Goal: Task Accomplishment & Management: Use online tool/utility

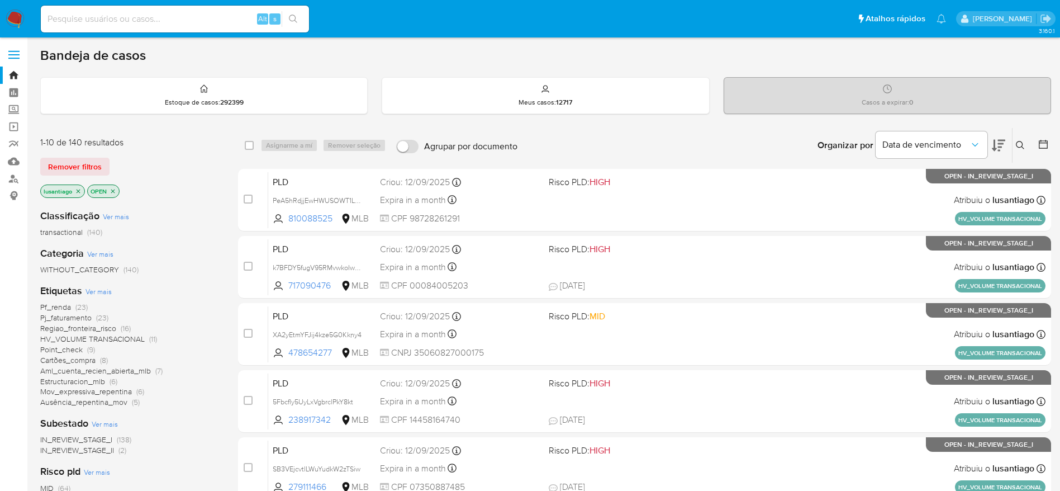
click at [192, 18] on input at bounding box center [175, 19] width 268 height 15
paste input "1878513602"
type input "1878513602"
click at [295, 20] on icon "search-icon" at bounding box center [293, 19] width 8 height 8
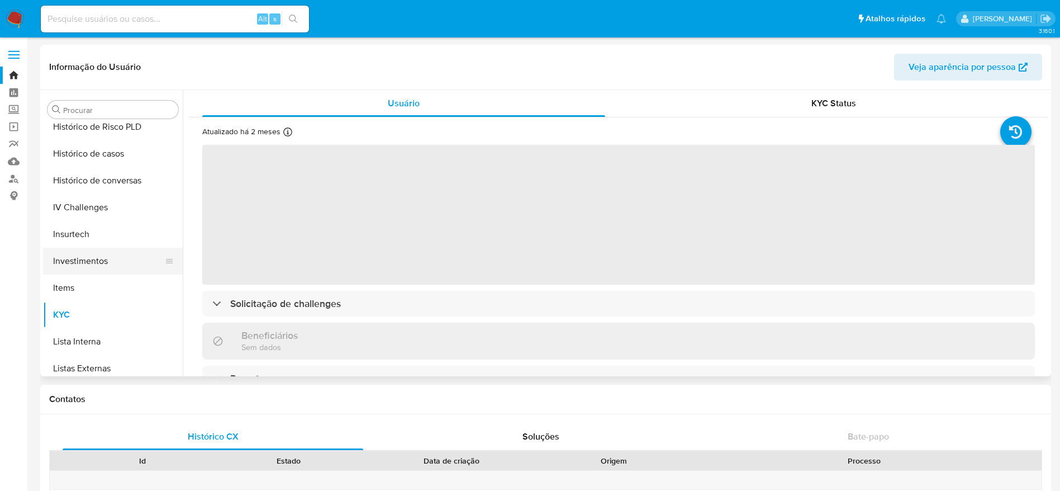
scroll to position [328, 0]
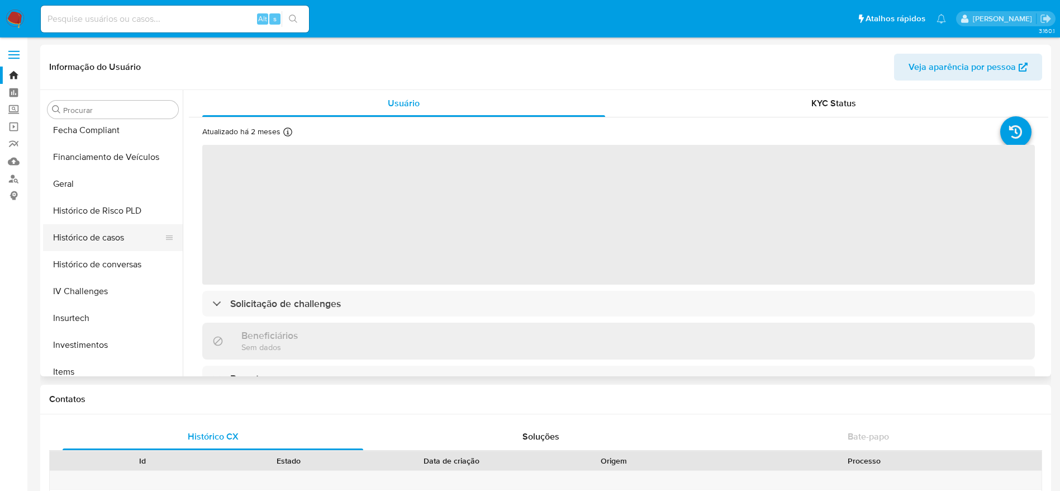
select select "10"
click at [107, 236] on button "Histórico de casos" at bounding box center [108, 237] width 131 height 27
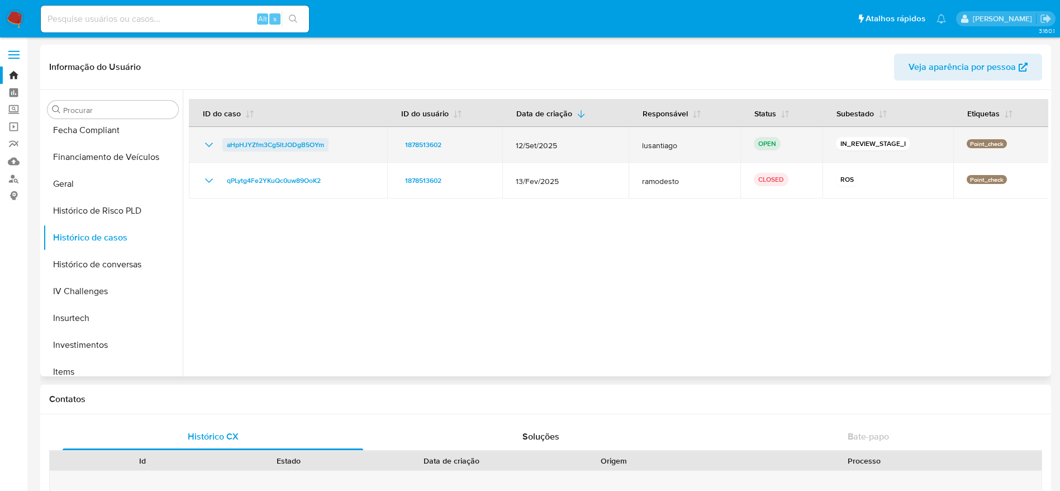
click at [270, 142] on span "aHpHJYZfm3Cg5ltJODgB5OYm" at bounding box center [275, 144] width 97 height 13
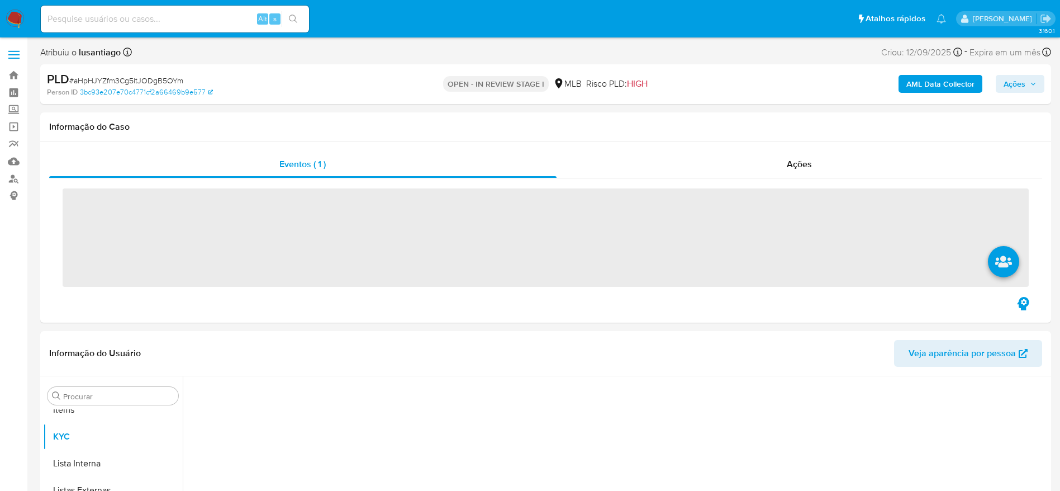
scroll to position [579, 0]
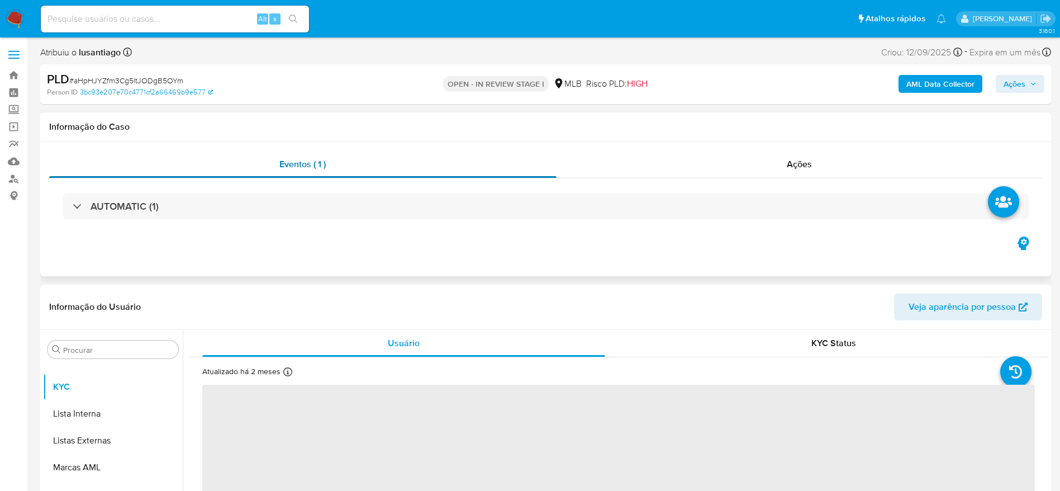
select select "10"
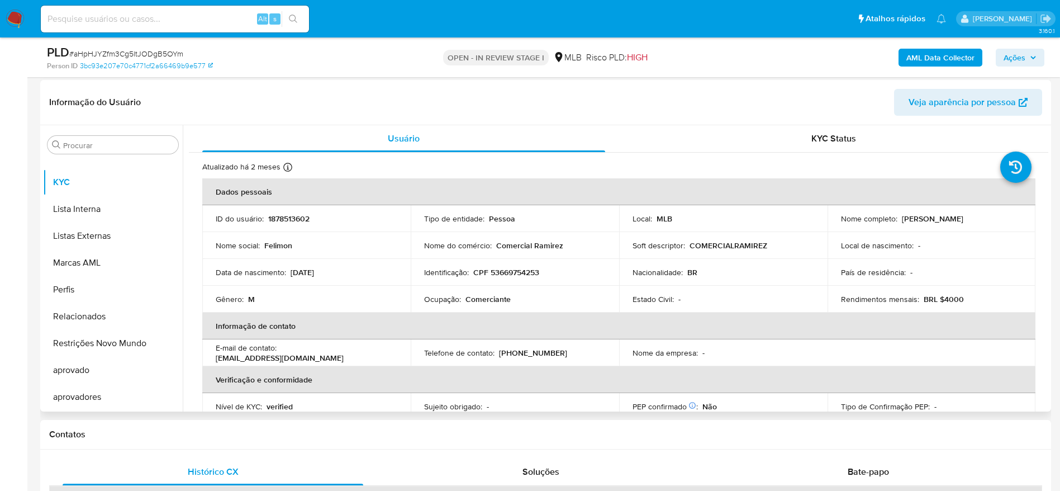
scroll to position [168, 0]
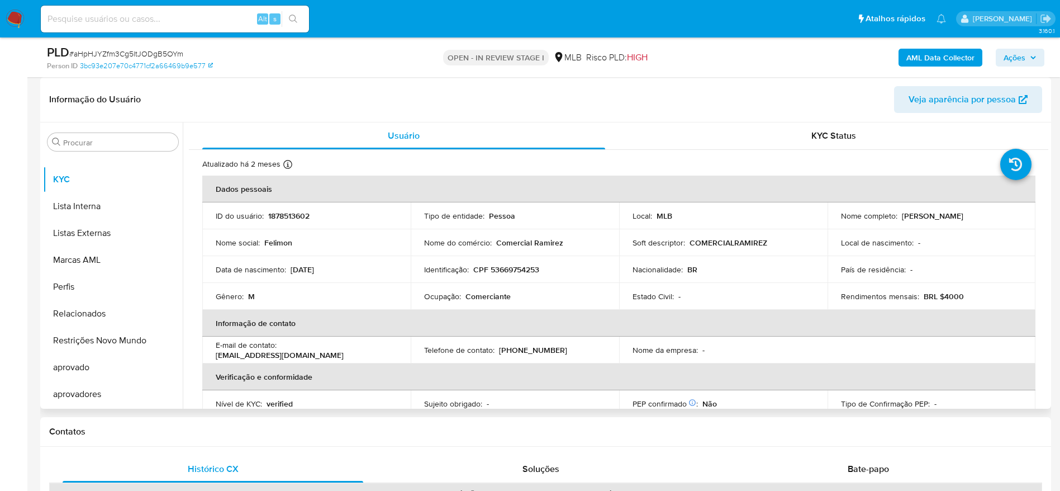
click at [519, 273] on p "CPF 53669754253" at bounding box center [506, 269] width 66 height 10
copy p "53669754253"
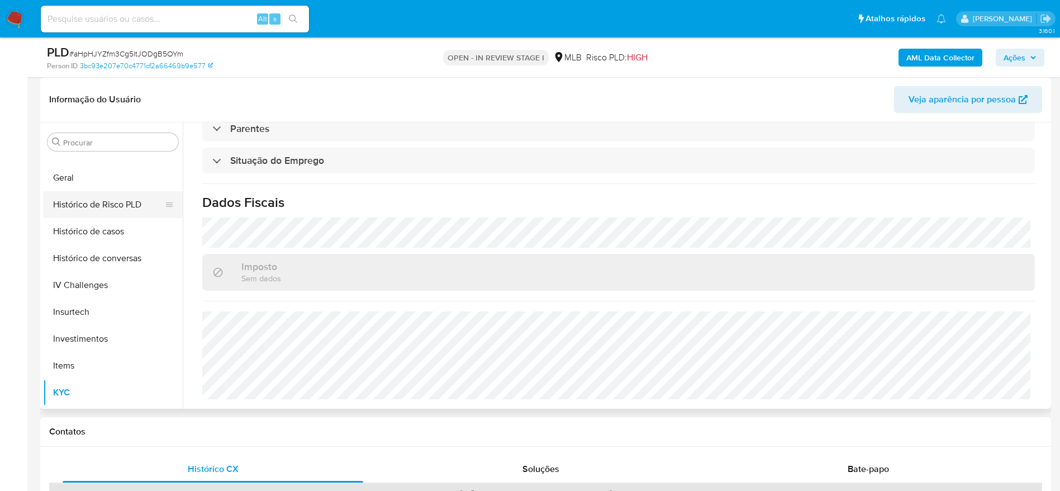
scroll to position [328, 0]
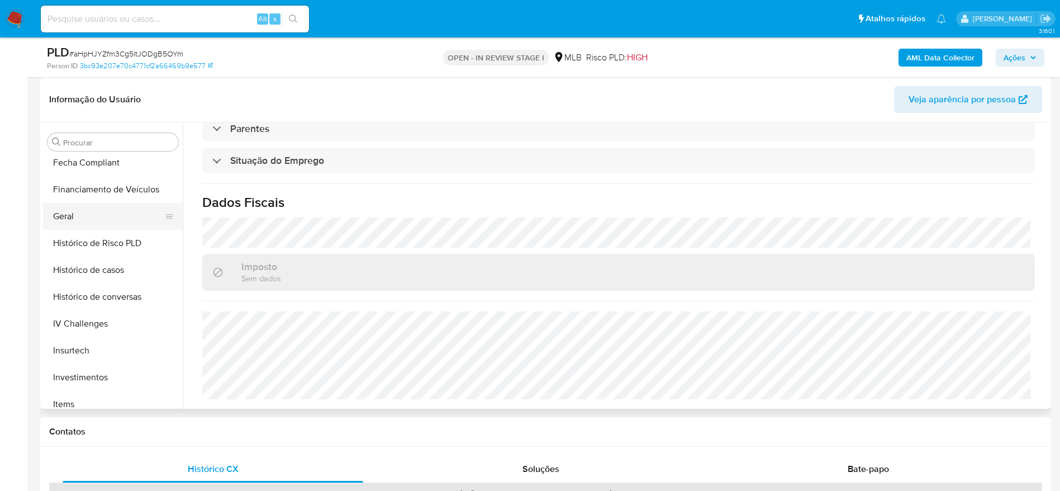
click at [75, 212] on button "Geral" at bounding box center [108, 216] width 131 height 27
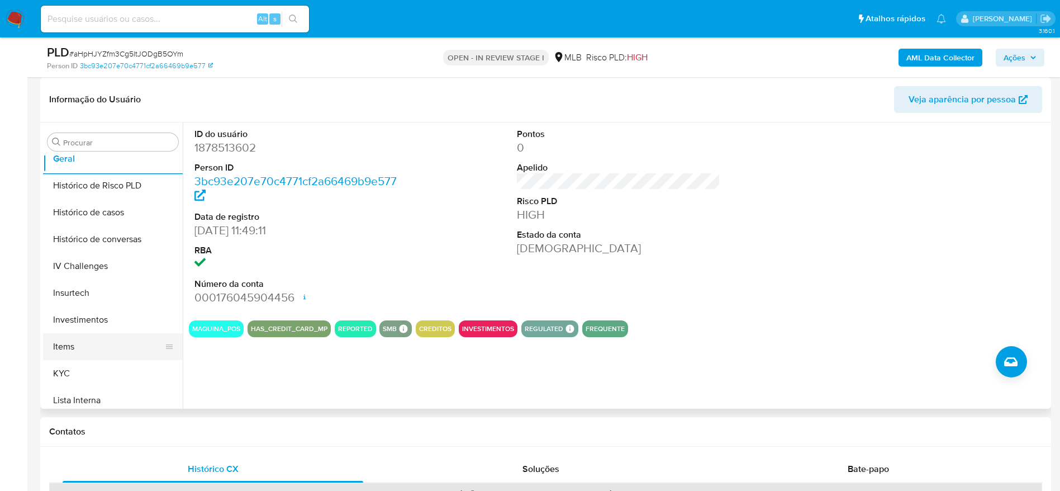
scroll to position [412, 0]
click at [67, 344] on button "KYC" at bounding box center [108, 347] width 131 height 27
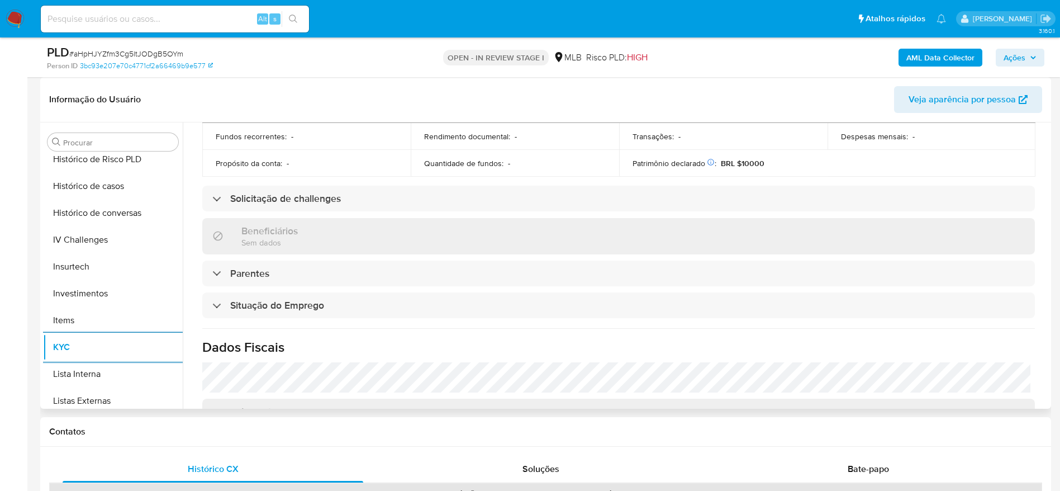
scroll to position [359, 0]
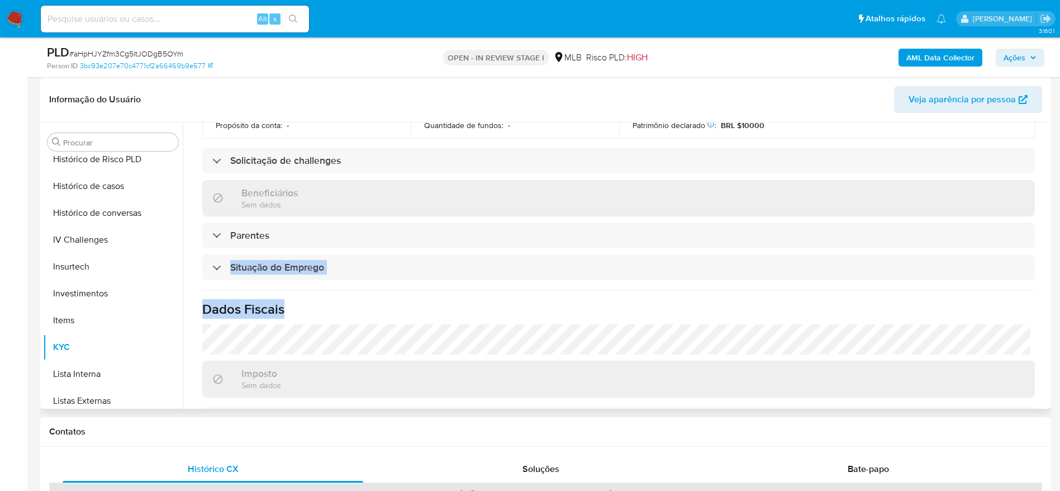
drag, startPoint x: 1049, startPoint y: 304, endPoint x: 1047, endPoint y: 287, distance: 16.8
click at [1047, 287] on div "Procurar Adiantamentos de Dinheiro Anexos CBT Cartões Contas Bancárias Dados Mo…" at bounding box center [545, 265] width 1011 height 286
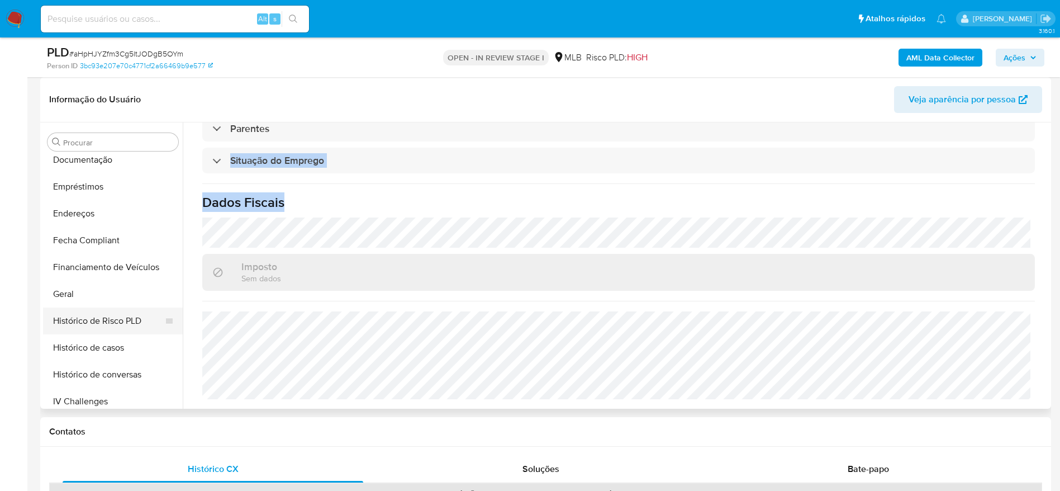
scroll to position [244, 0]
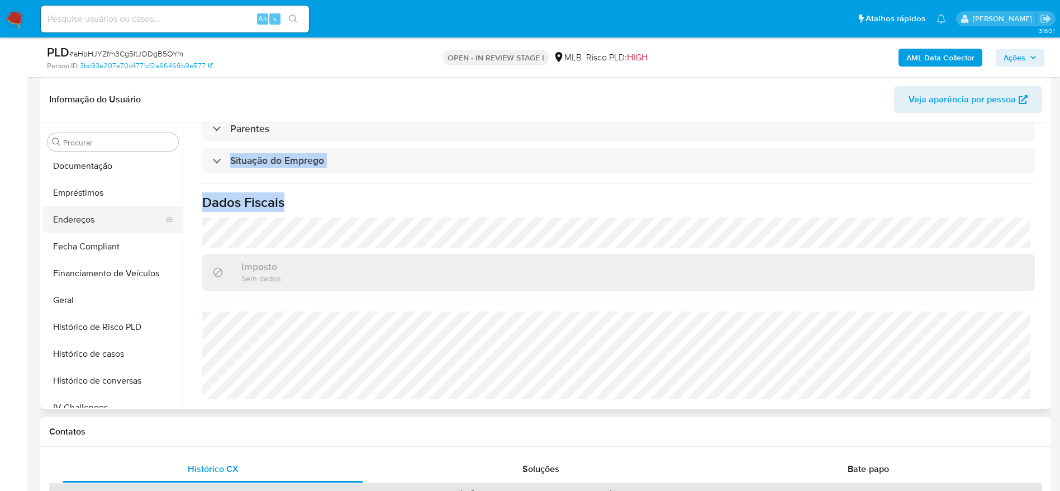
click at [64, 212] on button "Endereços" at bounding box center [108, 219] width 131 height 27
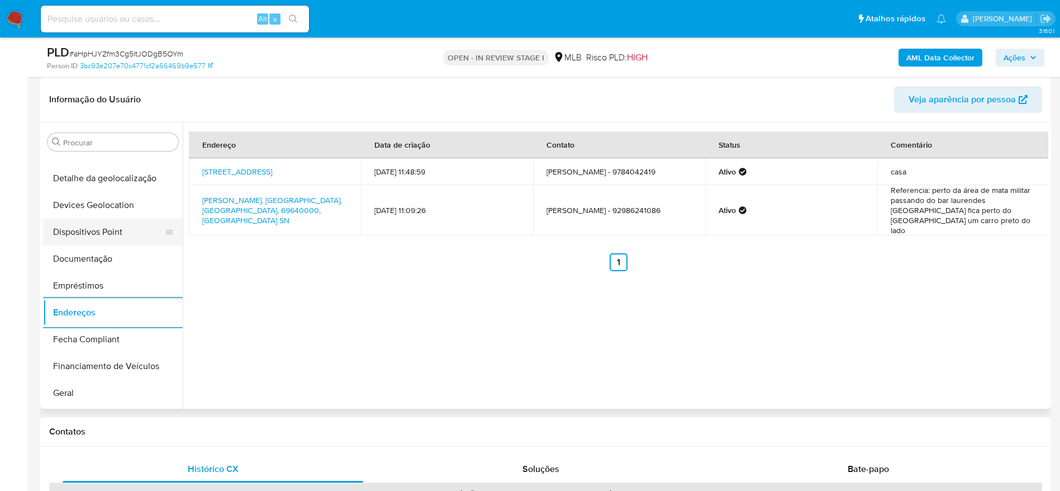
scroll to position [77, 0]
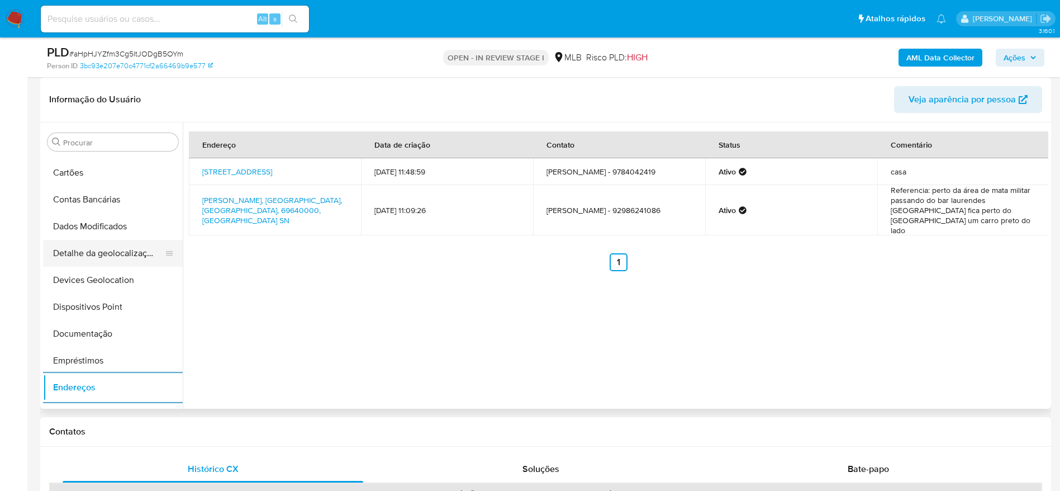
click at [103, 259] on button "Detalhe da geolocalização" at bounding box center [108, 253] width 131 height 27
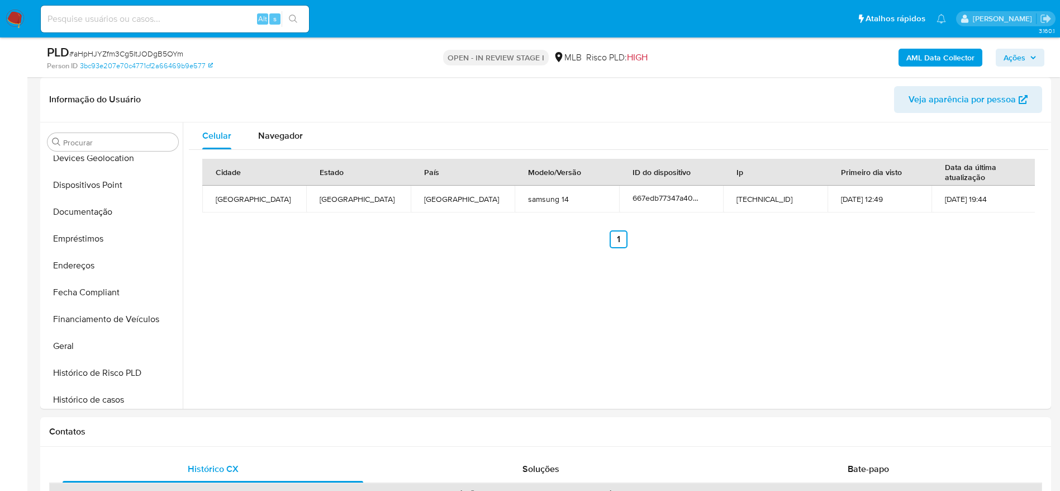
scroll to position [579, 0]
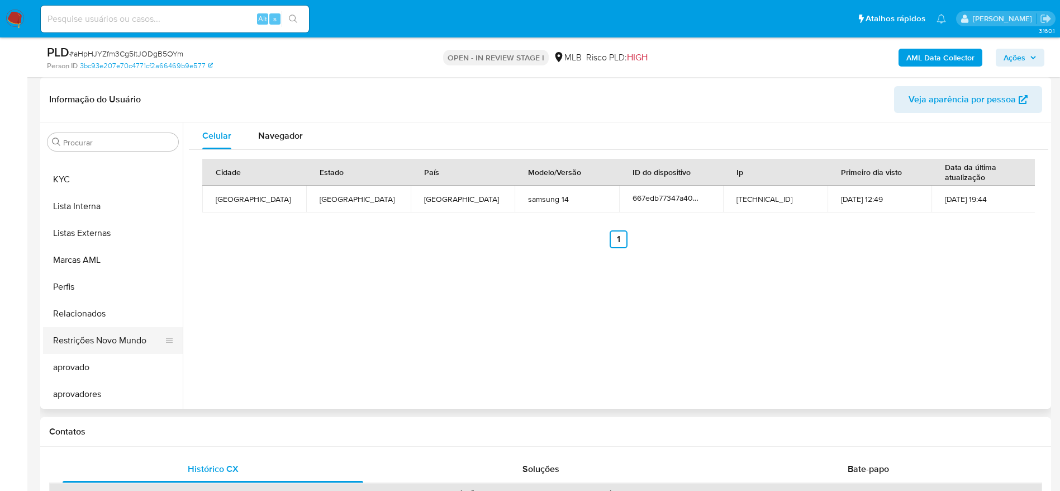
click at [97, 338] on button "Restrições Novo Mundo" at bounding box center [108, 340] width 131 height 27
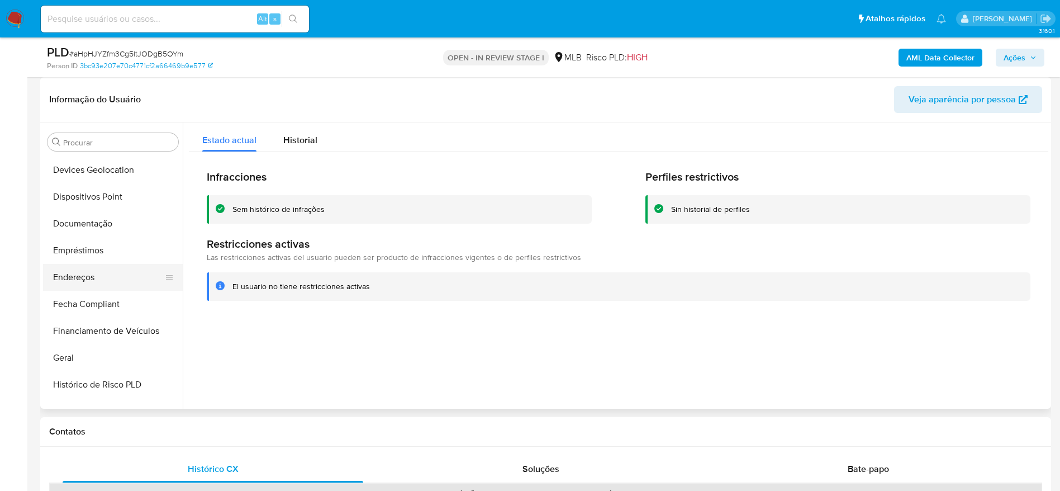
scroll to position [160, 0]
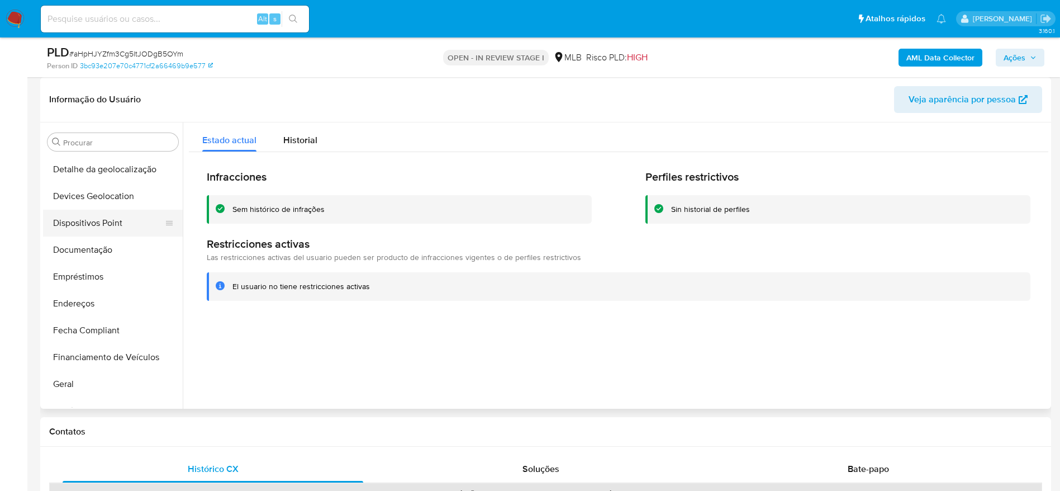
click at [88, 224] on button "Dispositivos Point" at bounding box center [108, 223] width 131 height 27
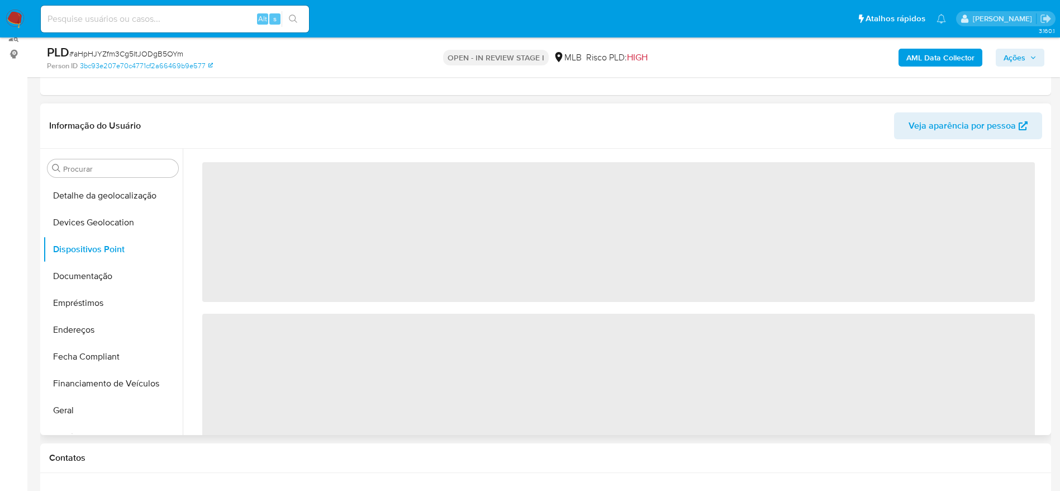
scroll to position [168, 0]
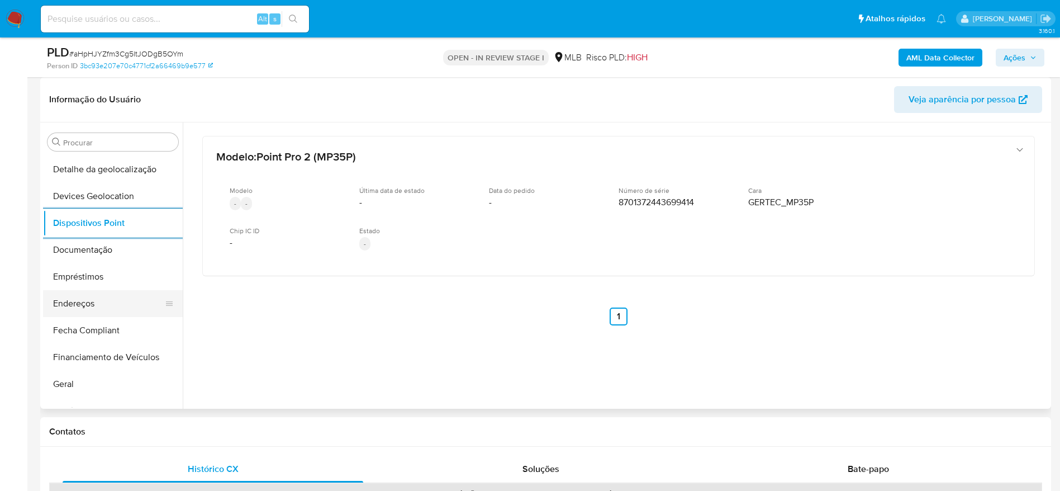
click at [94, 305] on button "Endereços" at bounding box center [108, 303] width 131 height 27
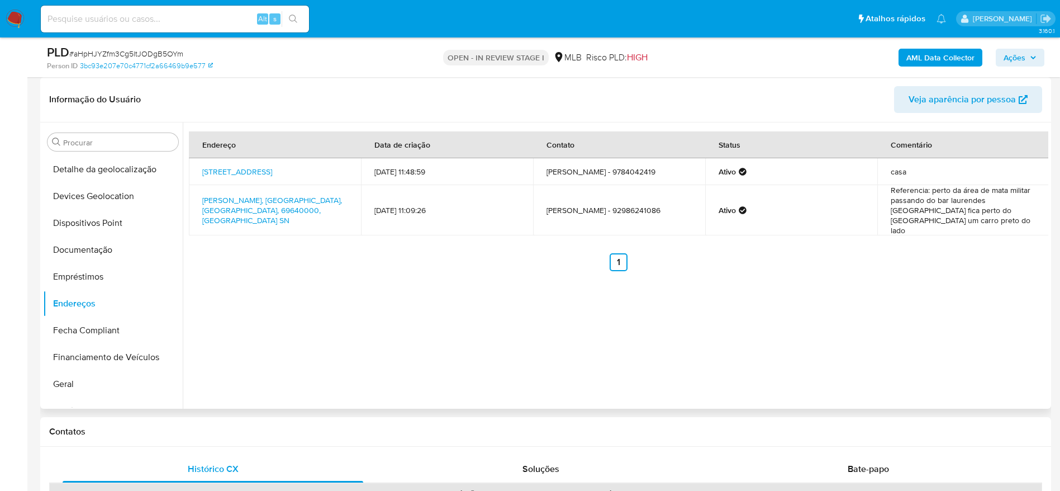
drag, startPoint x: 196, startPoint y: 168, endPoint x: 283, endPoint y: 175, distance: 88.1
click at [283, 175] on td "Rua Jerusalém 144, Tabatinga, Amazonas, 69640000, Brasil 144" at bounding box center [275, 171] width 172 height 27
copy link "Rua Jerusalém 144, Tabatinga, Amazonas, 69640000, Brasil 144"
click at [239, 166] on link "Rua Jerusalém 144, Tabatinga, Amazonas, 69640000, Brasil 144" at bounding box center [237, 171] width 70 height 11
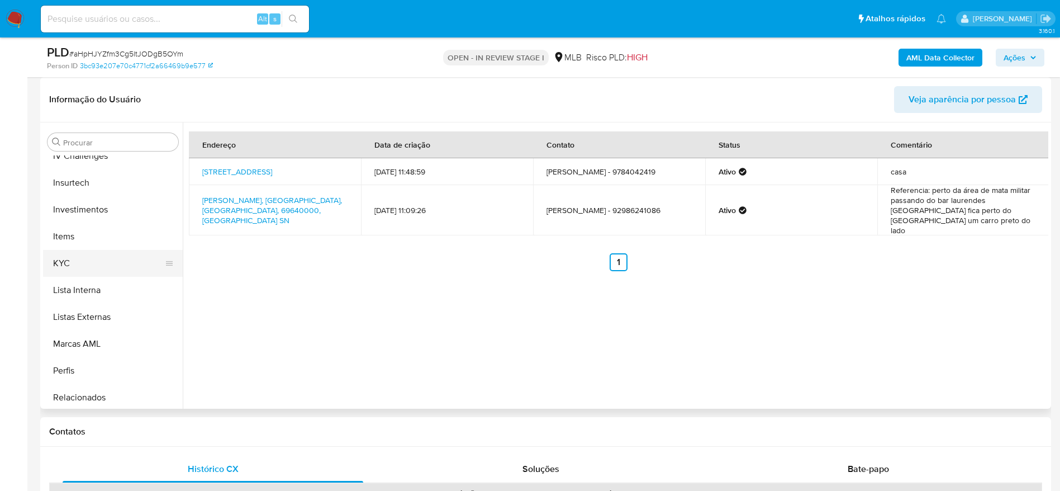
click at [91, 269] on button "KYC" at bounding box center [108, 263] width 131 height 27
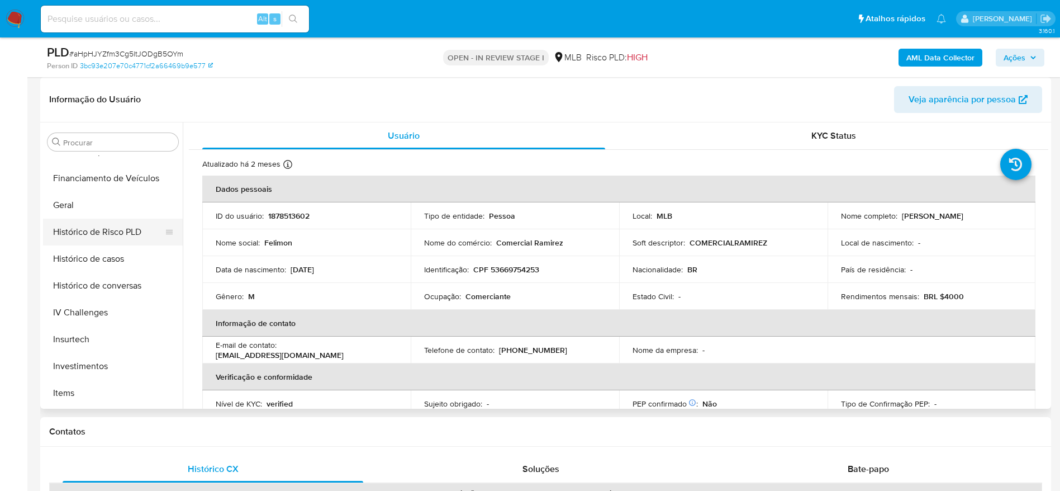
scroll to position [328, 0]
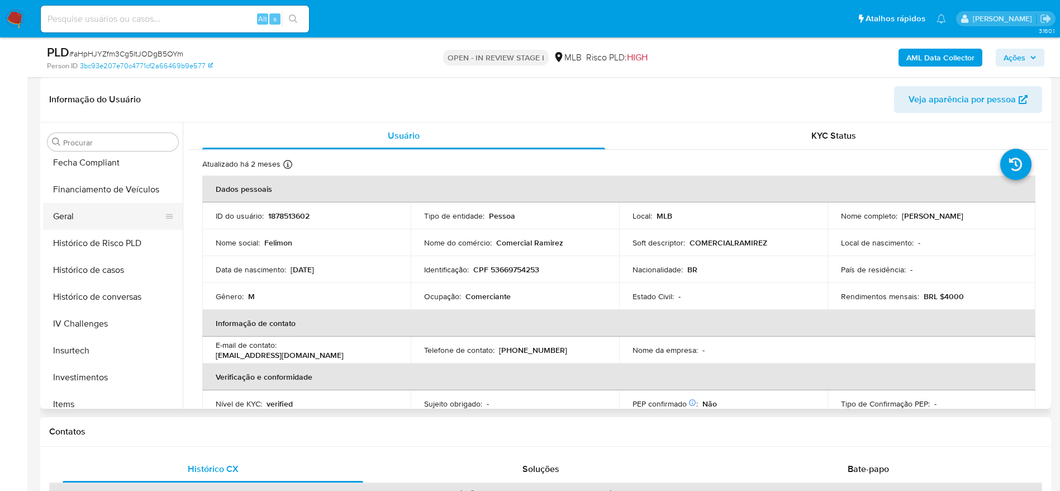
click at [87, 220] on button "Geral" at bounding box center [108, 216] width 131 height 27
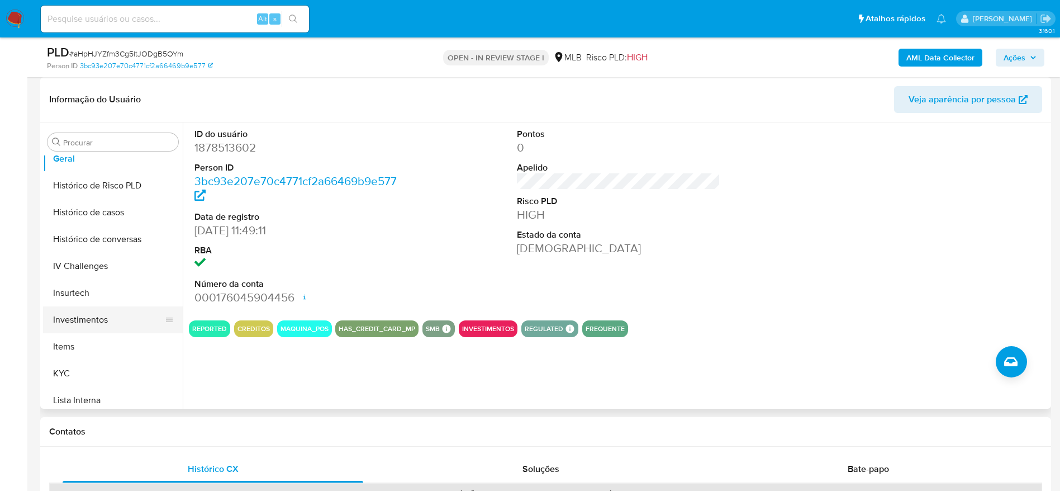
scroll to position [412, 0]
click at [83, 346] on button "KYC" at bounding box center [108, 347] width 131 height 27
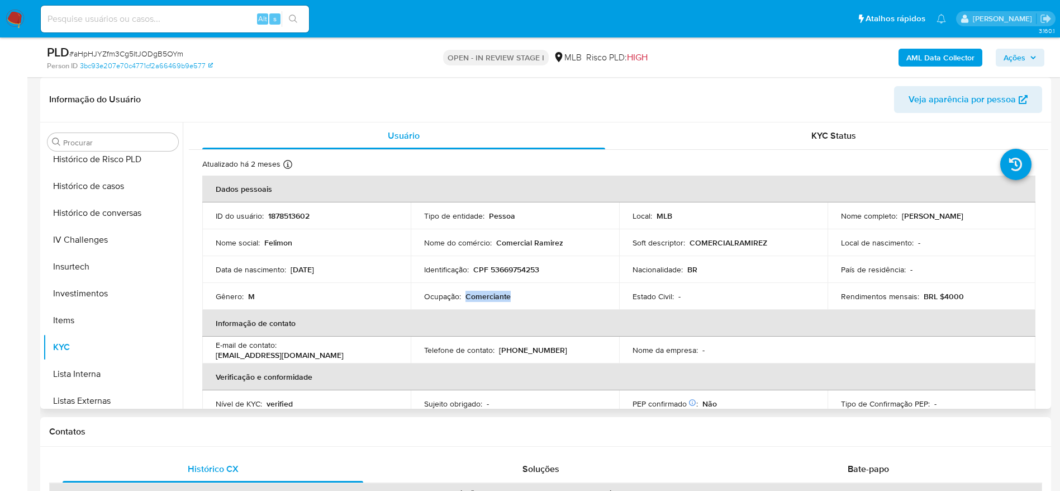
drag, startPoint x: 515, startPoint y: 296, endPoint x: 463, endPoint y: 295, distance: 51.4
click at [463, 295] on div "Ocupação : Comerciante" at bounding box center [515, 296] width 182 height 10
copy p "Comerciante"
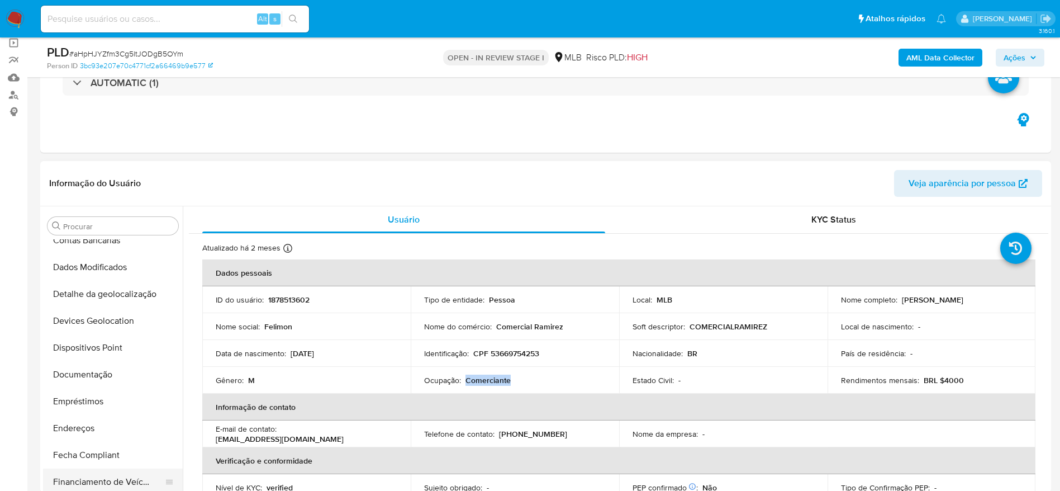
scroll to position [0, 0]
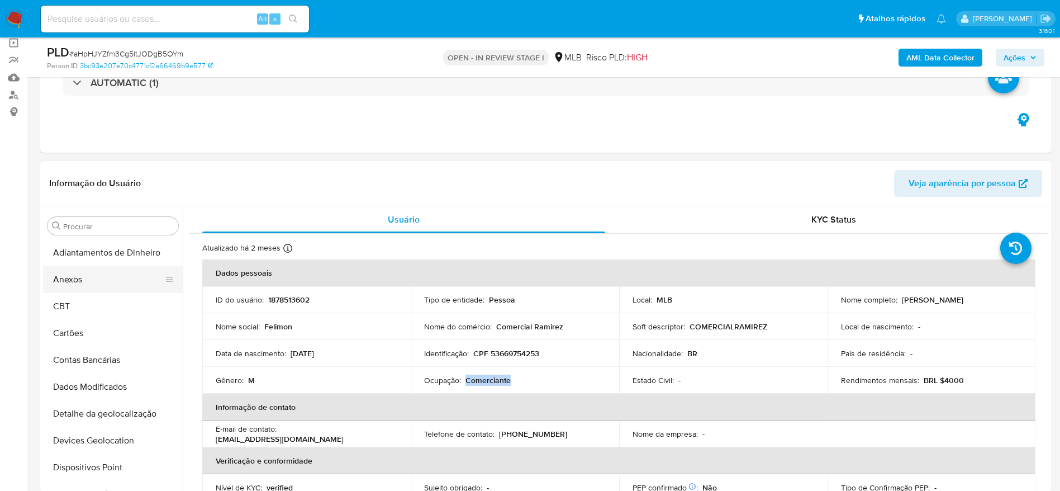
click at [92, 272] on button "Anexos" at bounding box center [108, 279] width 131 height 27
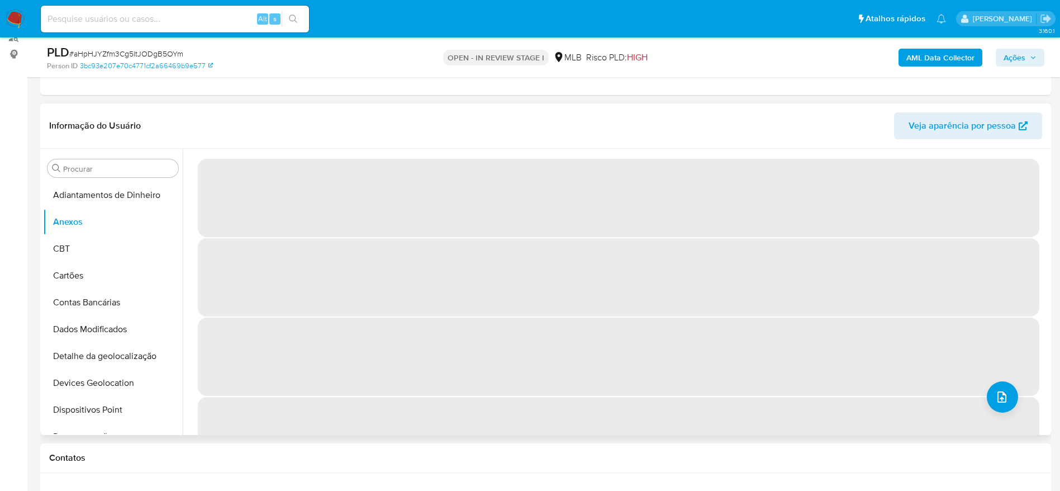
scroll to position [168, 0]
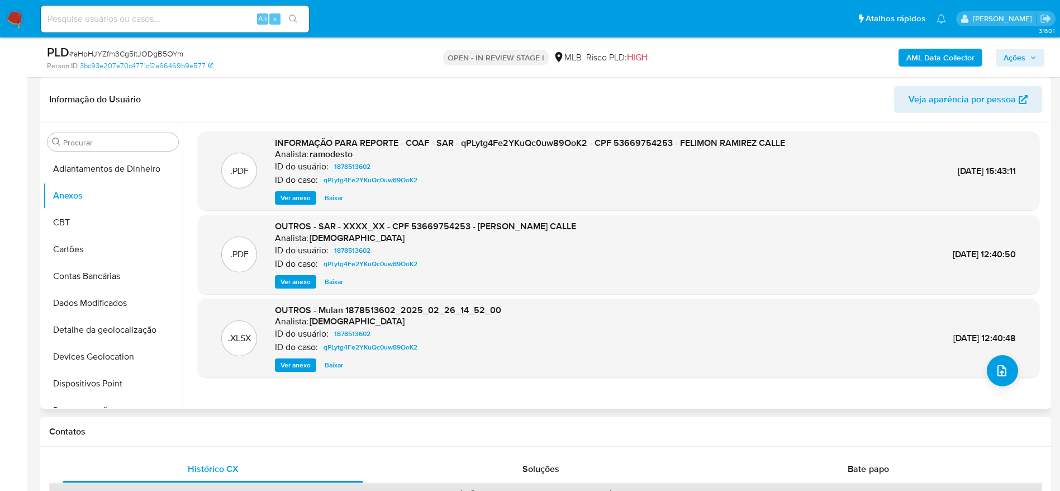
click at [302, 203] on span "Ver anexo" at bounding box center [295, 197] width 30 height 11
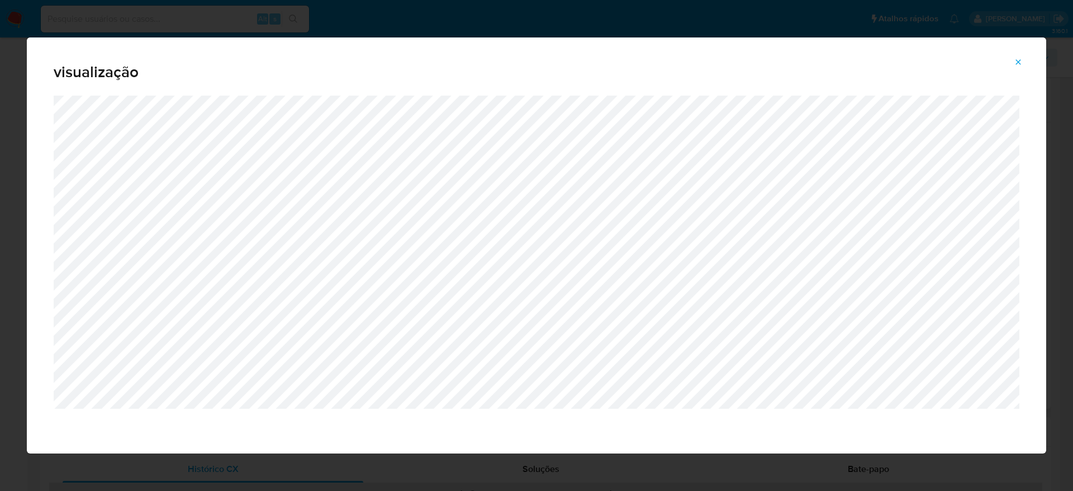
click at [1022, 60] on icon "Attachment preview" at bounding box center [1018, 62] width 9 height 9
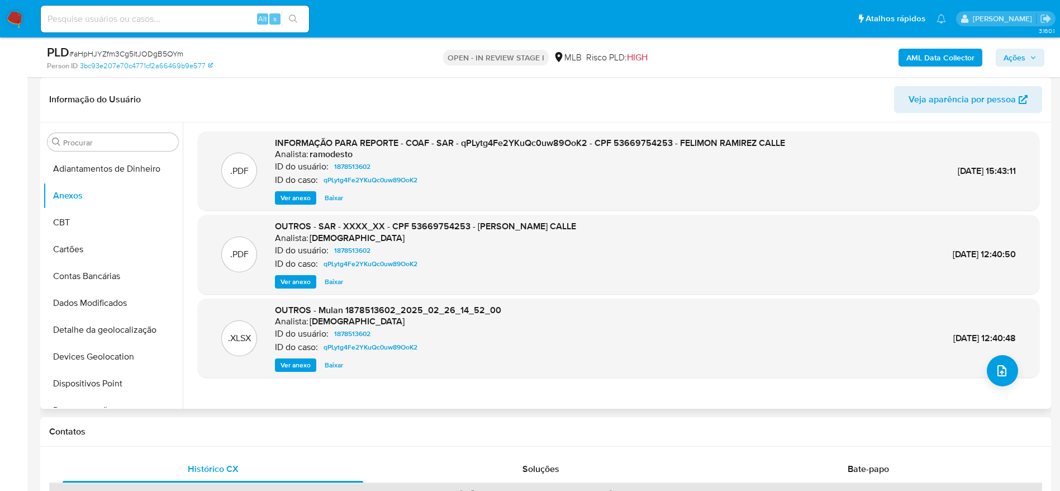
click at [1020, 55] on span "Ações" at bounding box center [1015, 58] width 22 height 18
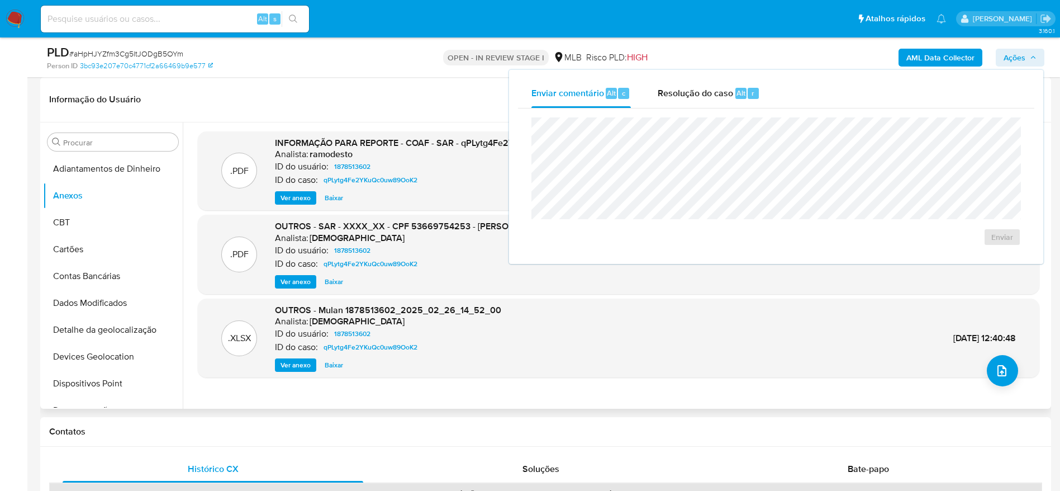
drag, startPoint x: 1010, startPoint y: 62, endPoint x: 857, endPoint y: 129, distance: 166.4
click at [1010, 61] on span "Ações" at bounding box center [1015, 58] width 22 height 18
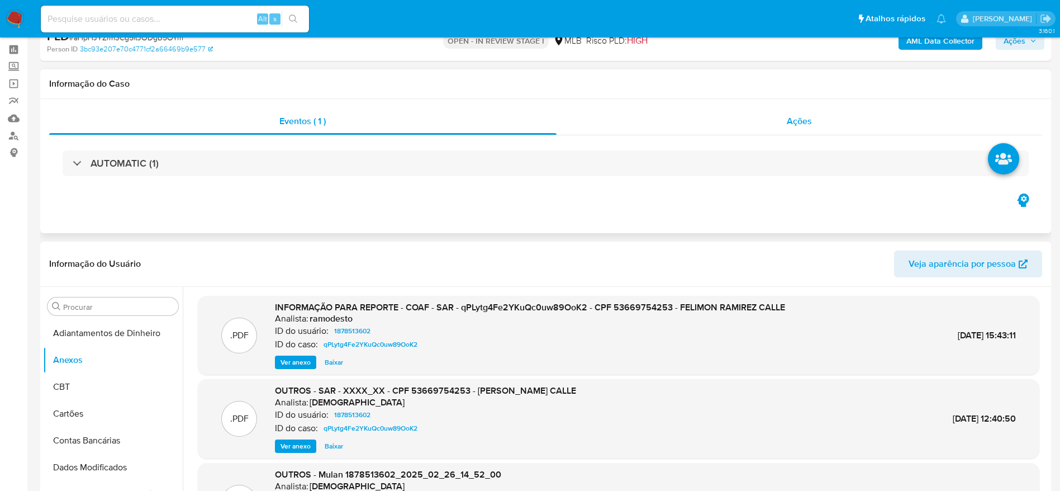
scroll to position [0, 0]
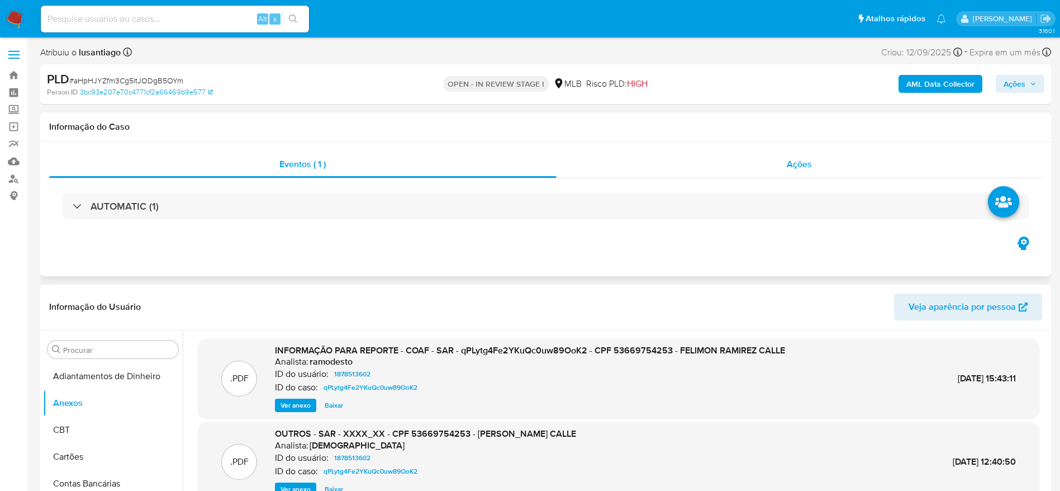
click at [705, 164] on div "Ações" at bounding box center [800, 164] width 486 height 27
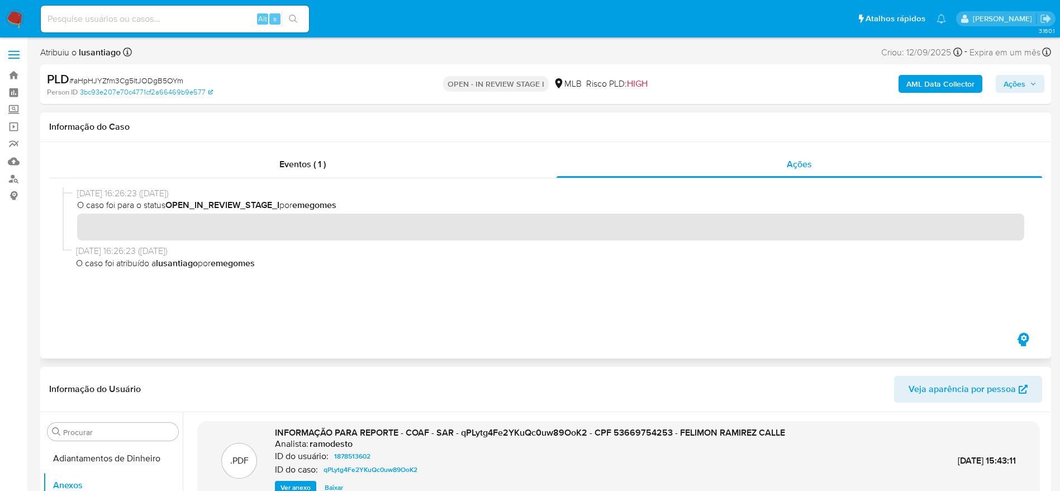
drag, startPoint x: 75, startPoint y: 193, endPoint x: 120, endPoint y: 197, distance: 45.4
click at [120, 197] on div "16/09/2025 16:26:23 (8 days ago) O caso foi para o status OPEN_IN_REVIEW_STAGE_…" at bounding box center [546, 216] width 966 height 58
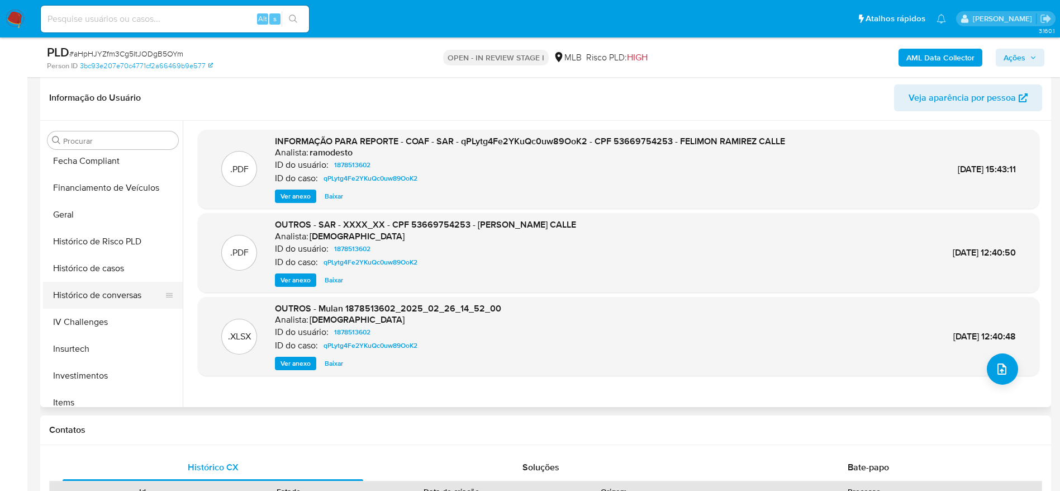
scroll to position [251, 0]
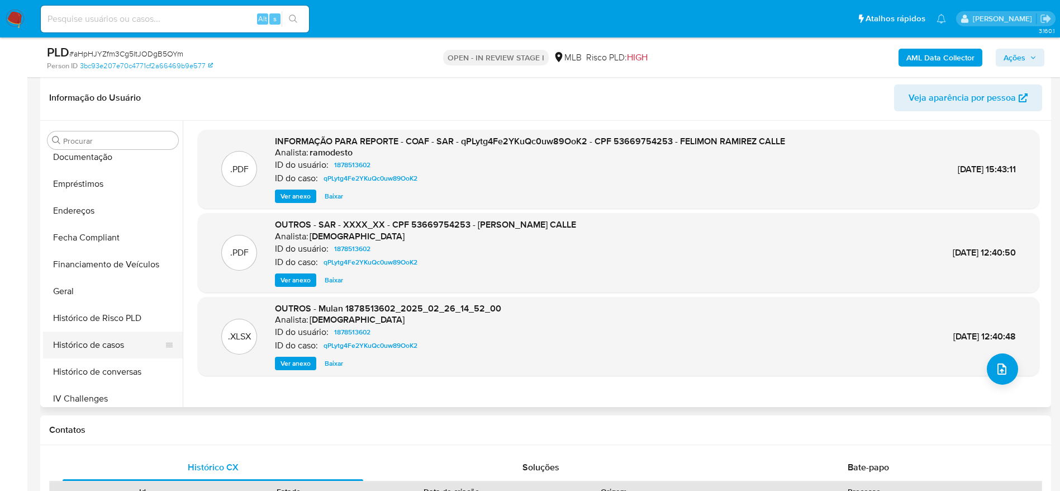
click at [111, 346] on button "Histórico de casos" at bounding box center [108, 344] width 131 height 27
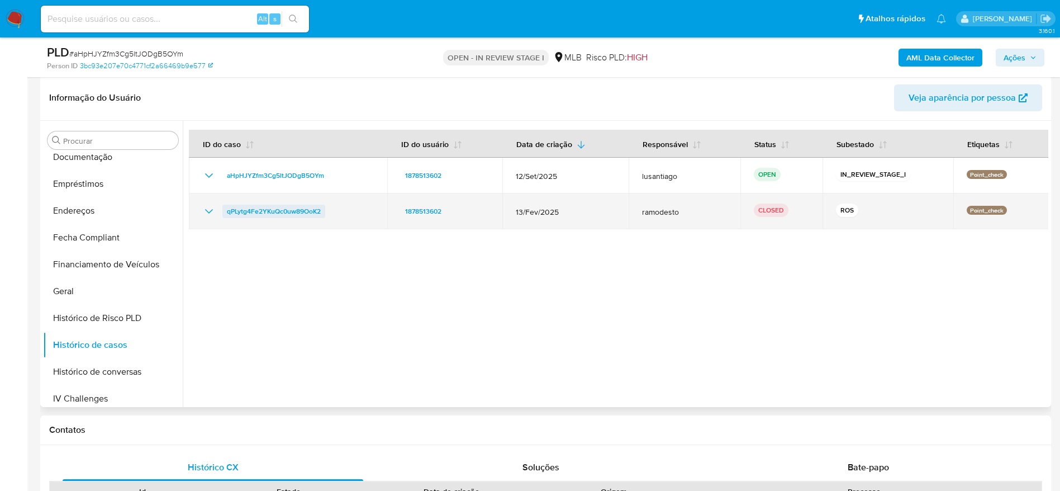
click at [293, 208] on span "qPLytg4Fe2YKuQc0uw89OoK2" at bounding box center [274, 211] width 94 height 13
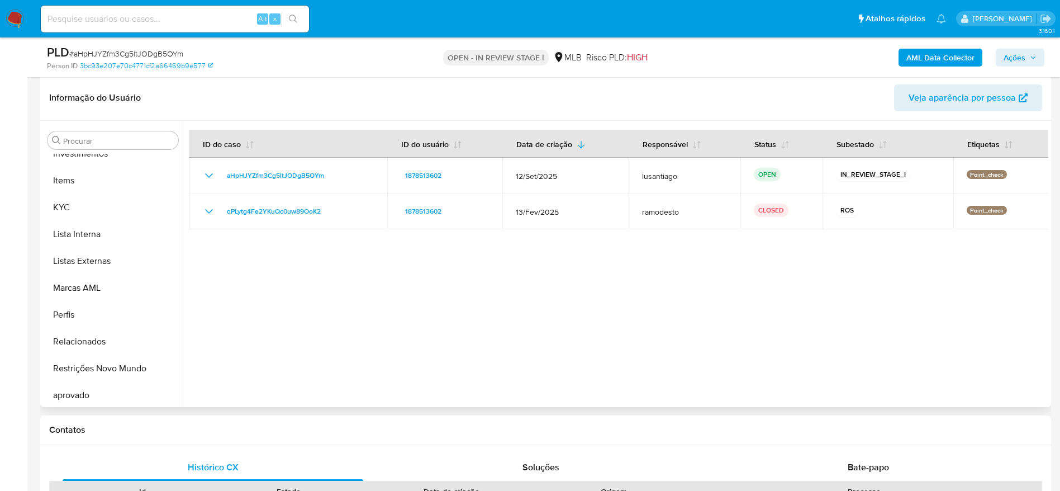
scroll to position [579, 0]
click at [74, 183] on button "KYC" at bounding box center [108, 177] width 131 height 27
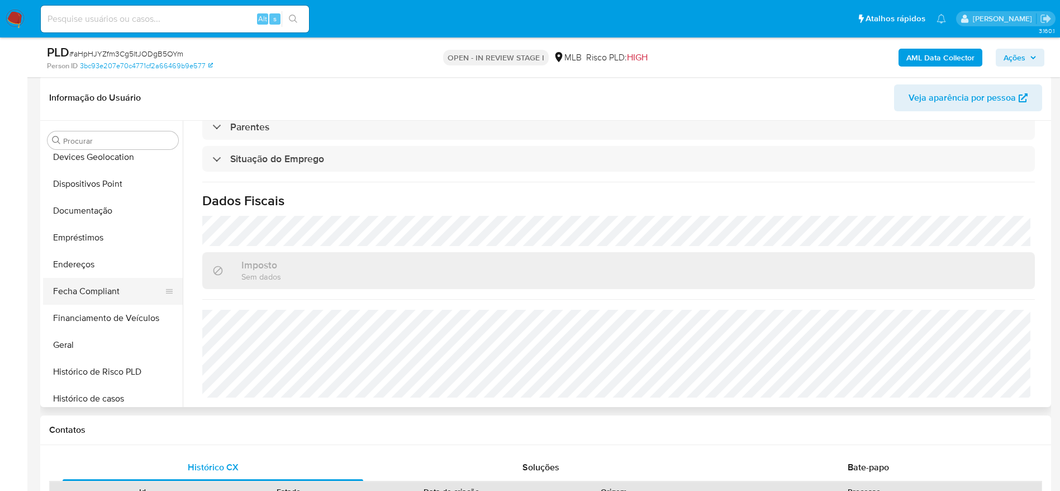
scroll to position [160, 0]
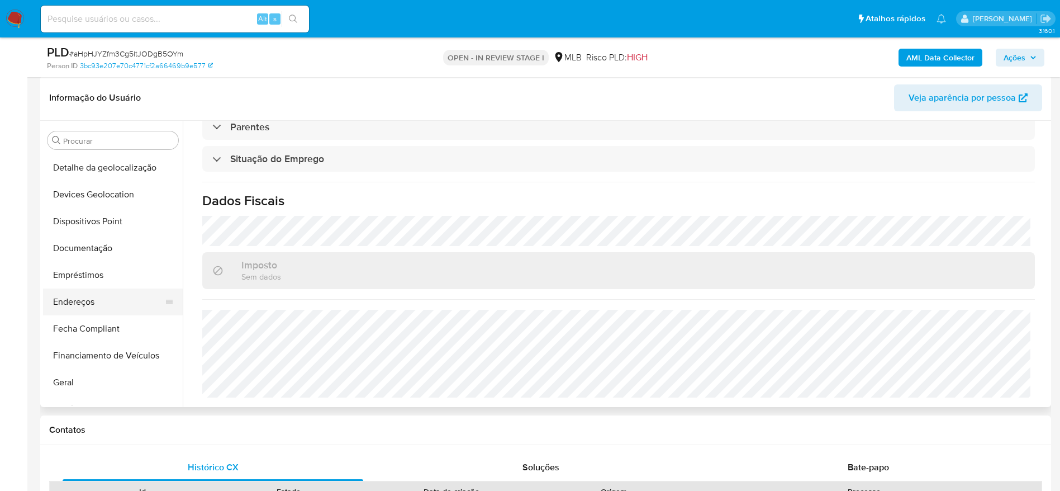
click at [97, 303] on button "Endereços" at bounding box center [108, 301] width 131 height 27
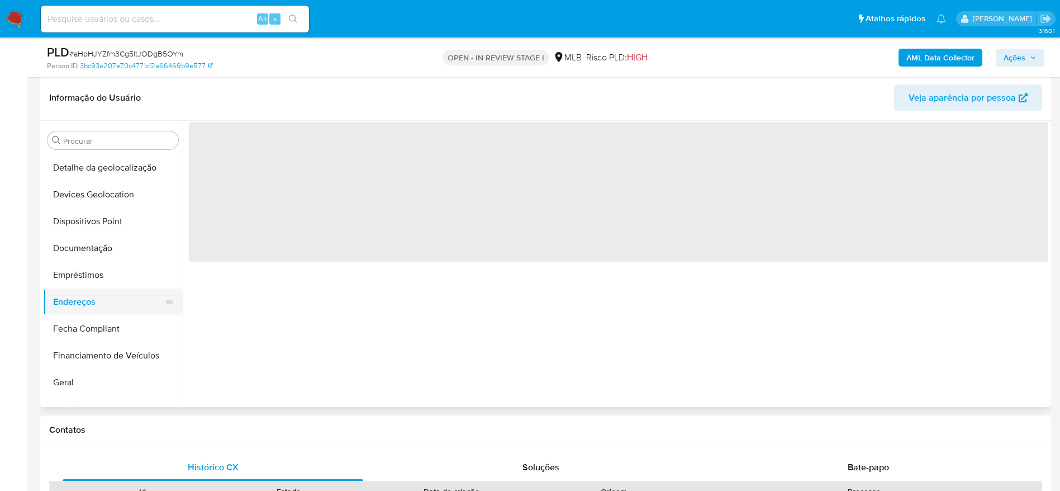
scroll to position [0, 0]
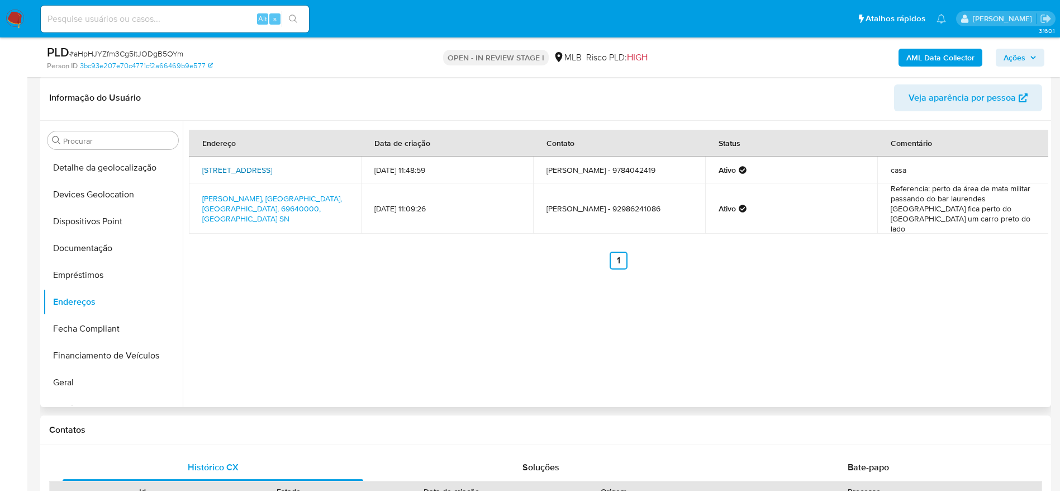
drag, startPoint x: 198, startPoint y: 163, endPoint x: 235, endPoint y: 175, distance: 39.4
click at [235, 175] on td "Rua Jerusalém 144, Tabatinga, Amazonas, 69640000, Brasil 144" at bounding box center [275, 169] width 172 height 27
click at [311, 284] on div "Endereço Data de criação Contato Status Comentário Rua Jerusalém 144, Tabatinga…" at bounding box center [616, 264] width 866 height 286
drag, startPoint x: 351, startPoint y: 167, endPoint x: 271, endPoint y: 169, distance: 80.0
click at [271, 169] on td "Rua Jerusalém 144, Tabatinga, Amazonas, 69640000, Brasil 144" at bounding box center [275, 169] width 172 height 27
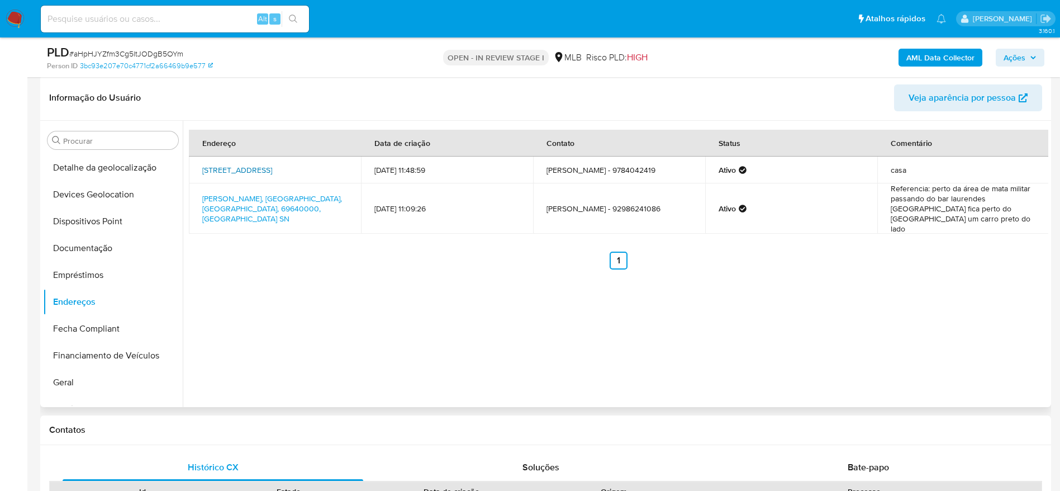
copy link "Tabatinga, Amazonas,"
click at [1021, 55] on span "Ações" at bounding box center [1015, 58] width 22 height 18
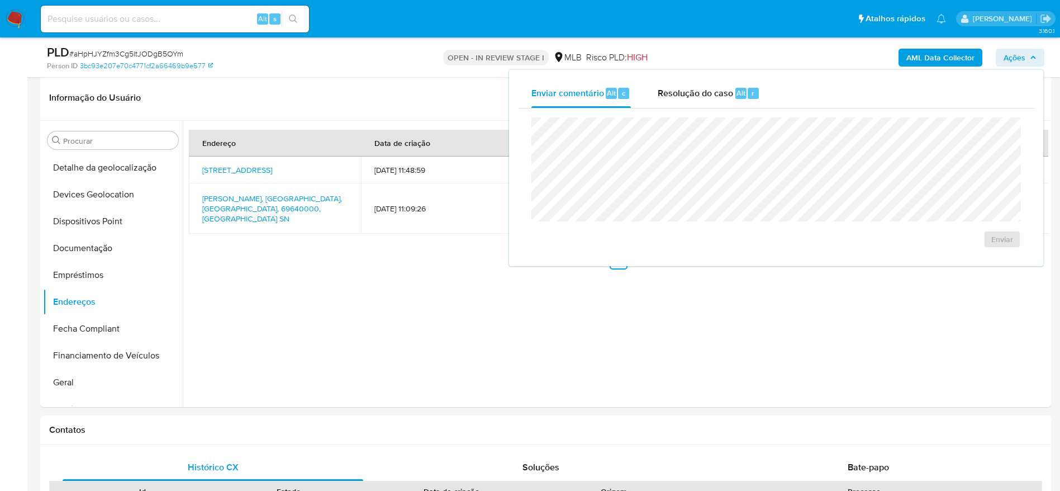
drag, startPoint x: 678, startPoint y: 95, endPoint x: 672, endPoint y: 112, distance: 17.7
click at [678, 95] on span "Resolução do caso" at bounding box center [695, 92] width 75 height 13
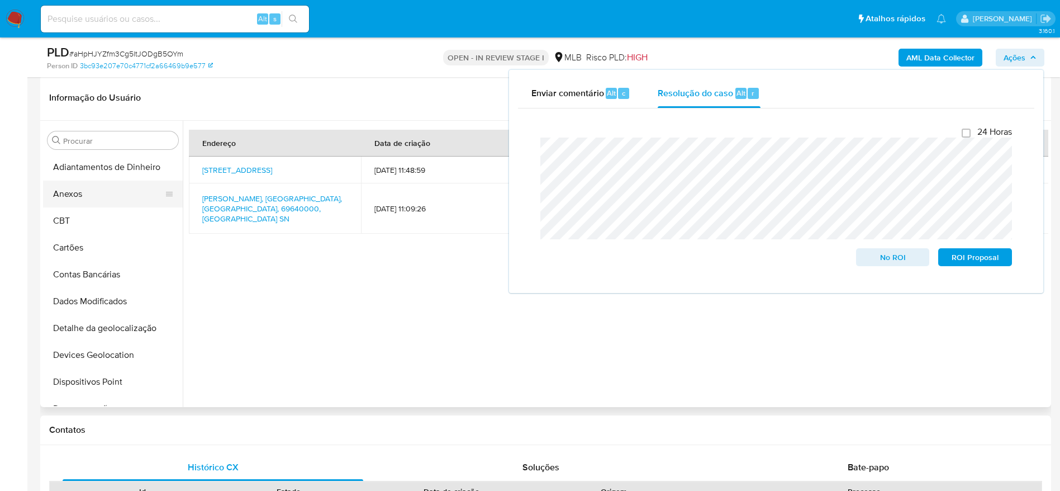
click at [103, 193] on button "Anexos" at bounding box center [108, 193] width 131 height 27
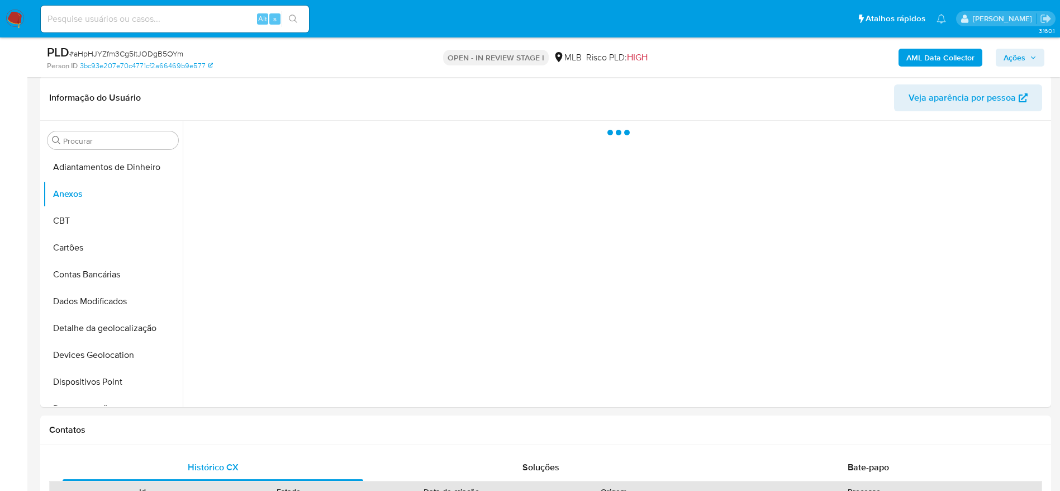
click at [940, 58] on b "AML Data Collector" at bounding box center [940, 58] width 68 height 18
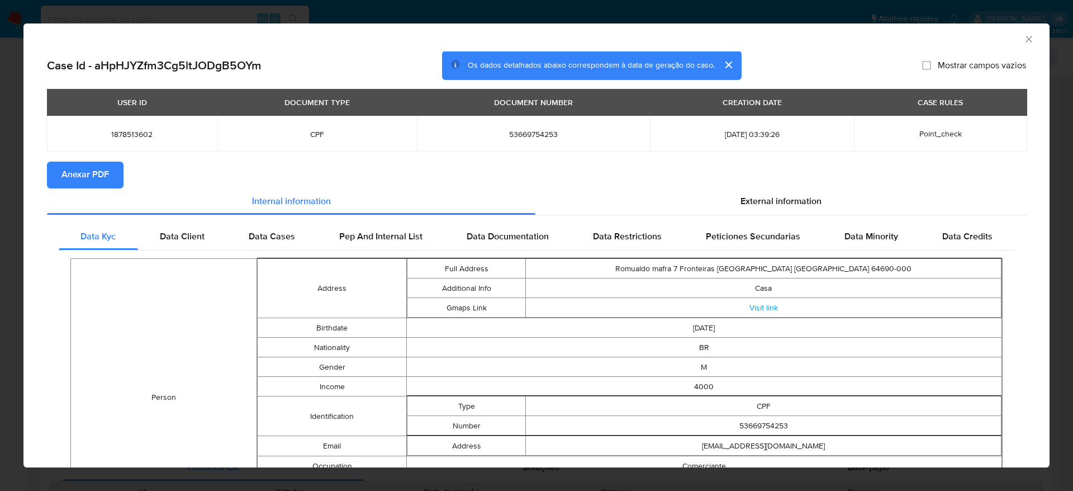
click at [100, 172] on span "Anexar PDF" at bounding box center [84, 175] width 47 height 25
click at [1025, 36] on div "AML Data Collector" at bounding box center [536, 37] width 1026 height 28
click at [1023, 35] on icon "Fechar a janela" at bounding box center [1028, 39] width 11 height 11
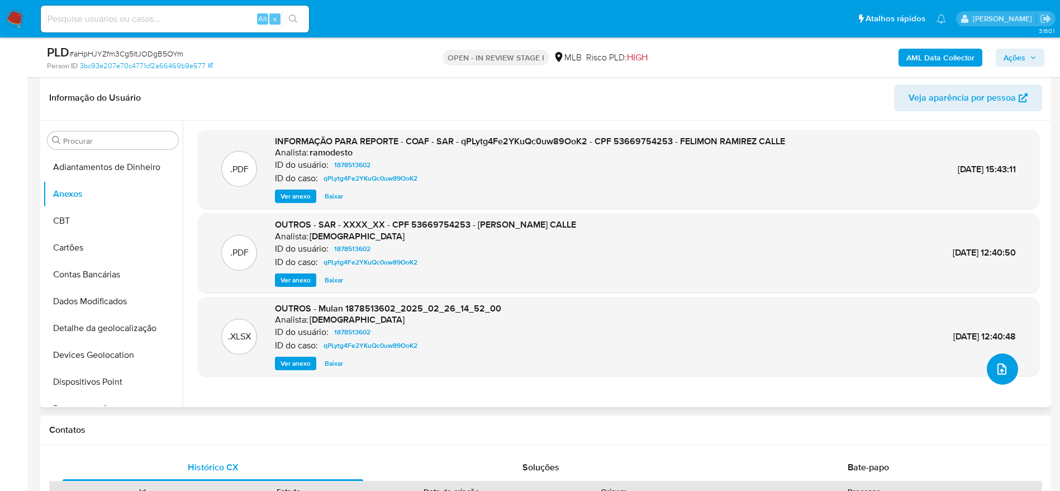
click at [995, 370] on icon "upload-file" at bounding box center [1001, 368] width 13 height 13
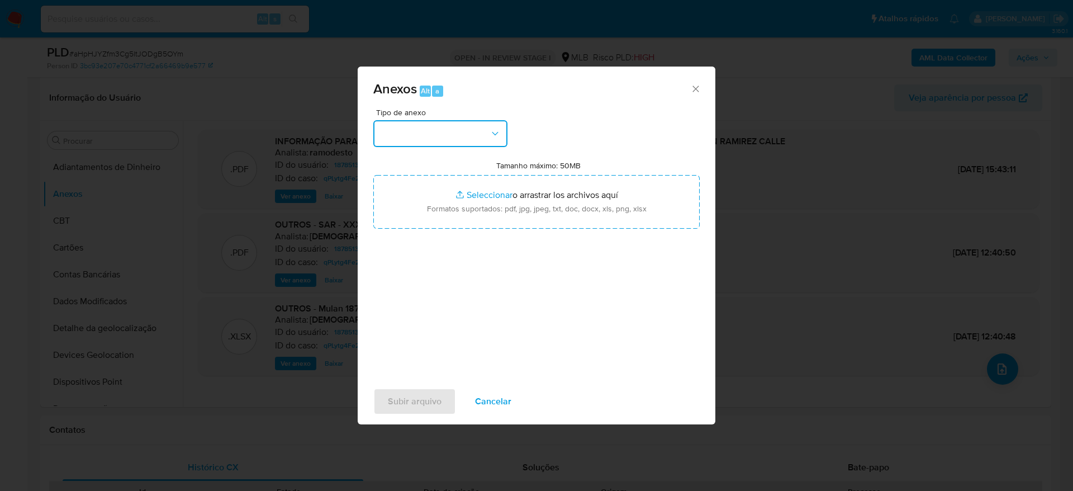
click at [456, 136] on button "button" at bounding box center [440, 133] width 134 height 27
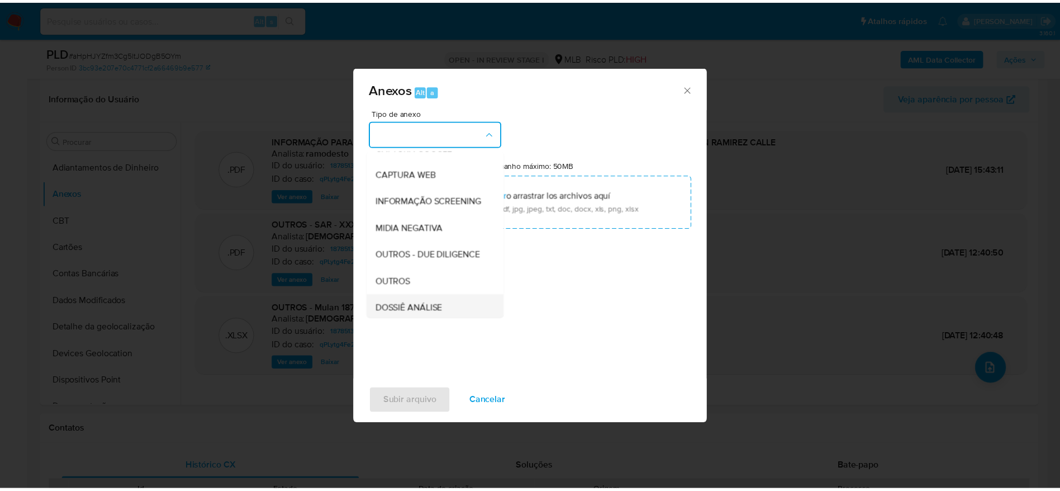
scroll to position [172, 0]
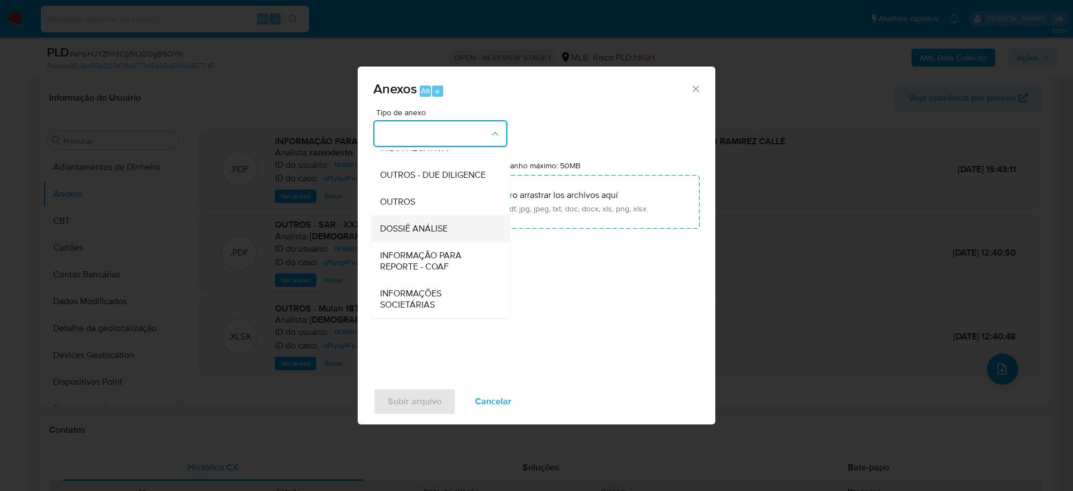
click at [440, 223] on span "DOSSIÊ ANÁLISE" at bounding box center [414, 228] width 68 height 11
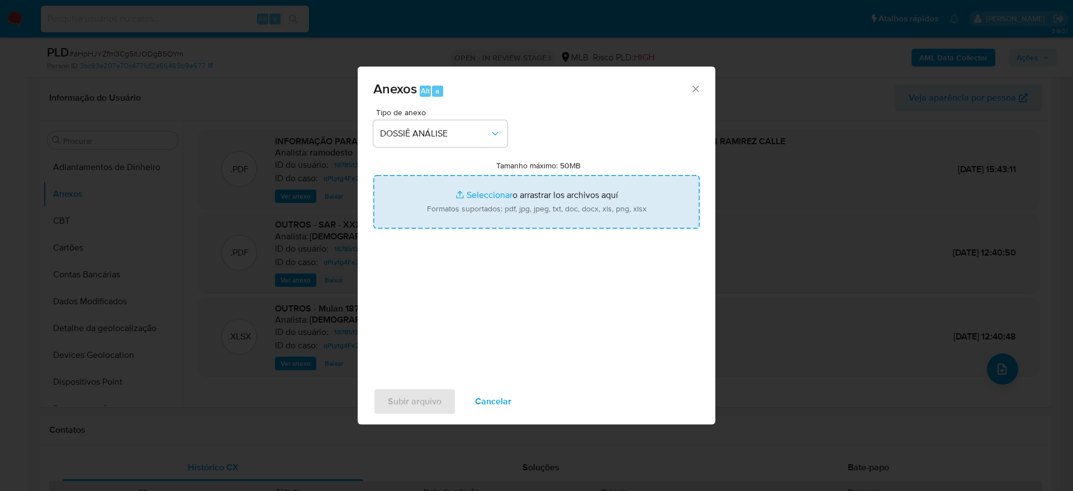
type input "C:\fakepath\Mulan 1878513602_2025_09_23_17_10_40.xlsx"
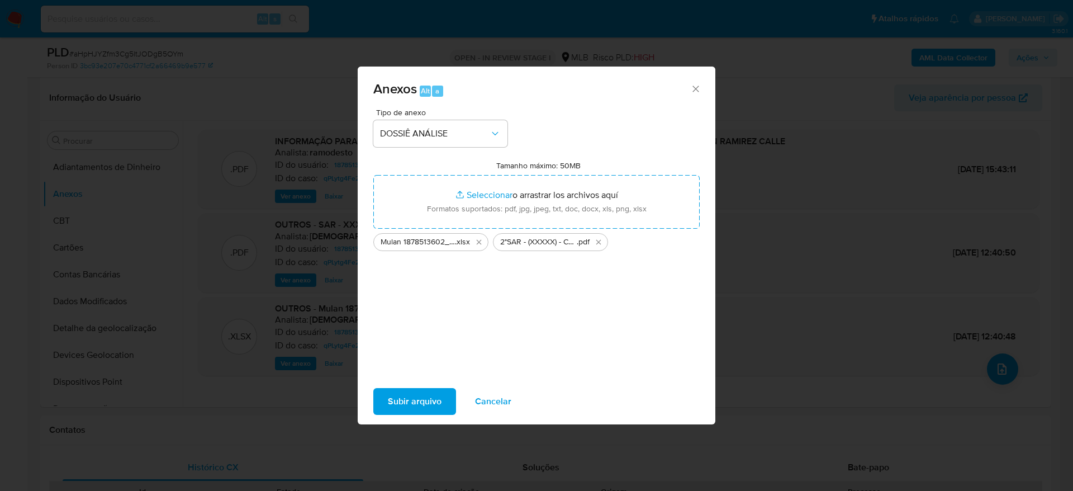
click at [424, 406] on span "Subir arquivo" at bounding box center [415, 401] width 54 height 25
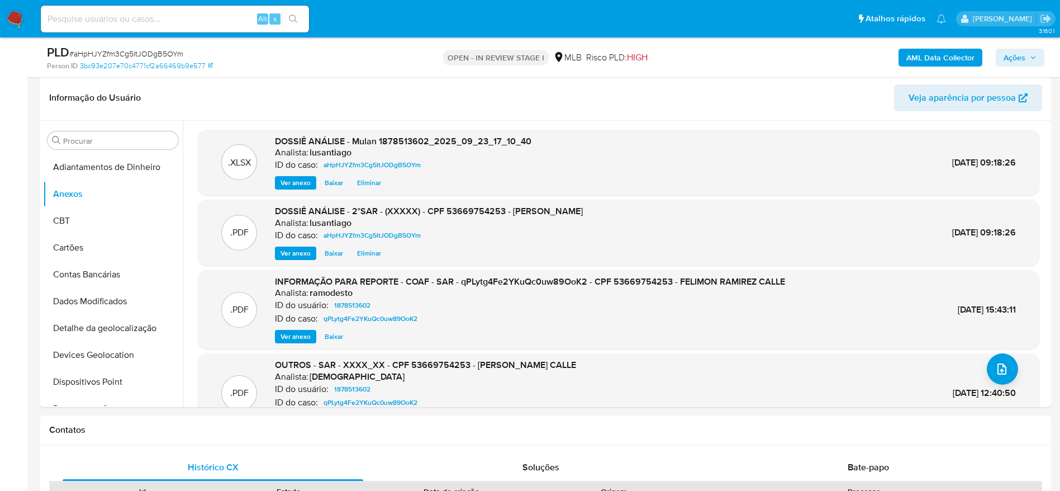
click at [1011, 58] on span "Ações" at bounding box center [1015, 58] width 22 height 18
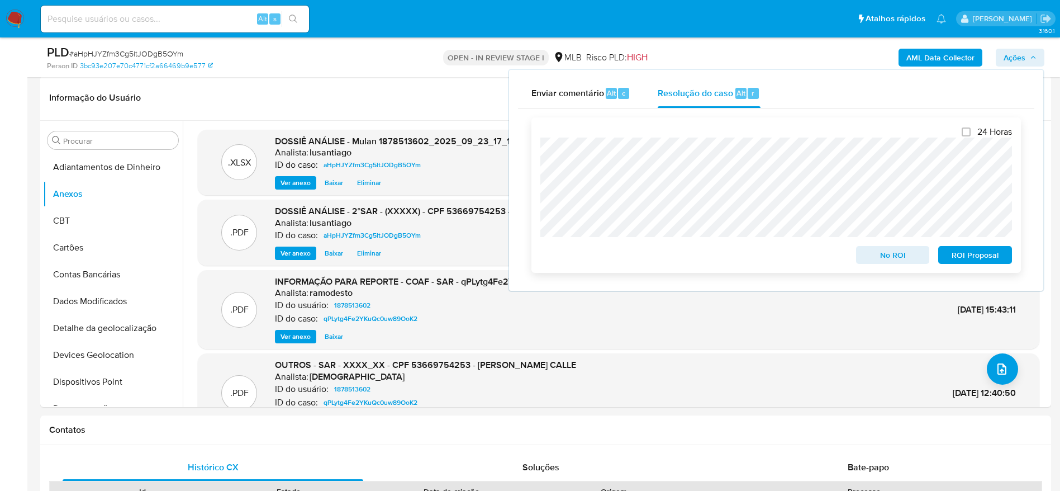
click at [962, 258] on span "ROI Proposal" at bounding box center [975, 255] width 58 height 16
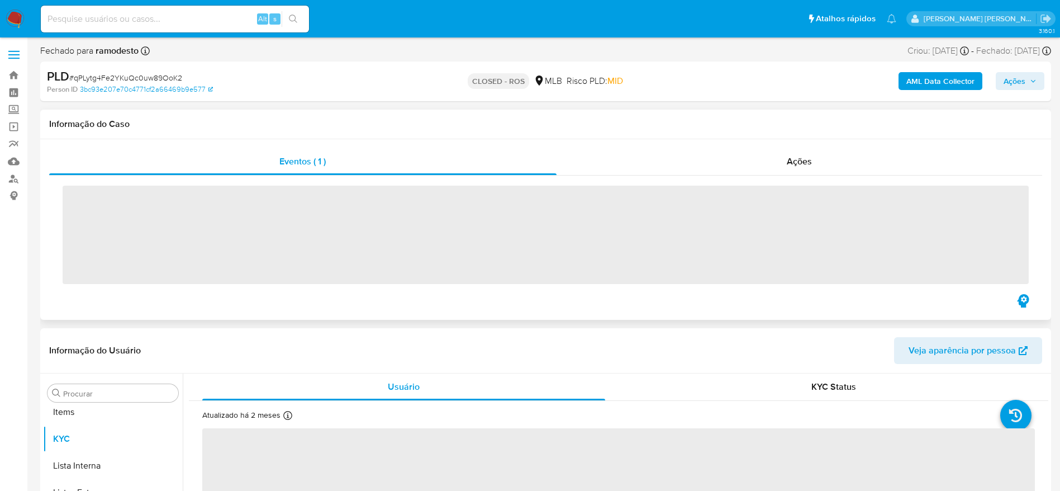
scroll to position [579, 0]
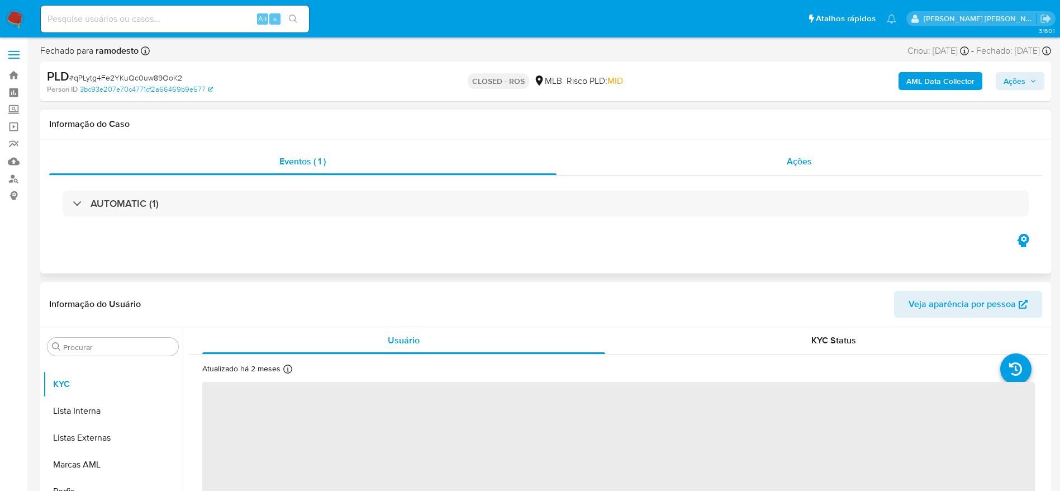
click at [784, 164] on div "Ações" at bounding box center [800, 161] width 486 height 27
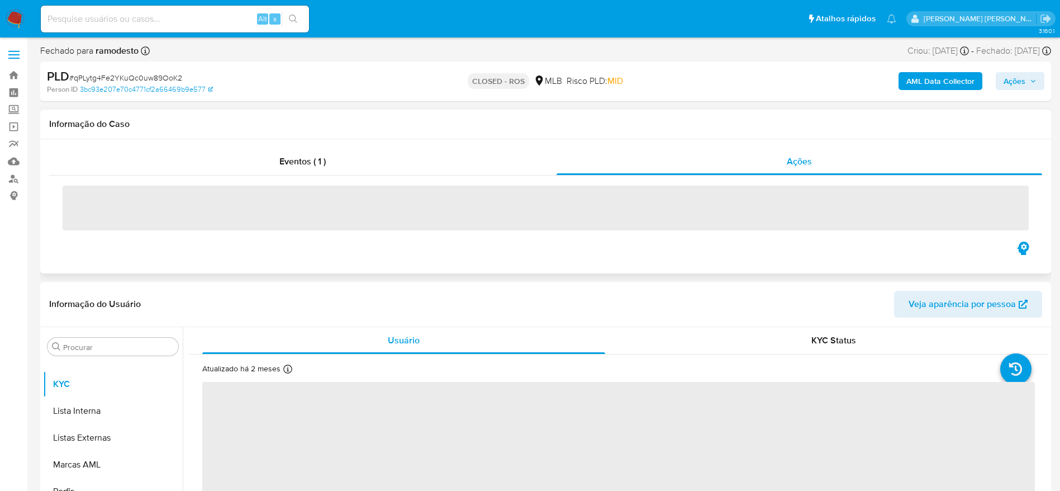
select select "10"
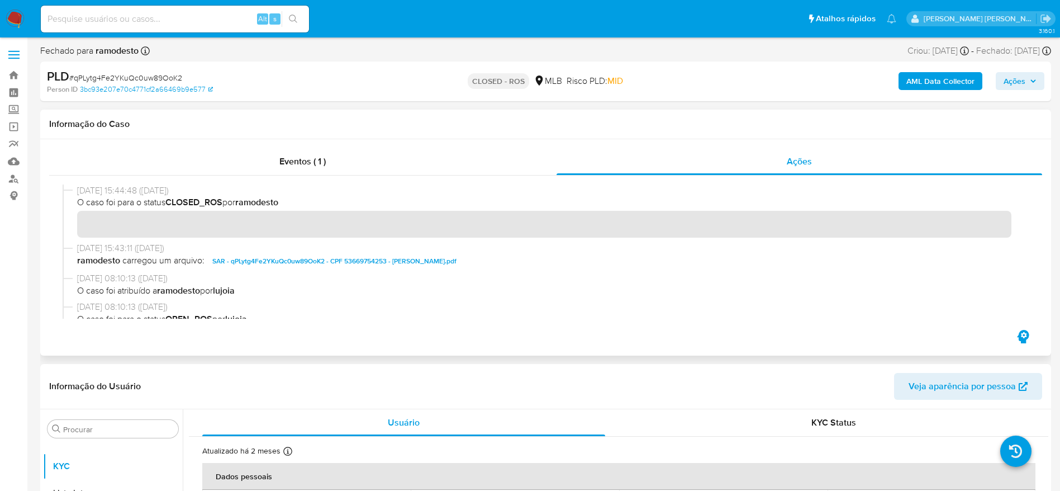
drag, startPoint x: 80, startPoint y: 191, endPoint x: 125, endPoint y: 194, distance: 44.3
click at [125, 194] on span "06/03/2025 15:44:48 (7 months ago)" at bounding box center [550, 190] width 947 height 12
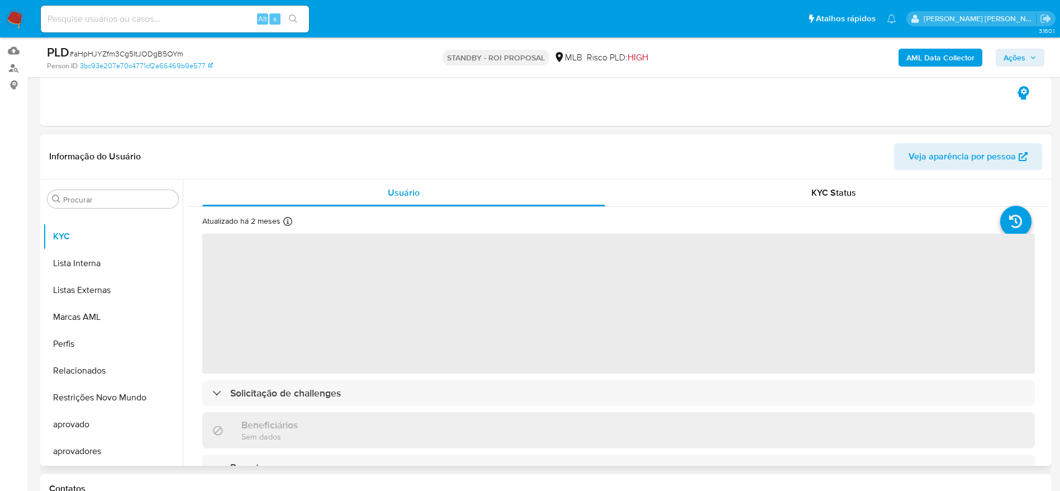
scroll to position [168, 0]
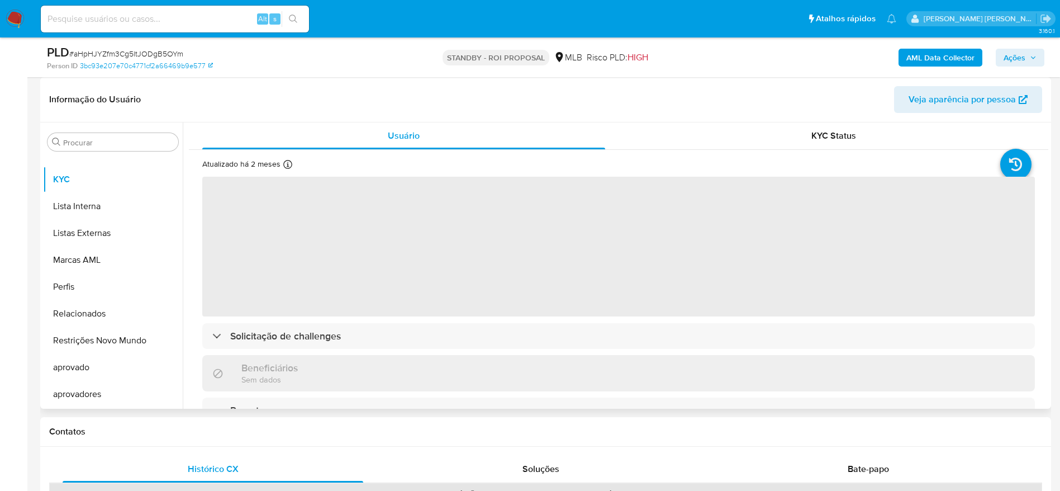
select select "10"
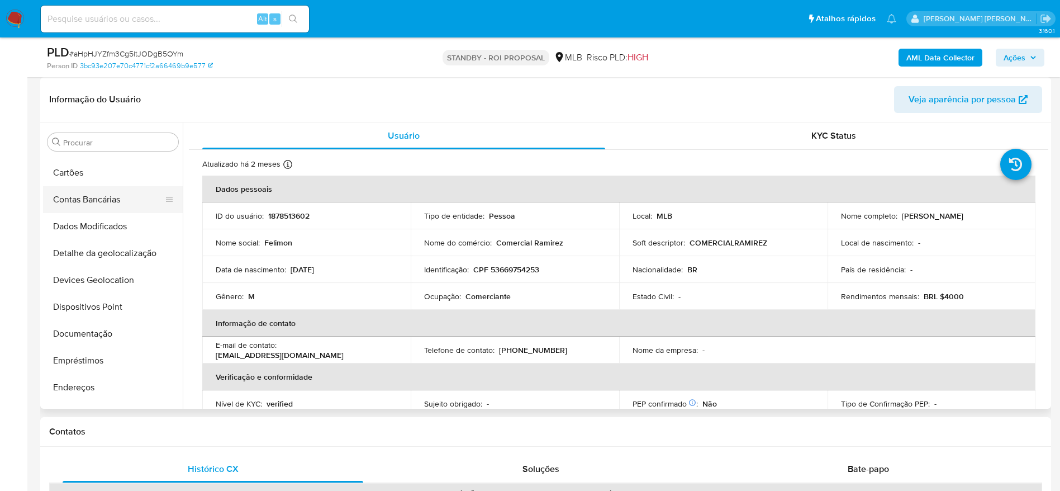
scroll to position [0, 0]
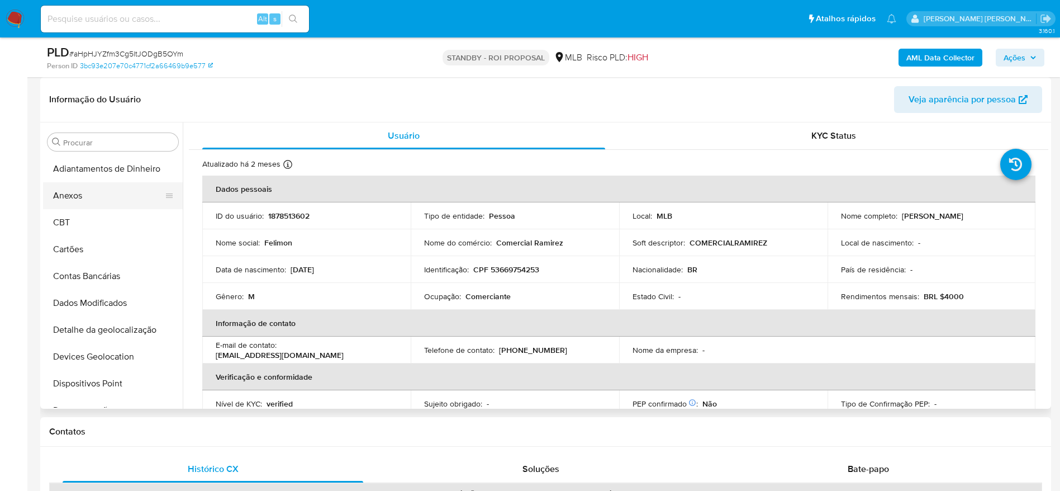
click at [94, 182] on button "Anexos" at bounding box center [108, 195] width 131 height 27
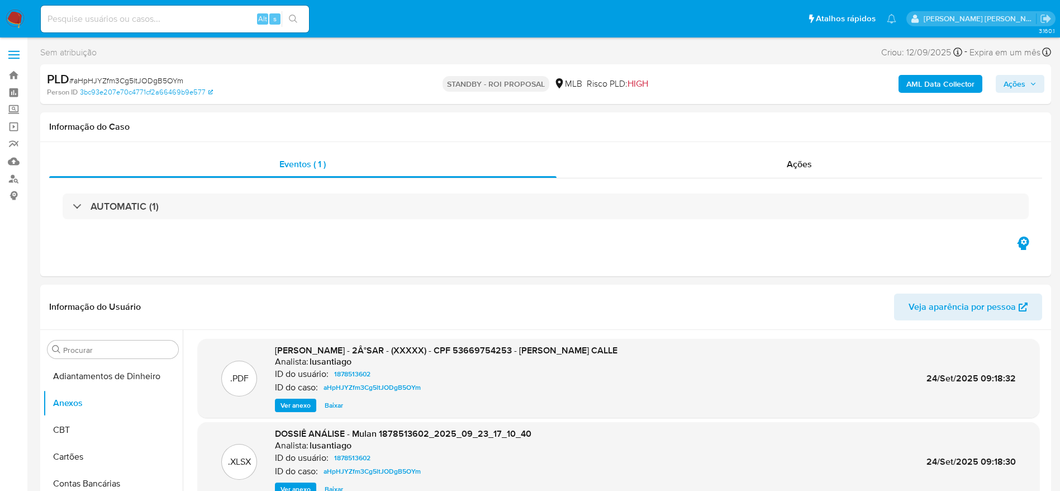
click at [184, 21] on input at bounding box center [175, 19] width 268 height 15
paste input "194968583"
type input "194968583"
click at [301, 15] on button "search-icon" at bounding box center [293, 19] width 23 height 16
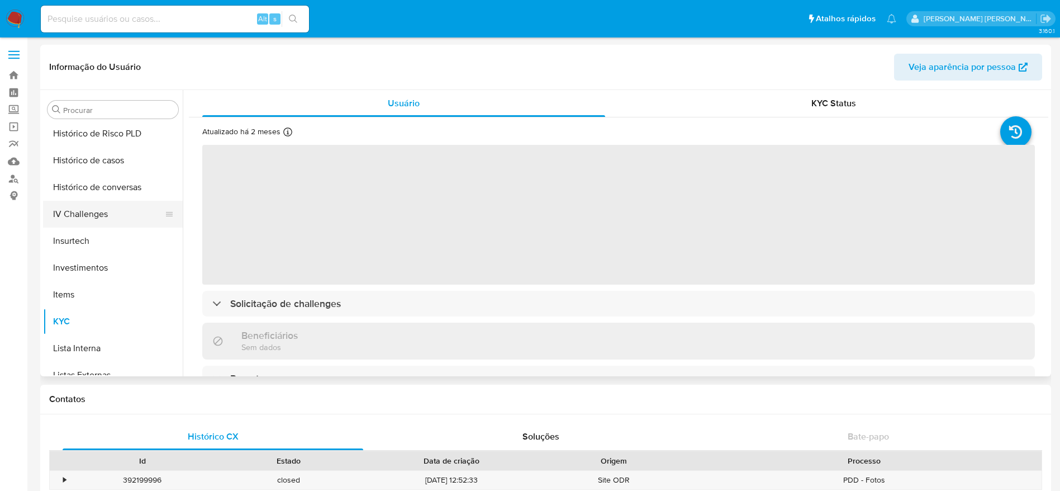
scroll to position [412, 0]
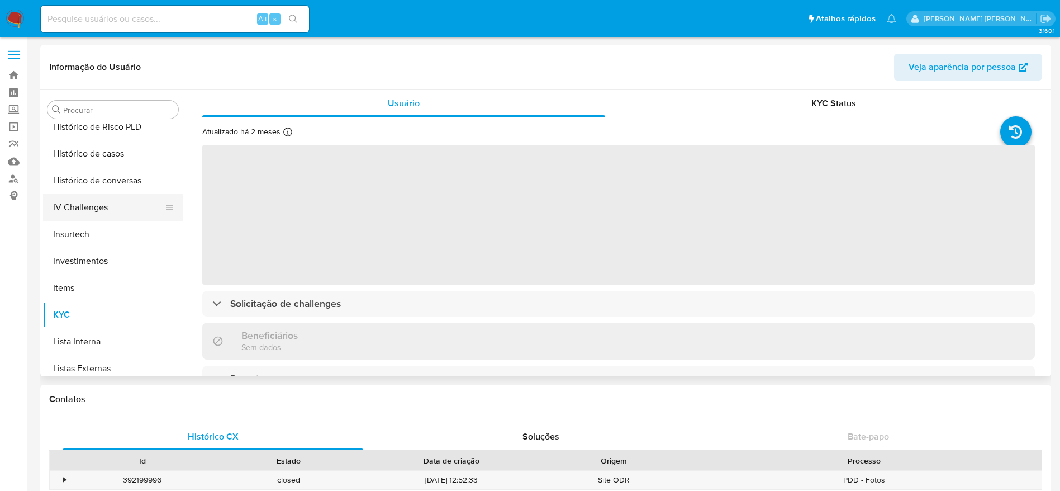
select select "10"
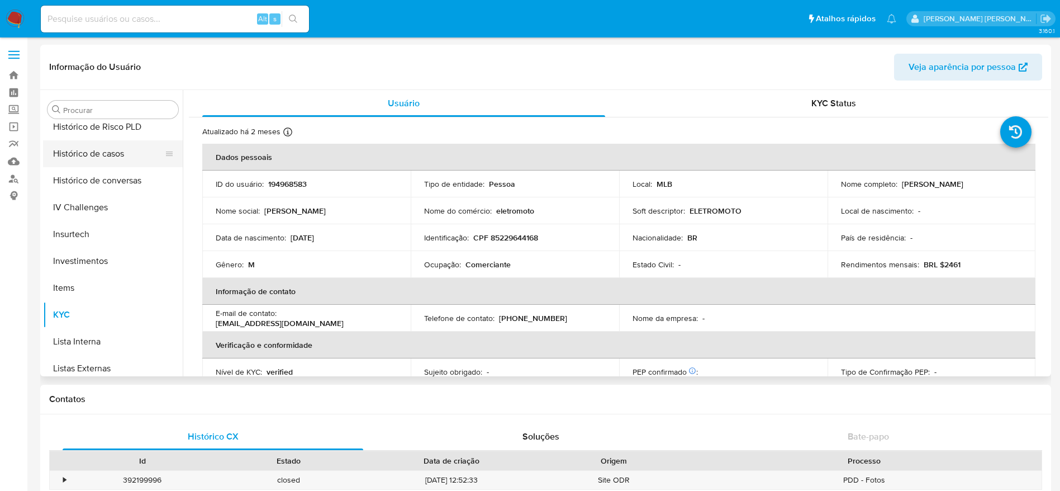
click at [98, 156] on button "Histórico de casos" at bounding box center [108, 153] width 131 height 27
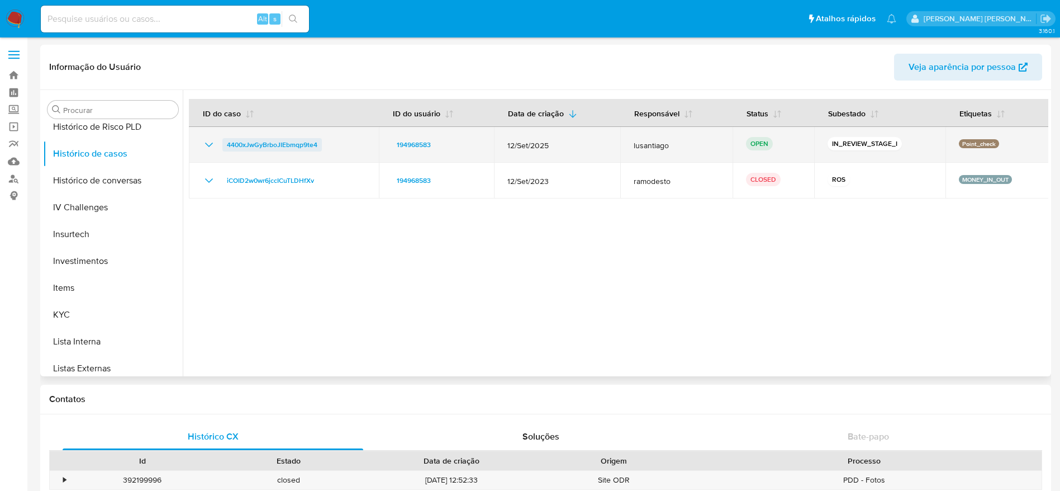
click at [289, 140] on span "4400xJwGyBrboJIEbmqp9te4" at bounding box center [272, 144] width 91 height 13
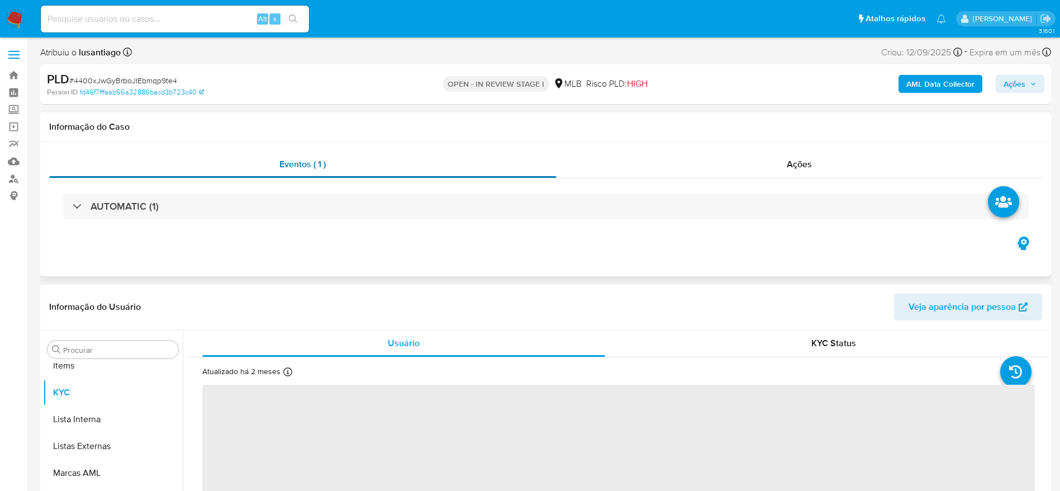
scroll to position [579, 0]
select select "10"
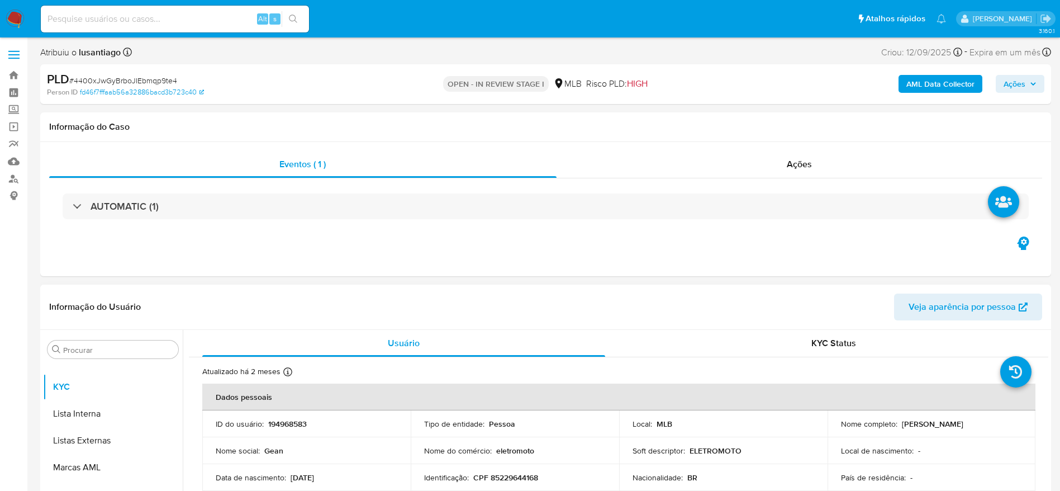
scroll to position [84, 0]
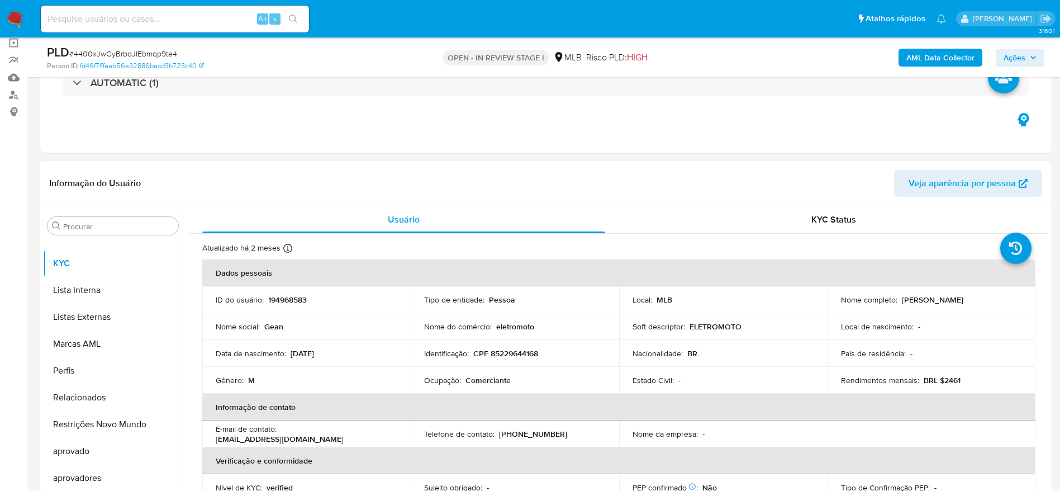
click at [504, 351] on p "CPF 85229644168" at bounding box center [505, 353] width 65 height 10
copy p "85229644168"
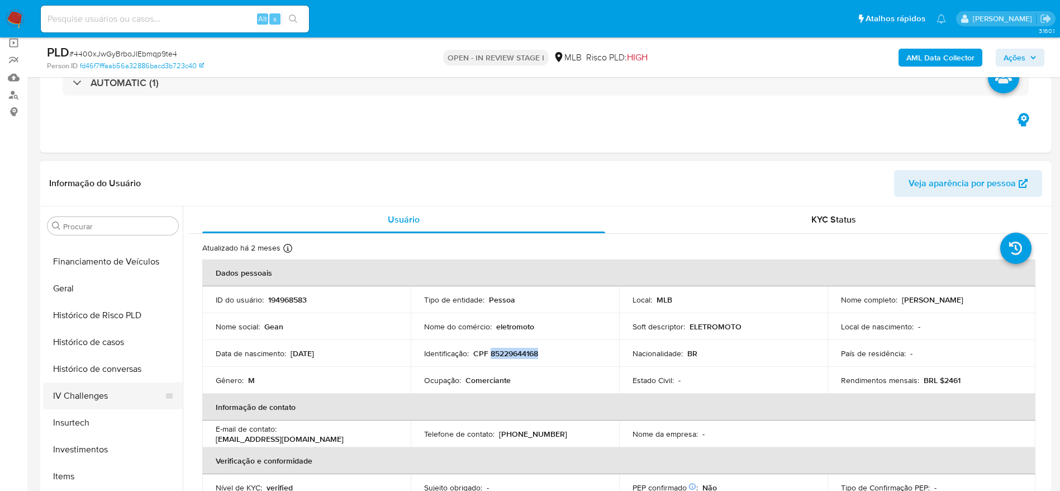
scroll to position [328, 0]
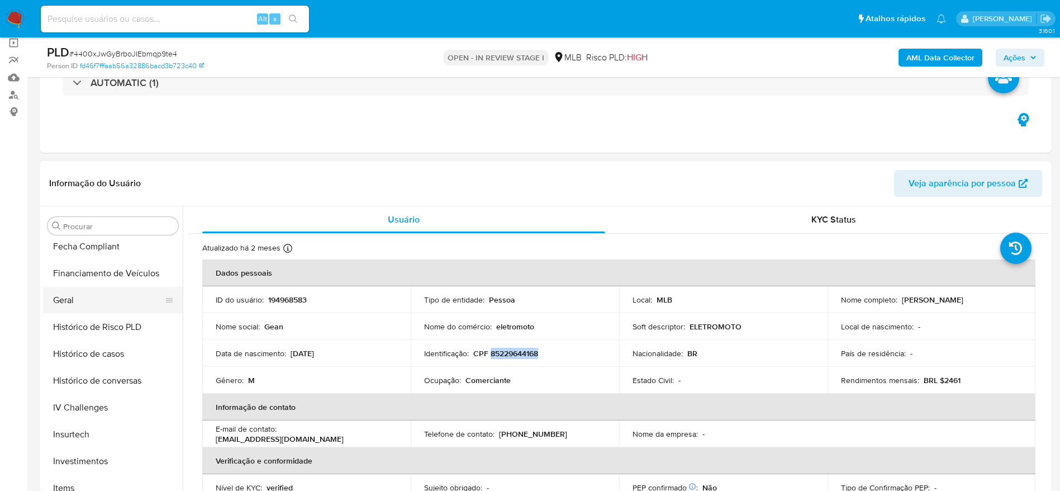
click at [85, 310] on button "Geral" at bounding box center [108, 300] width 131 height 27
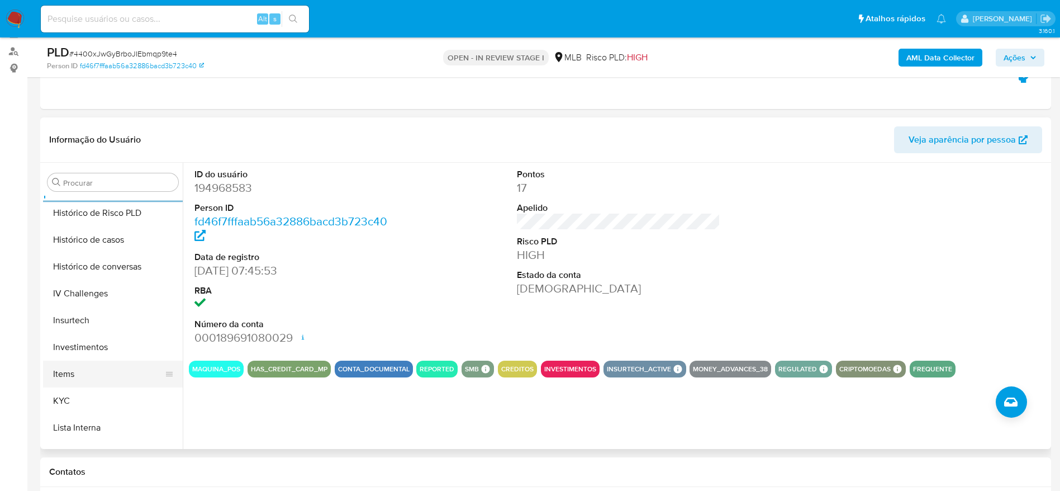
scroll to position [496, 0]
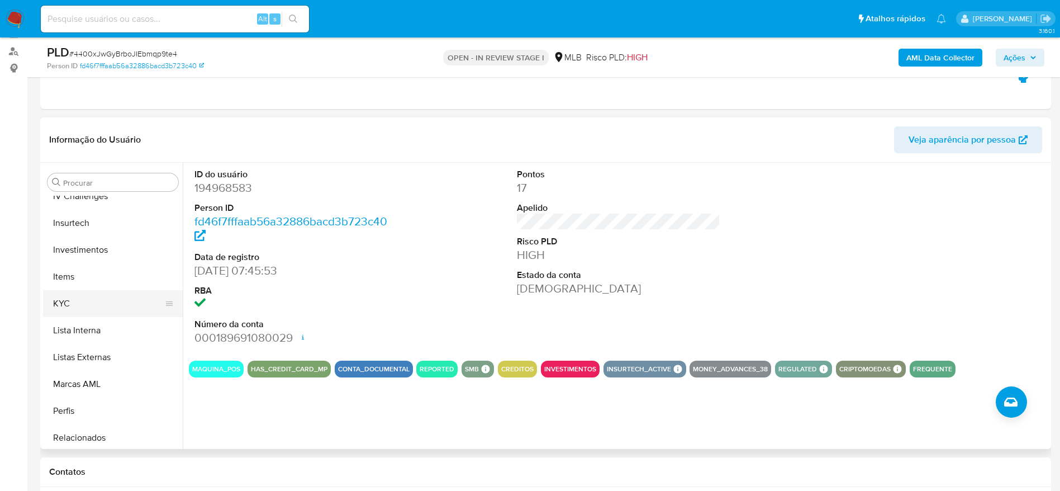
click at [89, 298] on button "KYC" at bounding box center [108, 303] width 131 height 27
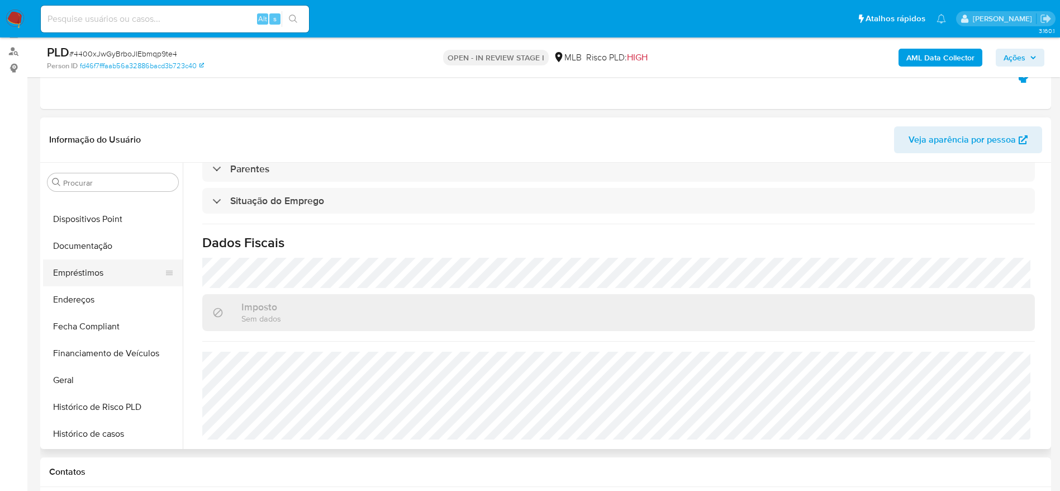
scroll to position [160, 0]
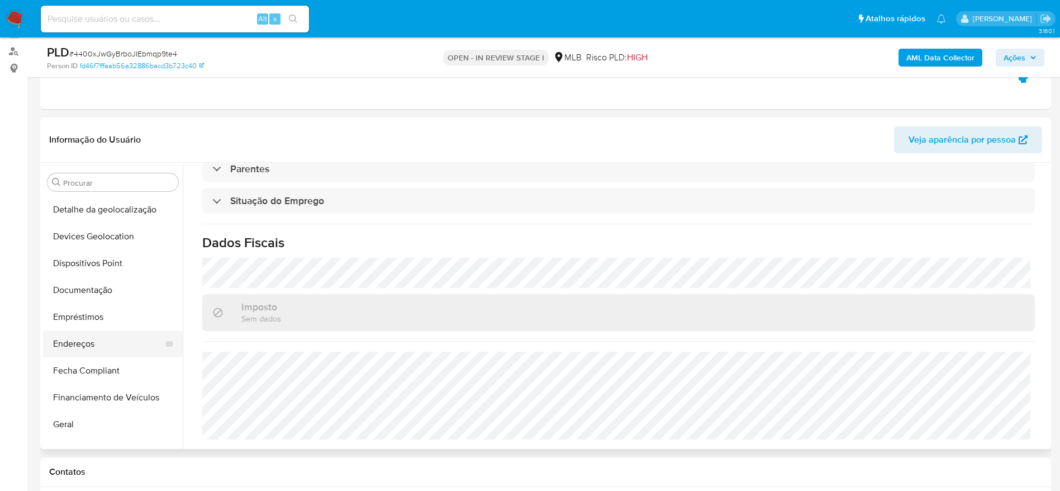
click at [91, 344] on button "Endereços" at bounding box center [108, 343] width 131 height 27
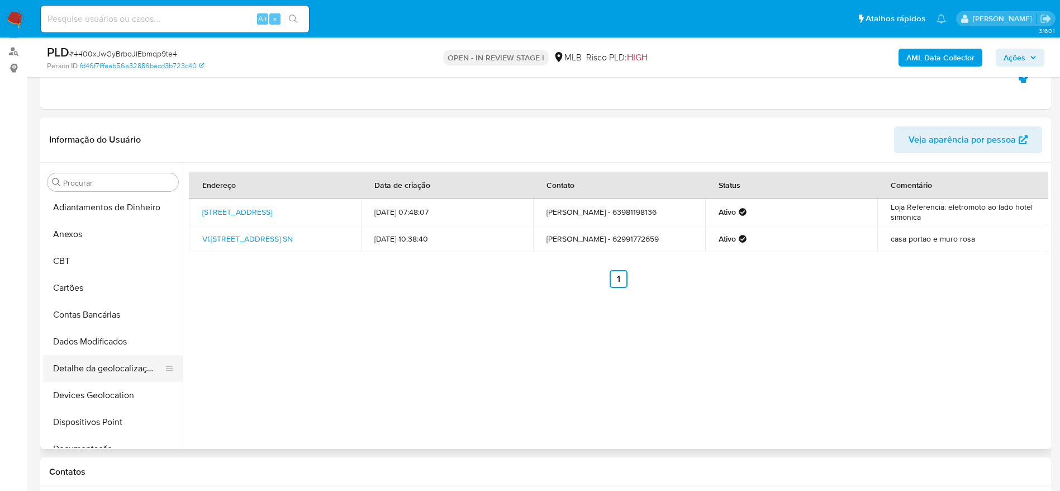
scroll to position [0, 0]
click at [90, 391] on button "Devices Geolocation" at bounding box center [108, 396] width 131 height 27
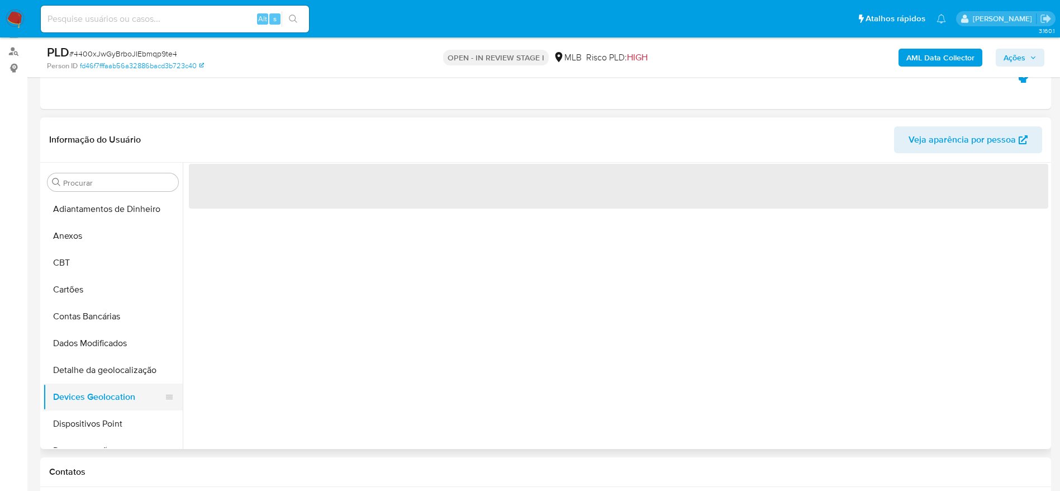
click at [93, 388] on button "Devices Geolocation" at bounding box center [108, 396] width 131 height 27
click at [94, 381] on button "Detalhe da geolocalização" at bounding box center [108, 369] width 131 height 27
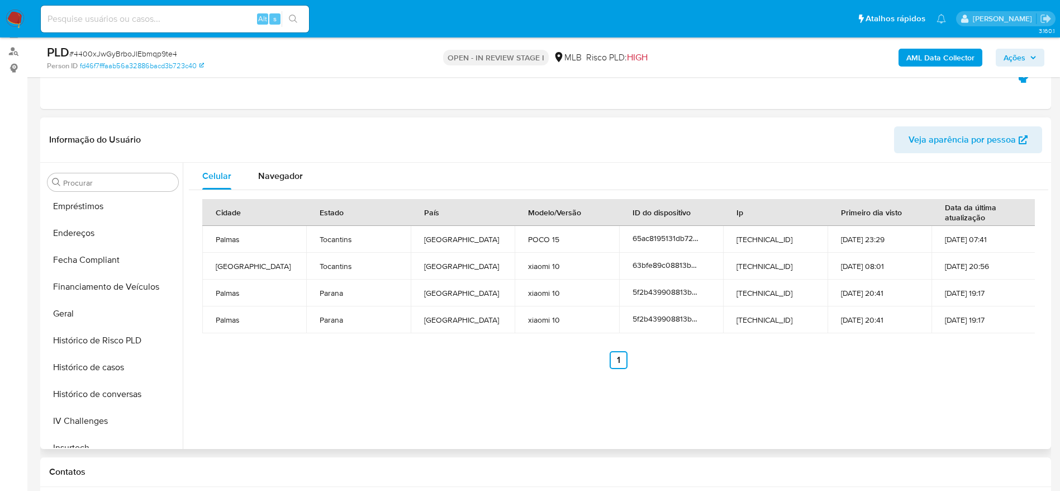
scroll to position [579, 0]
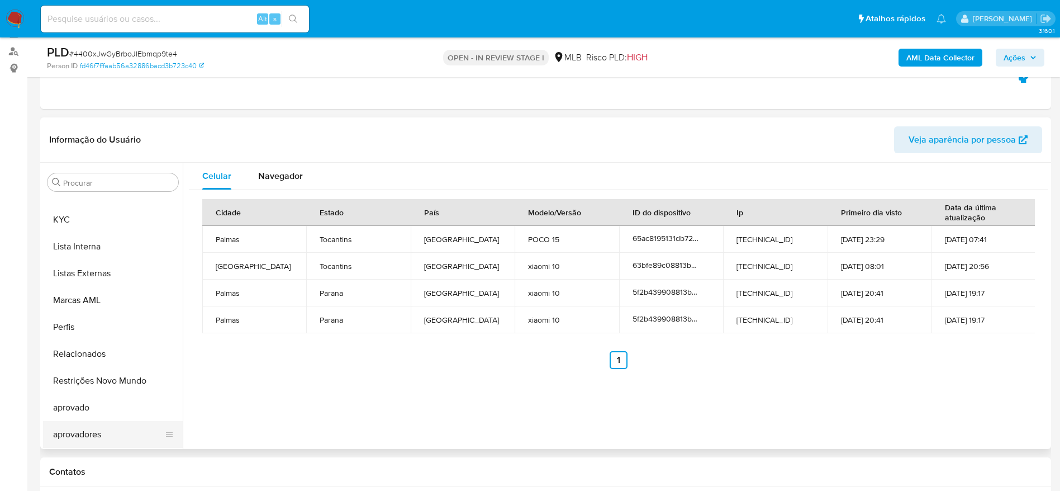
click at [88, 434] on button "aprovadores" at bounding box center [108, 434] width 131 height 27
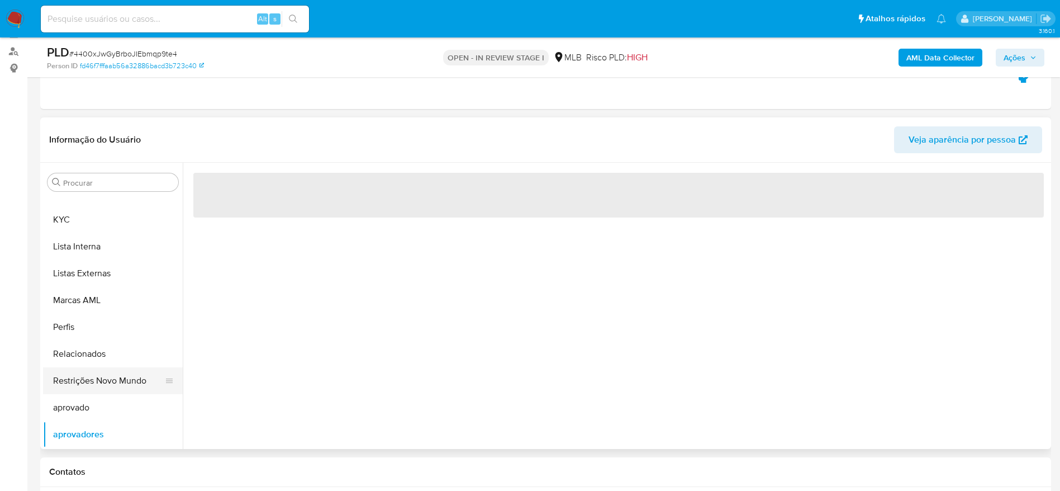
click at [99, 379] on button "Restrições Novo Mundo" at bounding box center [108, 380] width 131 height 27
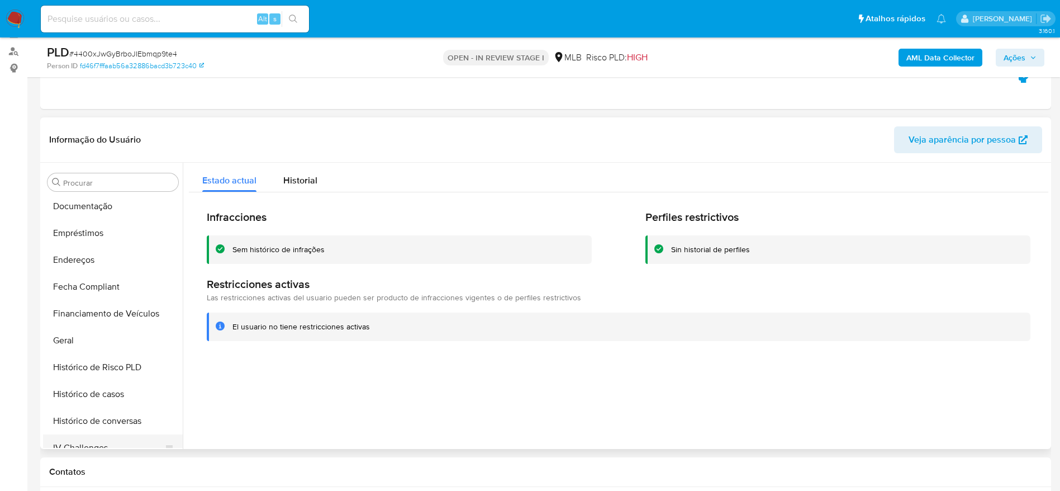
scroll to position [160, 0]
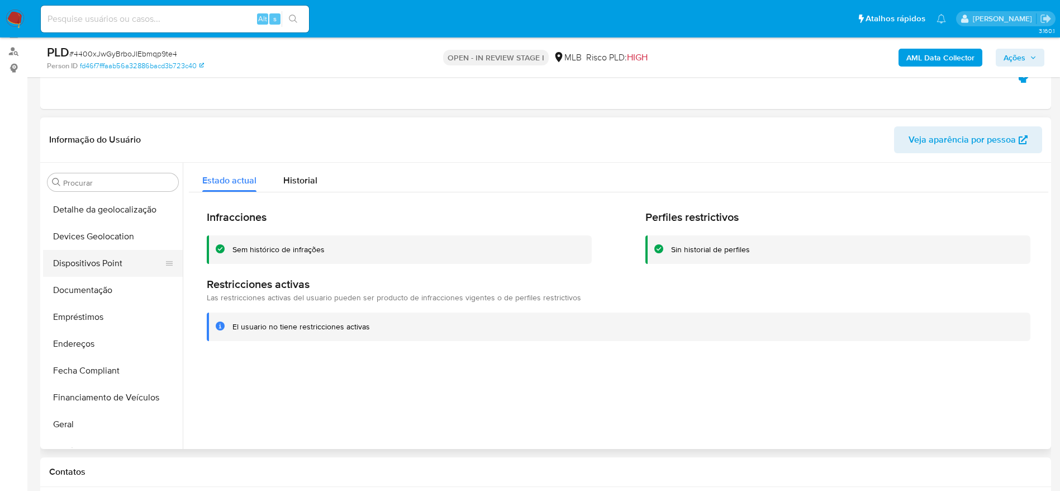
click at [112, 268] on button "Dispositivos Point" at bounding box center [108, 263] width 131 height 27
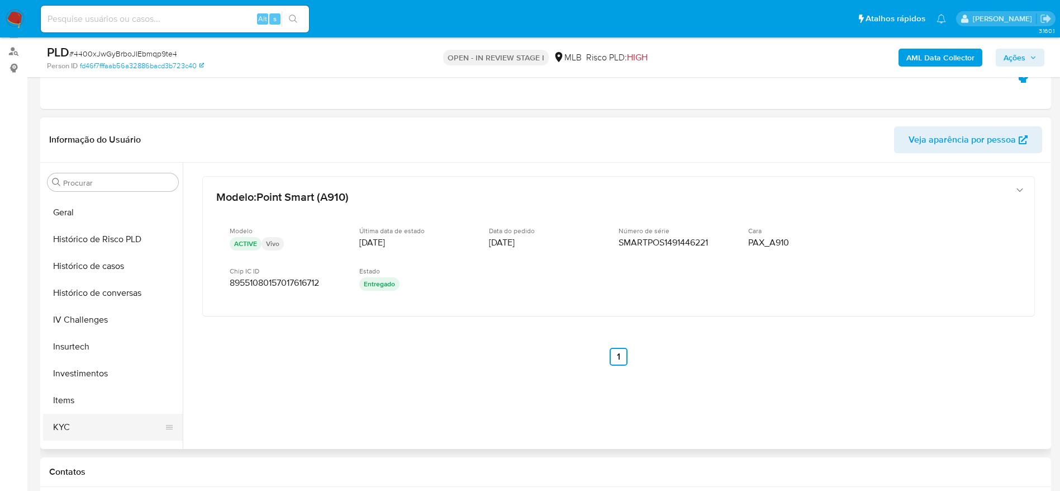
scroll to position [412, 0]
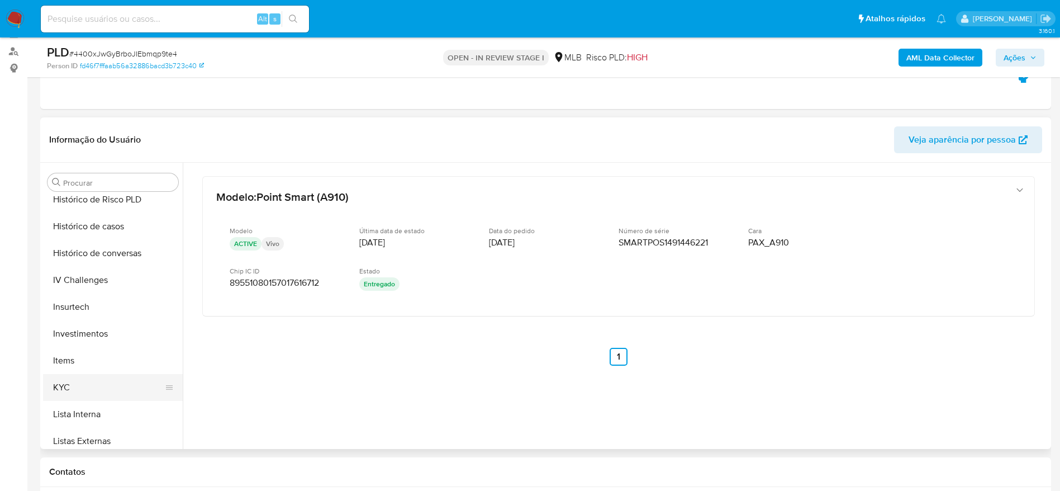
click at [101, 381] on button "KYC" at bounding box center [108, 387] width 131 height 27
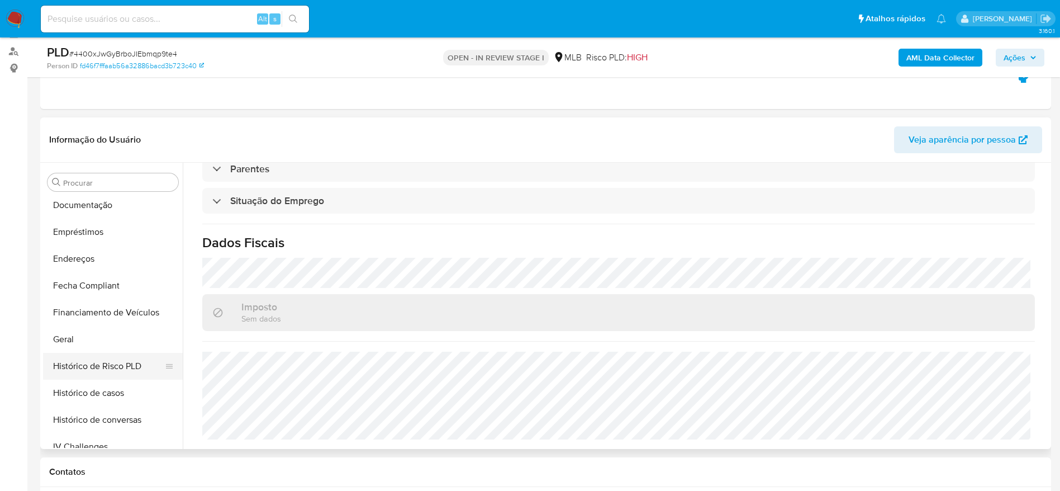
scroll to position [244, 0]
click at [110, 262] on button "Endereços" at bounding box center [108, 259] width 131 height 27
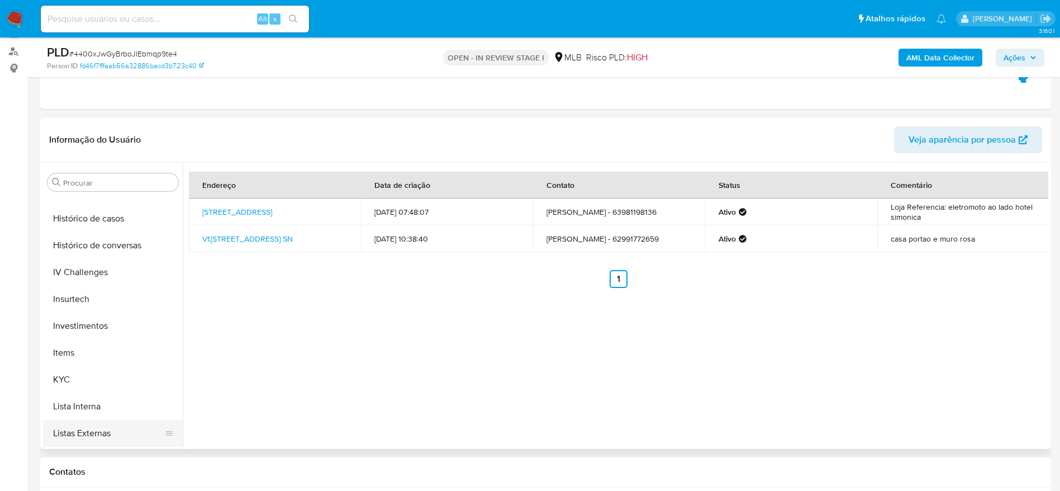
scroll to position [496, 0]
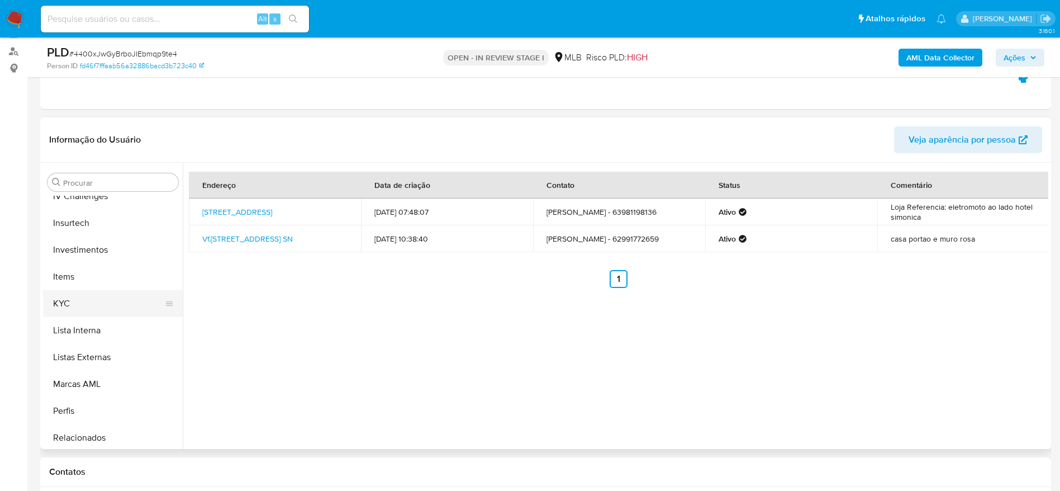
click at [72, 303] on button "KYC" at bounding box center [108, 303] width 131 height 27
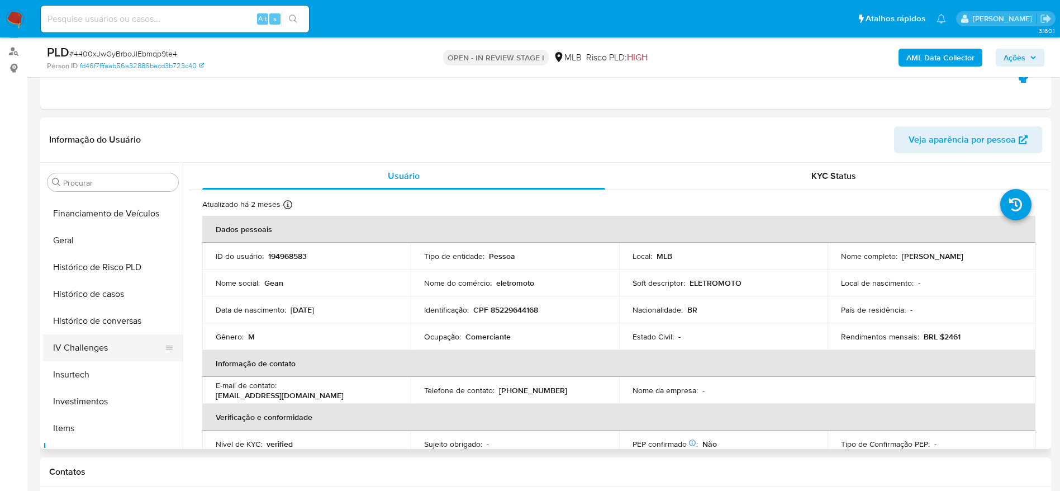
scroll to position [328, 0]
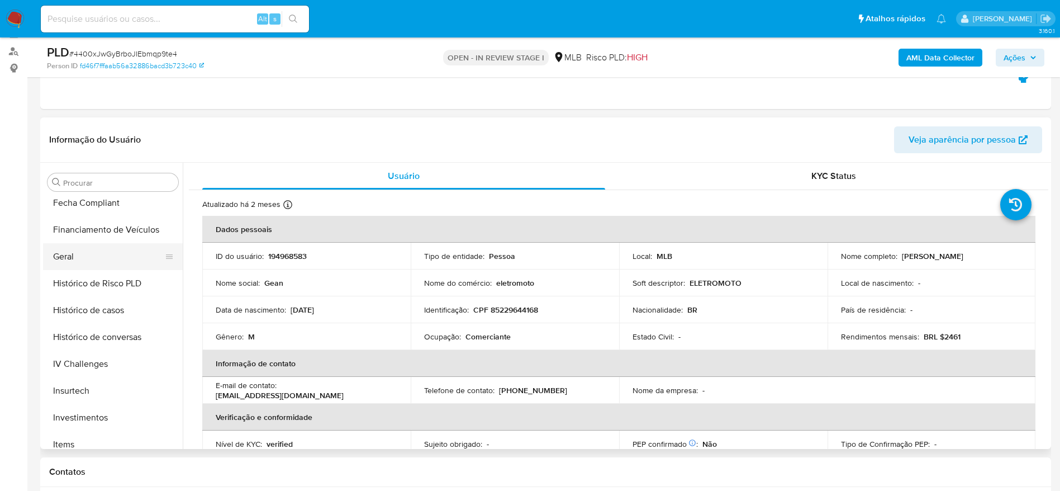
click at [78, 251] on button "Geral" at bounding box center [108, 256] width 131 height 27
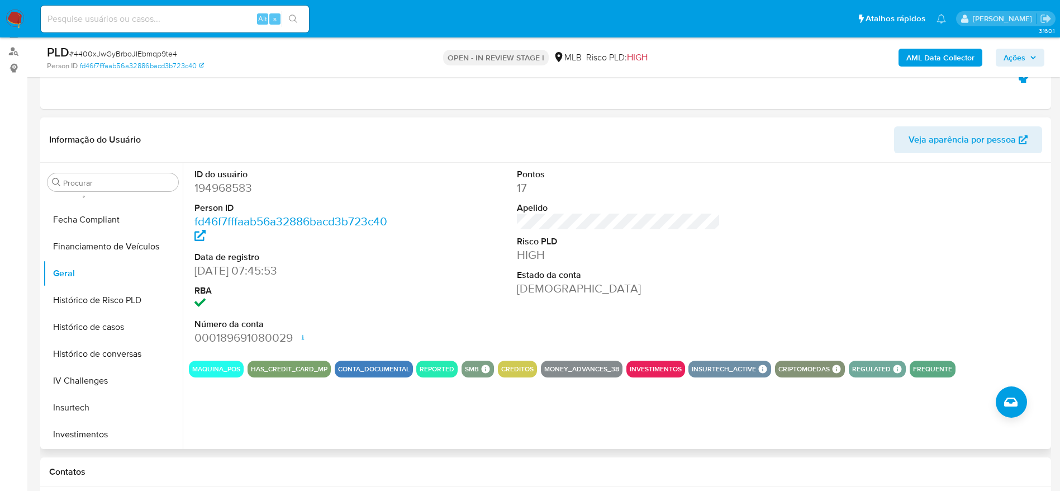
scroll to position [244, 0]
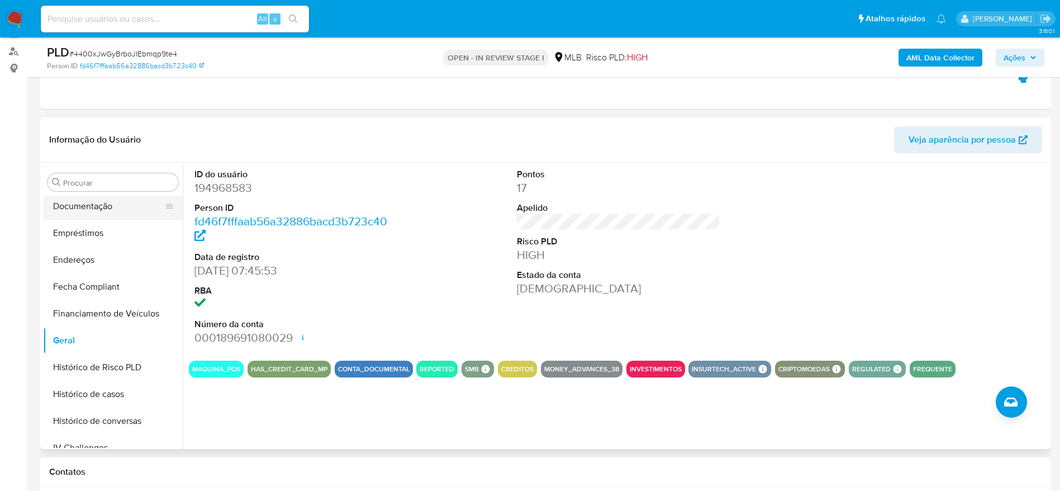
click at [106, 206] on button "Documentação" at bounding box center [108, 206] width 131 height 27
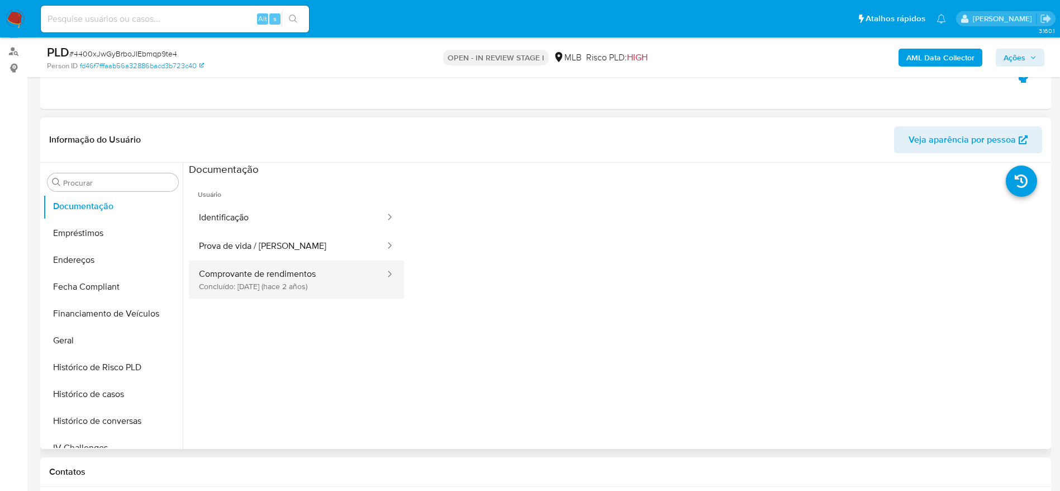
click at [271, 282] on button "Comprovante de rendimentos Concluído: 27/09/2023 (hace 2 años)" at bounding box center [287, 279] width 197 height 38
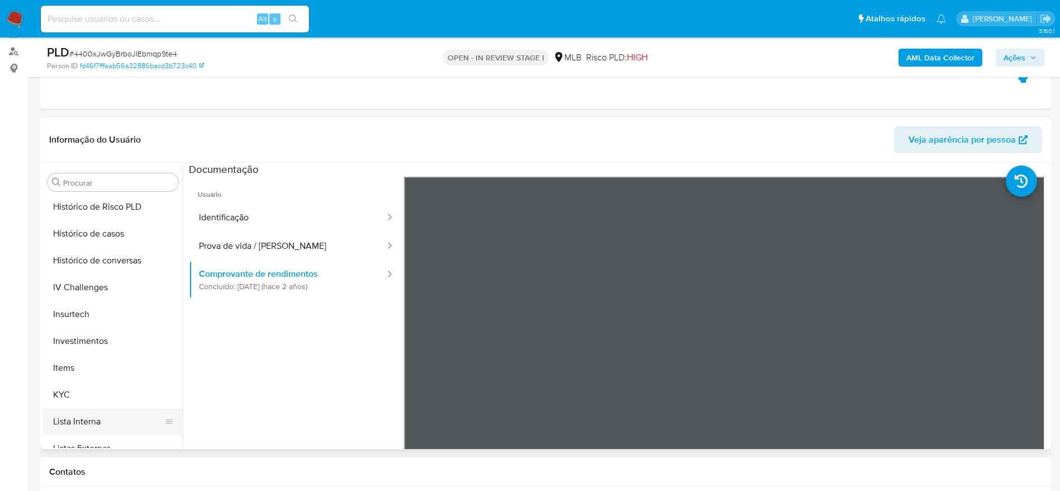
scroll to position [496, 0]
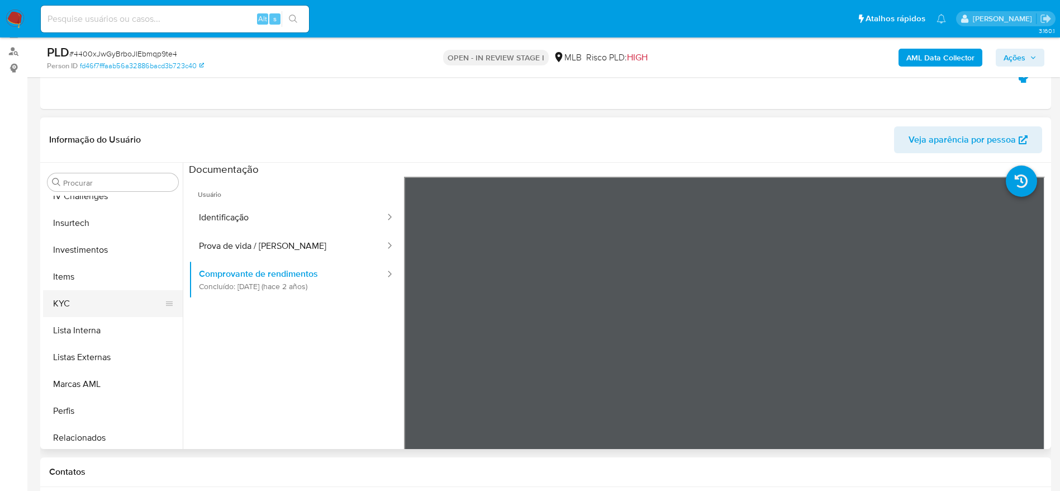
click at [91, 305] on button "KYC" at bounding box center [108, 303] width 131 height 27
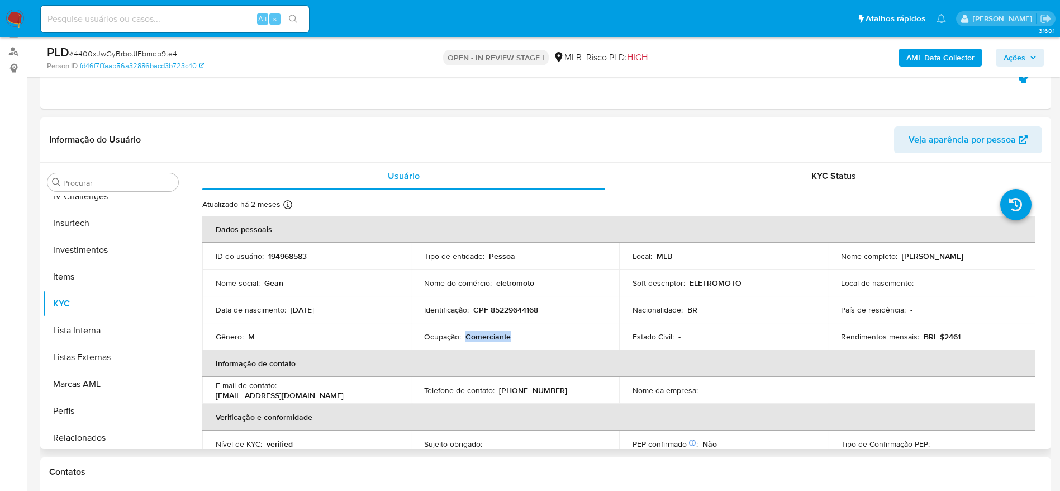
drag, startPoint x: 511, startPoint y: 339, endPoint x: 467, endPoint y: 337, distance: 44.2
click at [467, 337] on div "Ocupação : Comerciante" at bounding box center [515, 336] width 182 height 10
copy p "Comerciante"
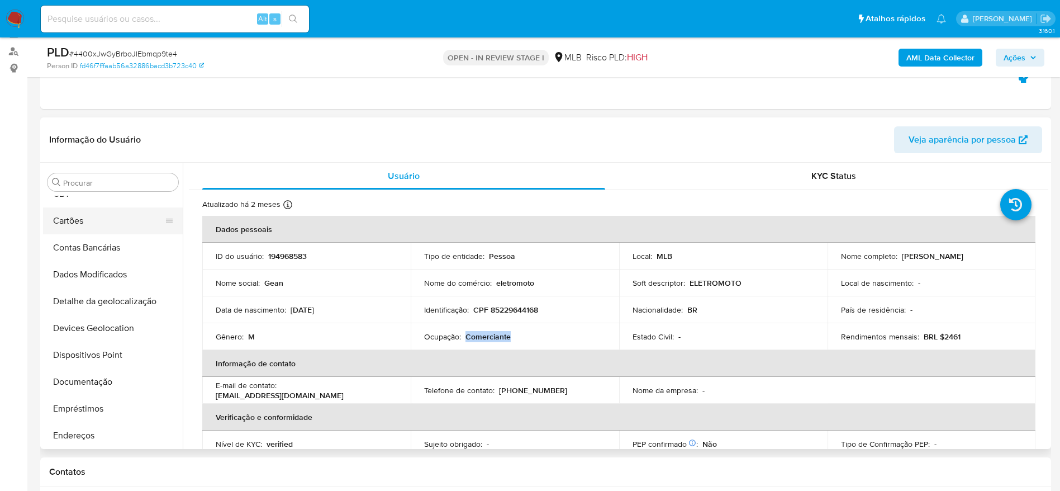
scroll to position [0, 0]
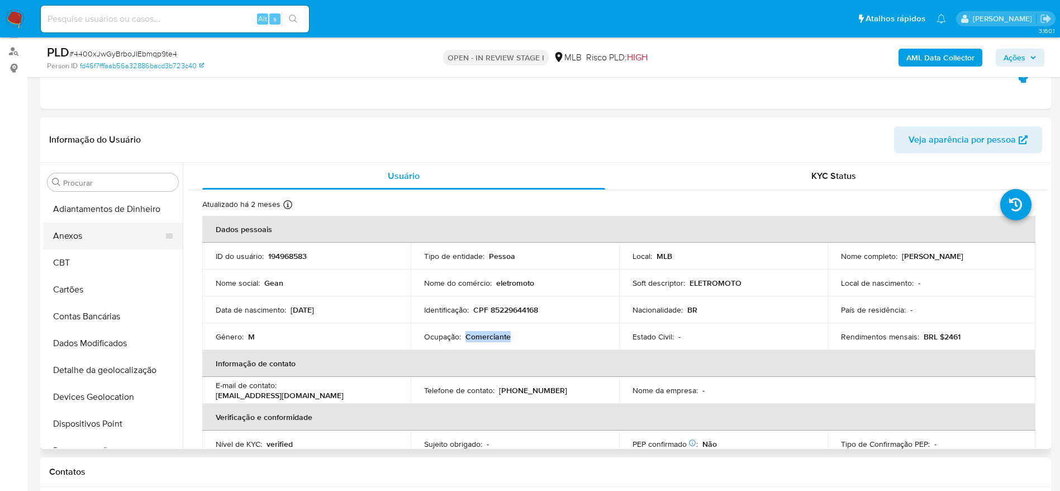
click at [88, 234] on button "Anexos" at bounding box center [108, 235] width 131 height 27
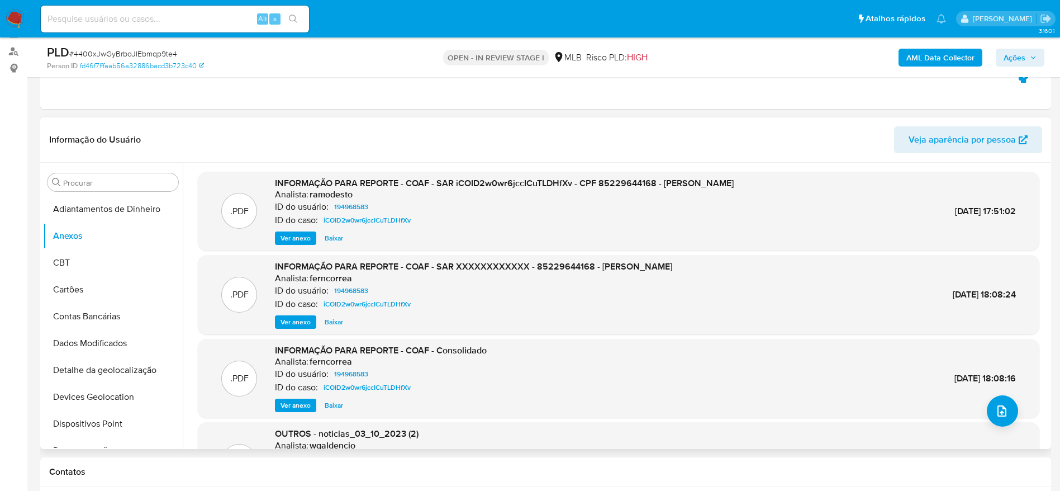
click at [292, 237] on span "Ver anexo" at bounding box center [295, 237] width 30 height 11
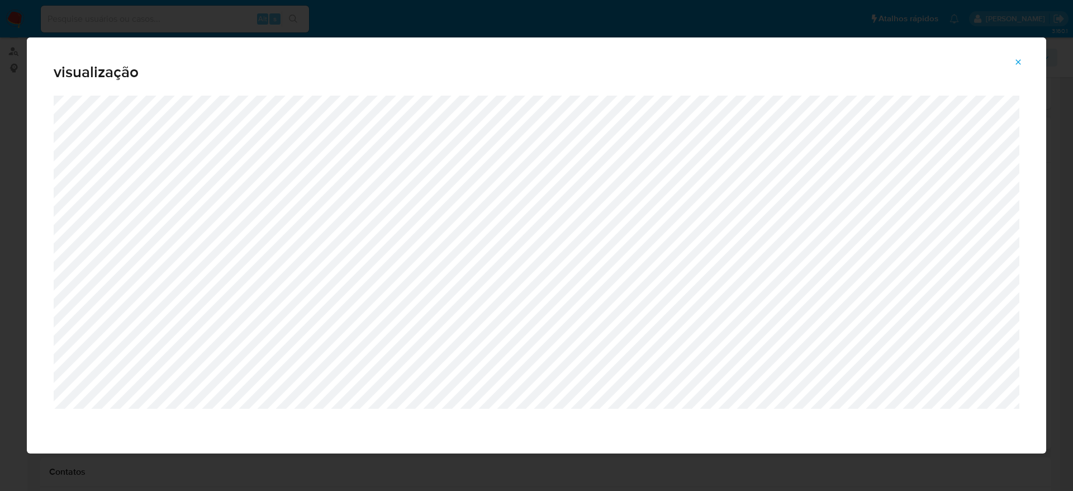
click at [1023, 59] on button "Attachment preview" at bounding box center [1018, 62] width 25 height 18
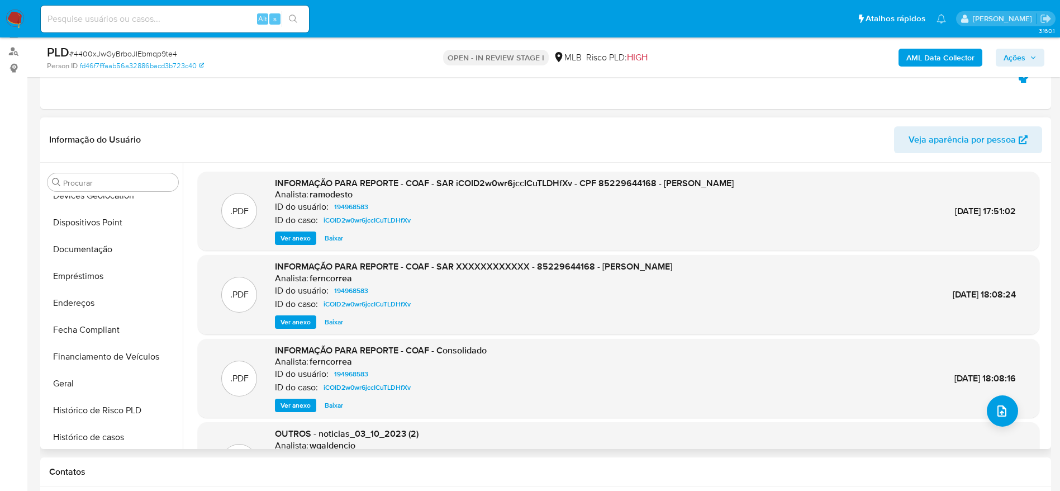
scroll to position [251, 0]
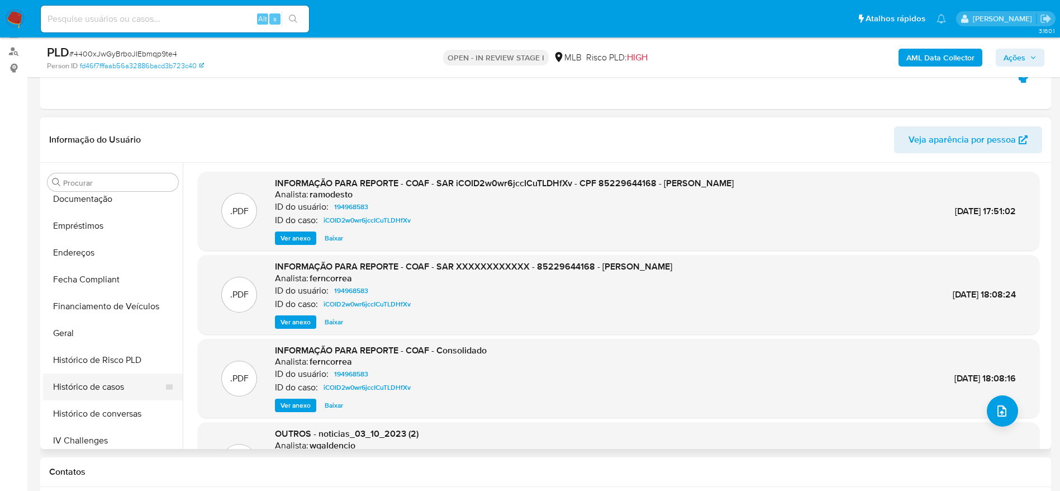
click at [111, 387] on button "Histórico de casos" at bounding box center [108, 386] width 131 height 27
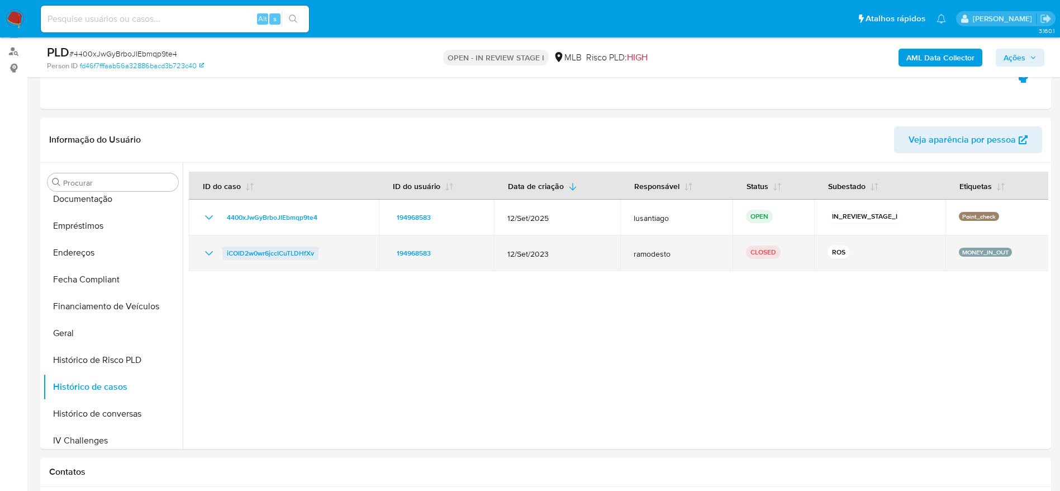
click at [257, 256] on span "iCOID2w0wr6jccICuTLDHfXv" at bounding box center [270, 252] width 87 height 13
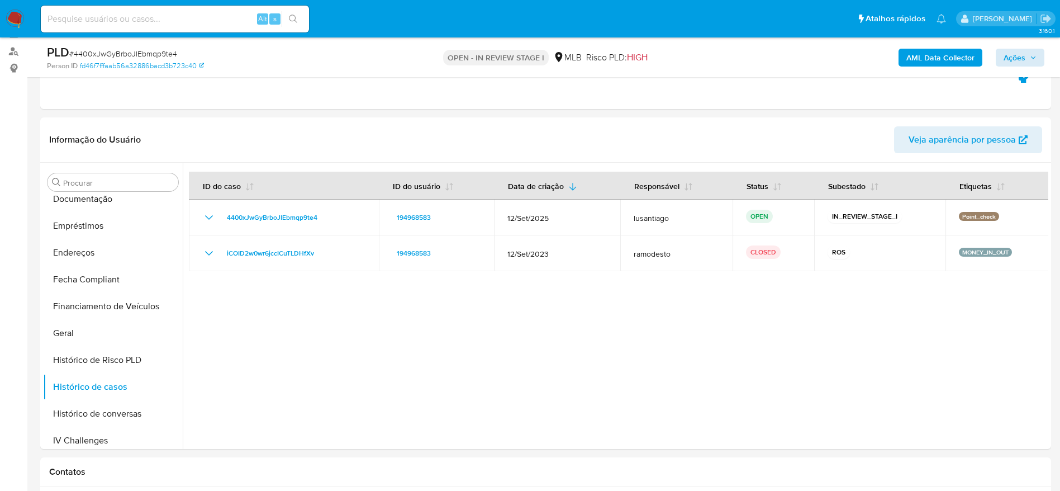
drag, startPoint x: 997, startPoint y: 54, endPoint x: 1007, endPoint y: 50, distance: 10.8
click at [1003, 51] on div "AML Data Collector Ações" at bounding box center [880, 57] width 330 height 26
click at [1007, 50] on span "Ações" at bounding box center [1015, 58] width 22 height 18
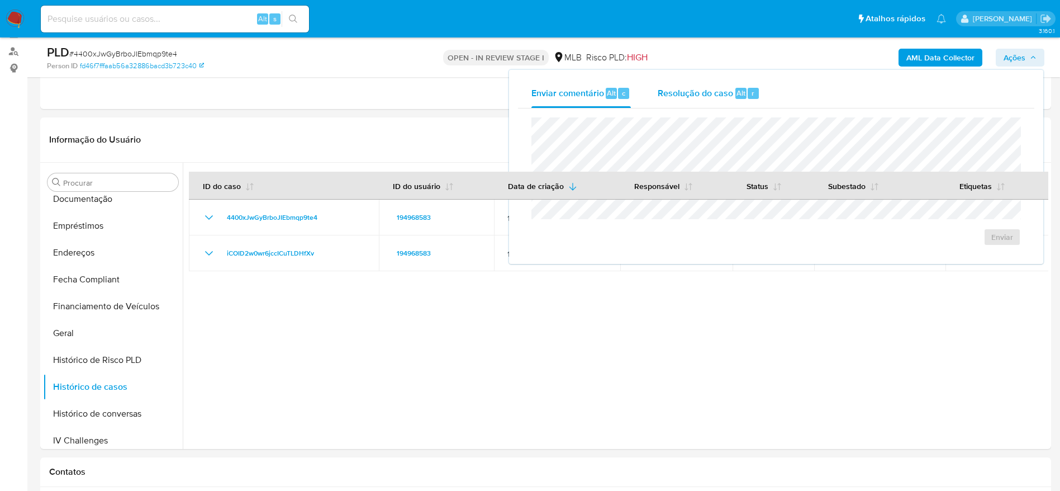
drag, startPoint x: 685, startPoint y: 94, endPoint x: 679, endPoint y: 106, distance: 13.0
click at [684, 95] on span "Resolução do caso" at bounding box center [695, 92] width 75 height 13
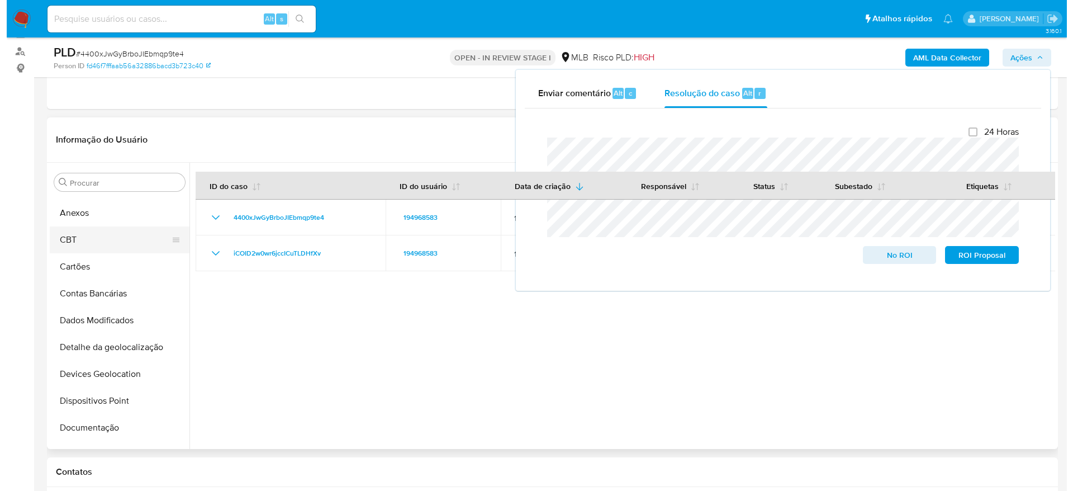
scroll to position [0, 0]
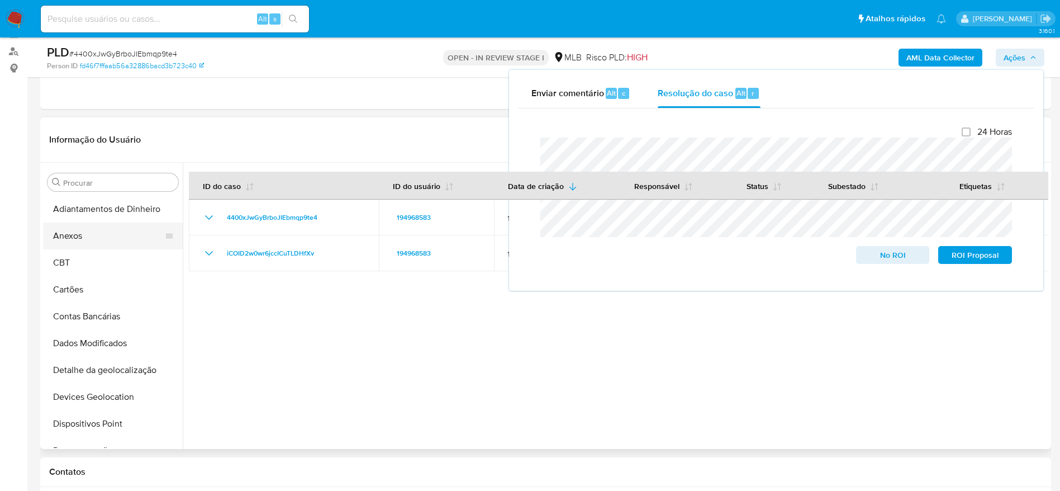
click at [91, 239] on button "Anexos" at bounding box center [108, 235] width 131 height 27
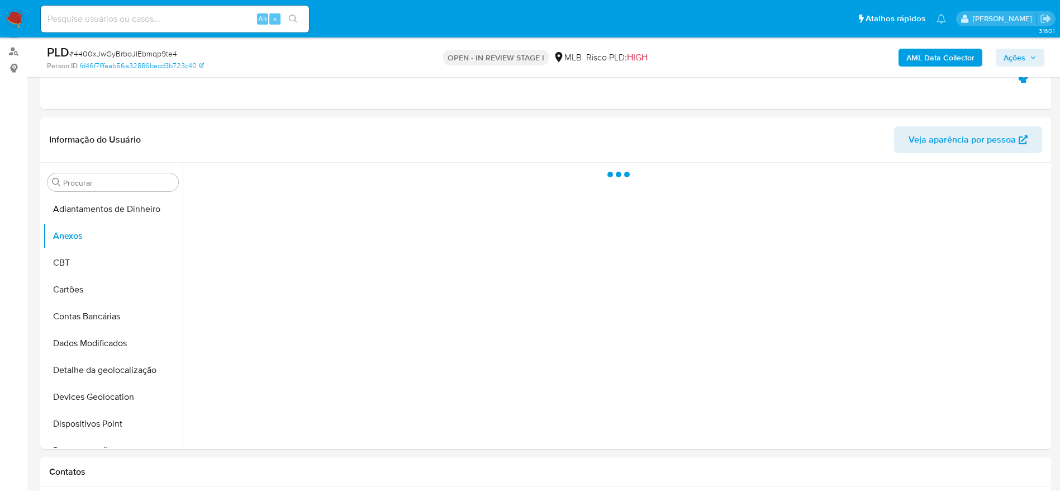
click at [904, 60] on button "AML Data Collector" at bounding box center [940, 58] width 84 height 18
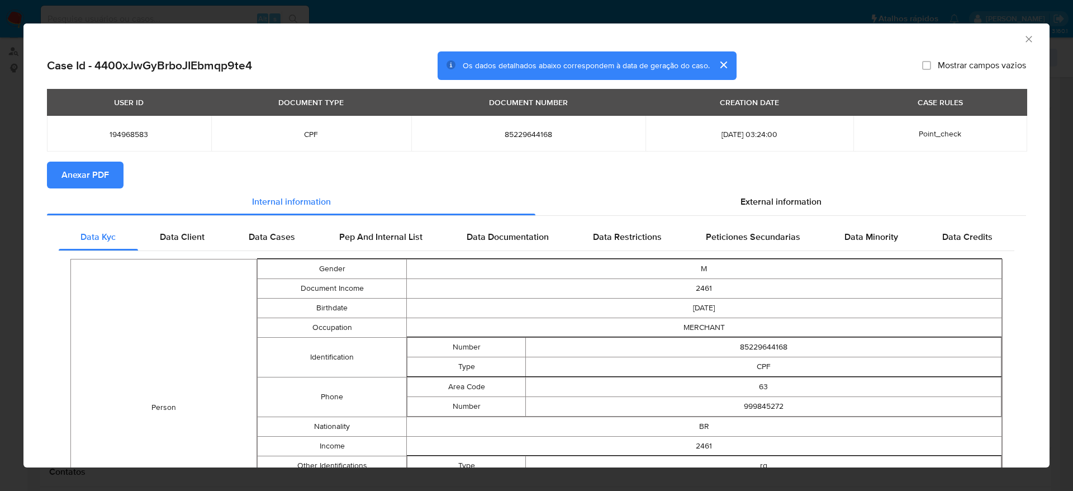
click at [1023, 36] on icon "Fechar a janela" at bounding box center [1028, 39] width 11 height 11
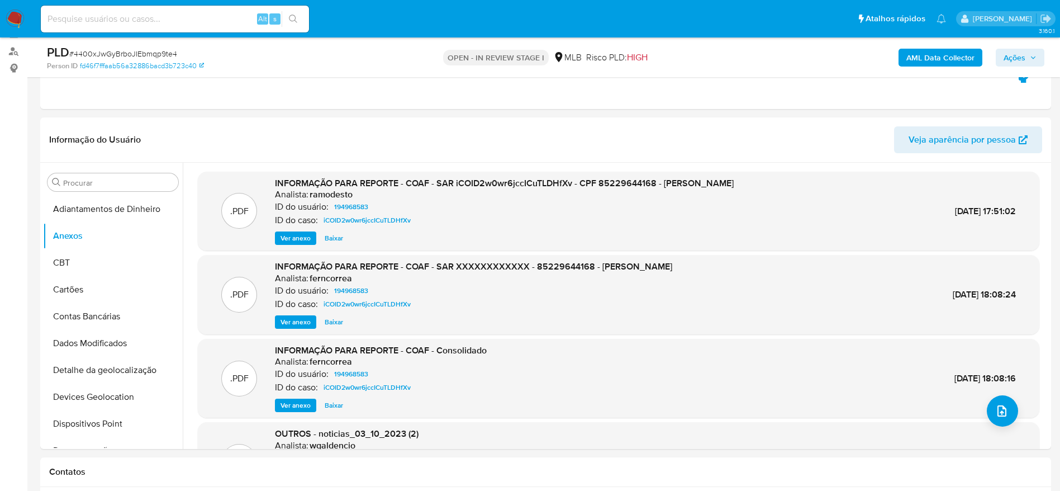
drag, startPoint x: 1040, startPoint y: 62, endPoint x: 1031, endPoint y: 64, distance: 9.1
click at [1039, 62] on button "Ações" at bounding box center [1020, 58] width 49 height 18
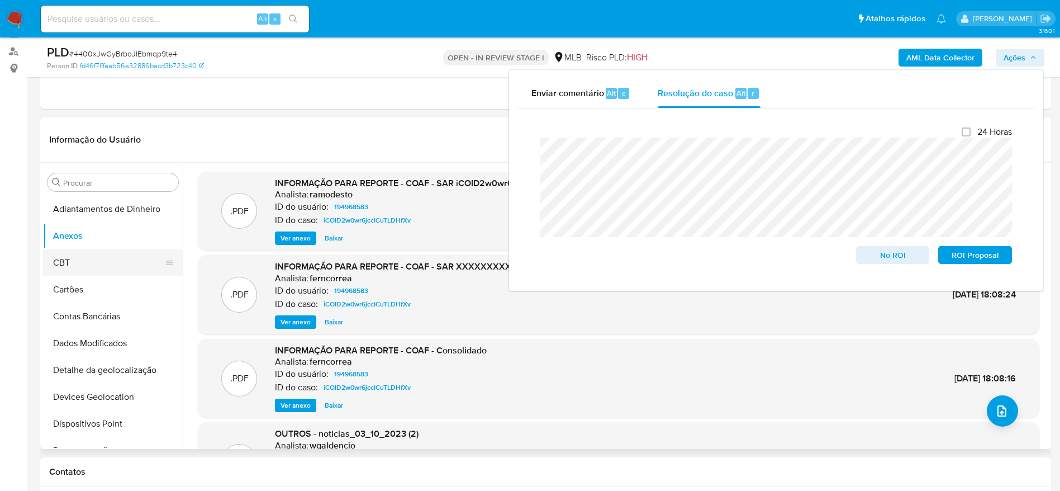
drag, startPoint x: 110, startPoint y: 248, endPoint x: 97, endPoint y: 255, distance: 14.5
click at [108, 248] on button "Anexos" at bounding box center [113, 235] width 140 height 27
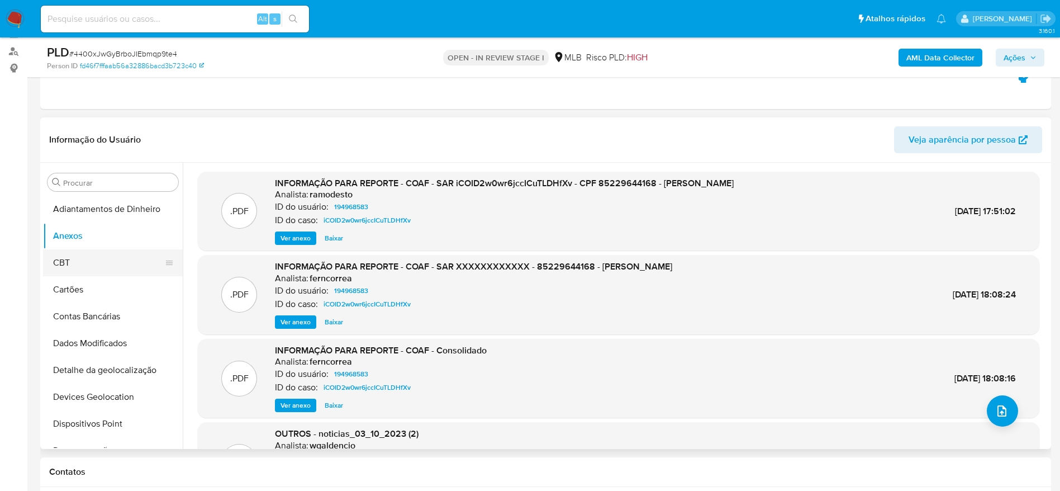
click at [95, 258] on button "CBT" at bounding box center [108, 262] width 131 height 27
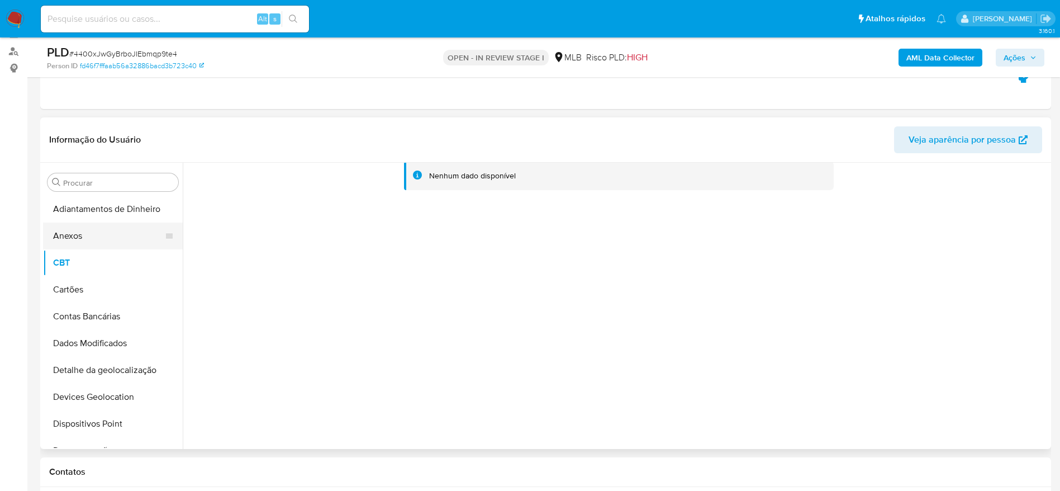
click at [95, 239] on button "Anexos" at bounding box center [108, 235] width 131 height 27
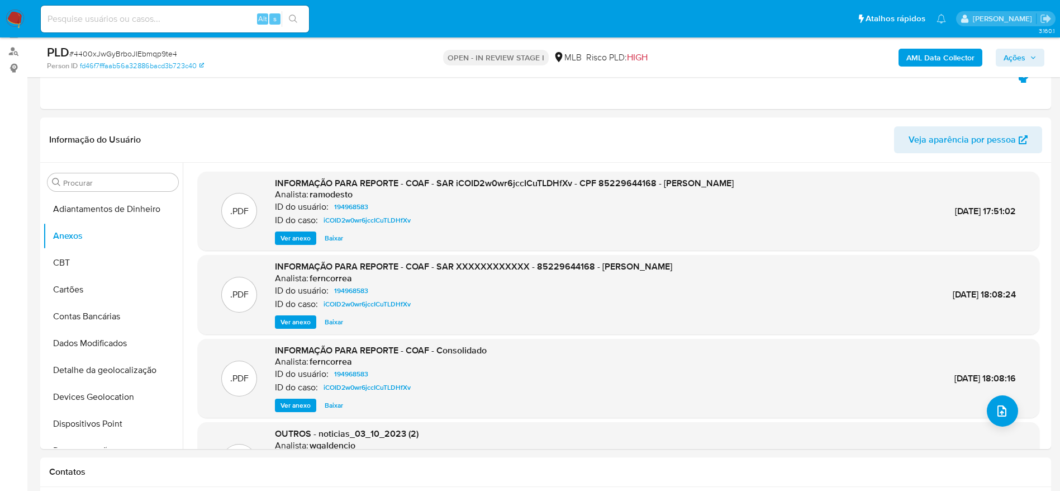
click at [961, 57] on b "AML Data Collector" at bounding box center [940, 58] width 68 height 18
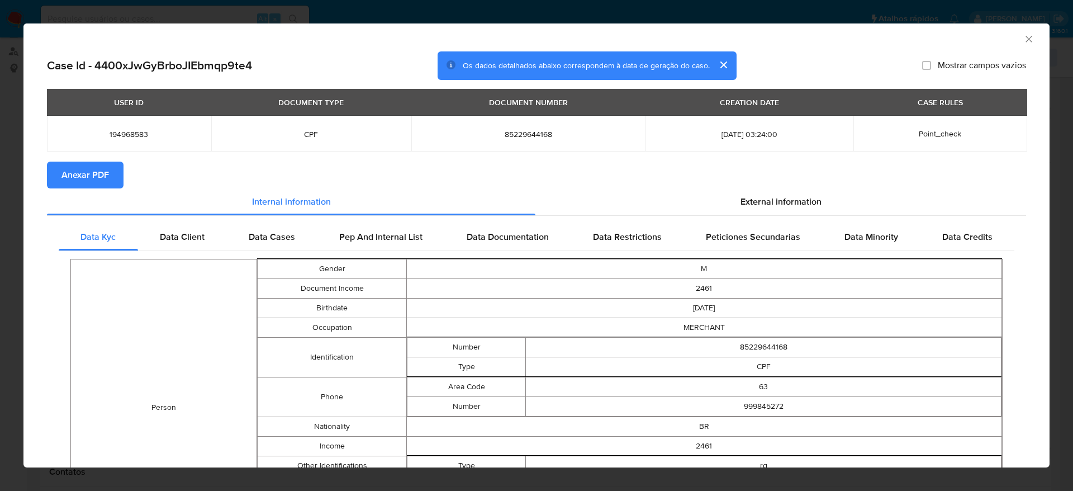
click at [99, 174] on span "Anexar PDF" at bounding box center [84, 175] width 47 height 25
click at [1023, 34] on icon "Fechar a janela" at bounding box center [1028, 39] width 11 height 11
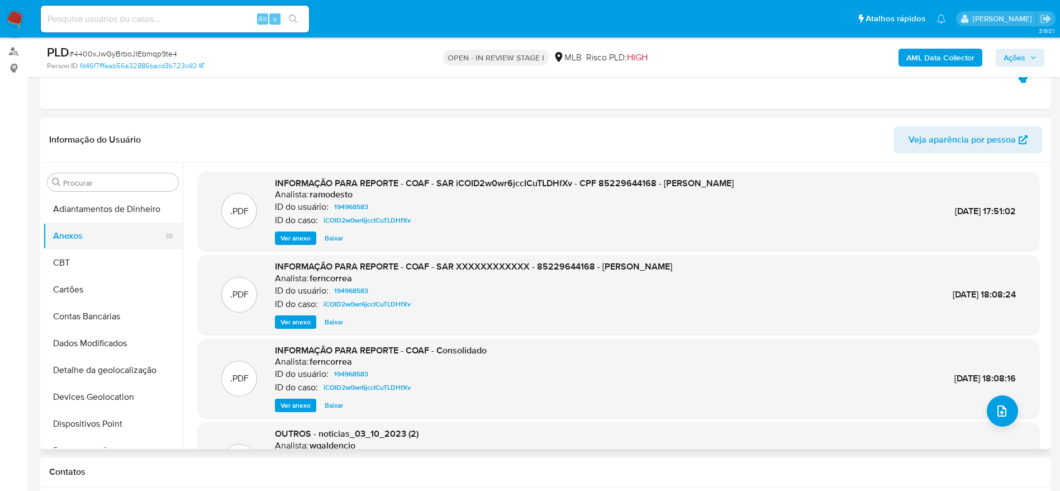
click at [69, 246] on button "Anexos" at bounding box center [108, 235] width 131 height 27
click at [77, 264] on button "CBT" at bounding box center [108, 262] width 131 height 27
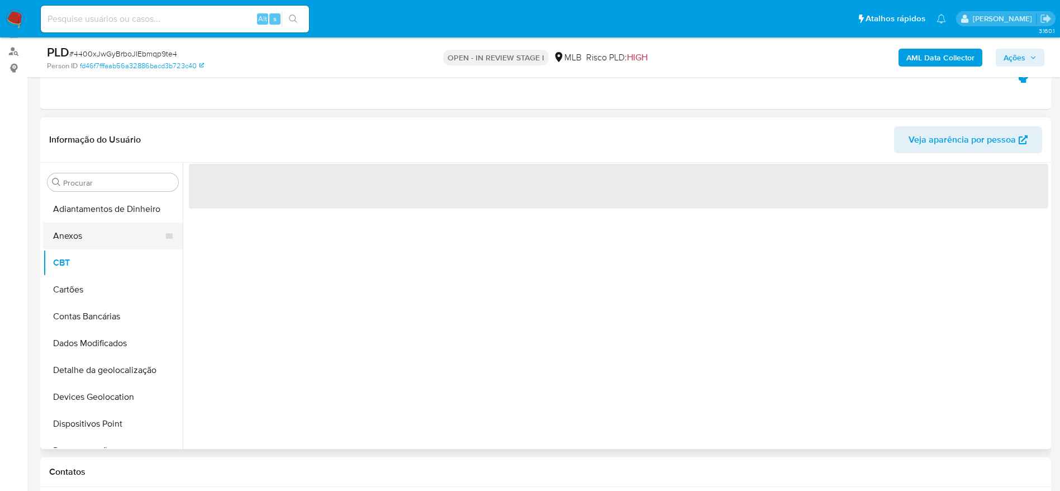
click at [84, 235] on button "Anexos" at bounding box center [108, 235] width 131 height 27
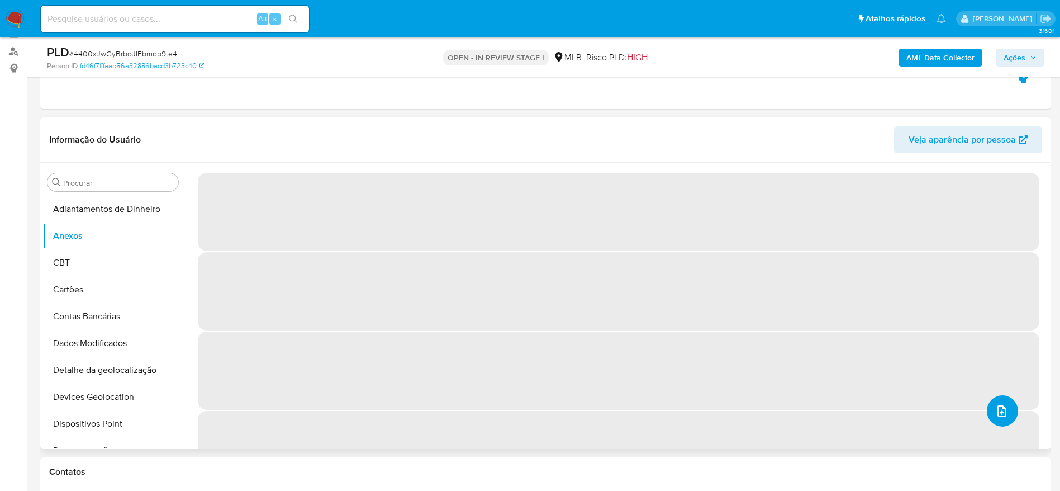
click at [995, 405] on icon "upload-file" at bounding box center [1001, 410] width 13 height 13
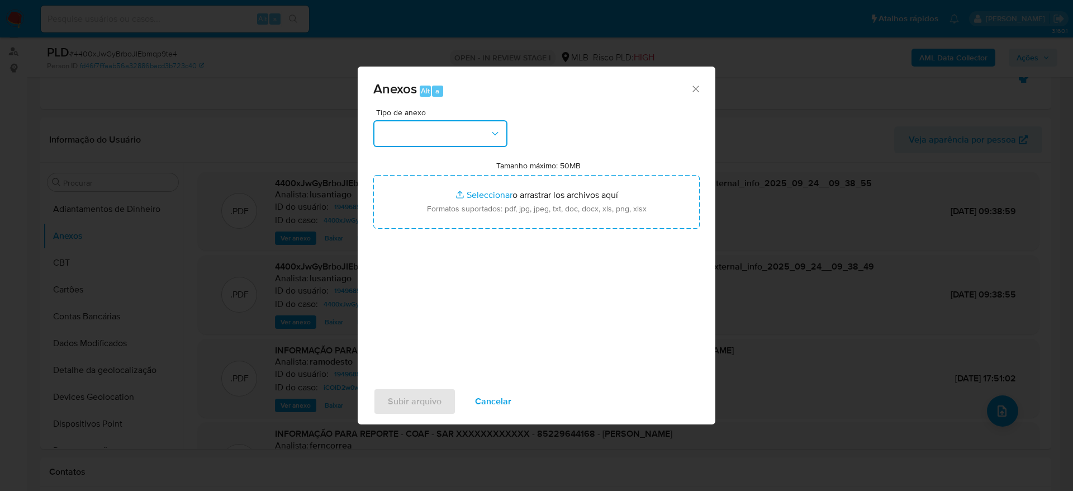
click at [424, 134] on button "button" at bounding box center [440, 133] width 134 height 27
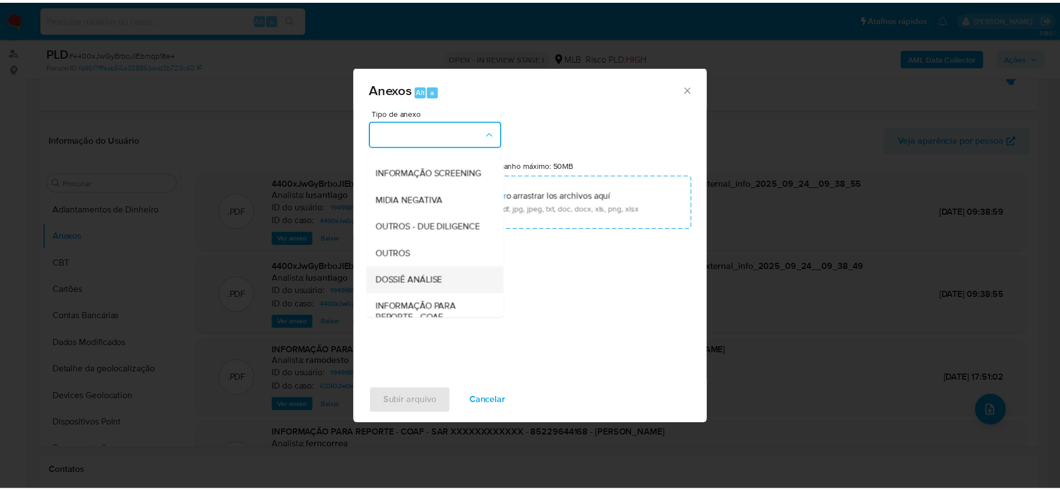
scroll to position [172, 0]
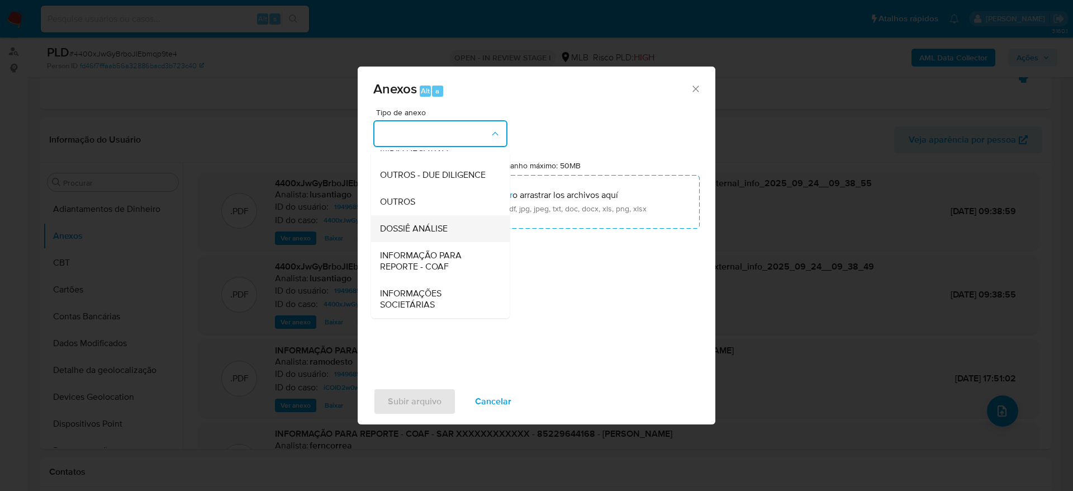
click at [429, 228] on span "DOSSIÊ ANÁLISE" at bounding box center [414, 228] width 68 height 11
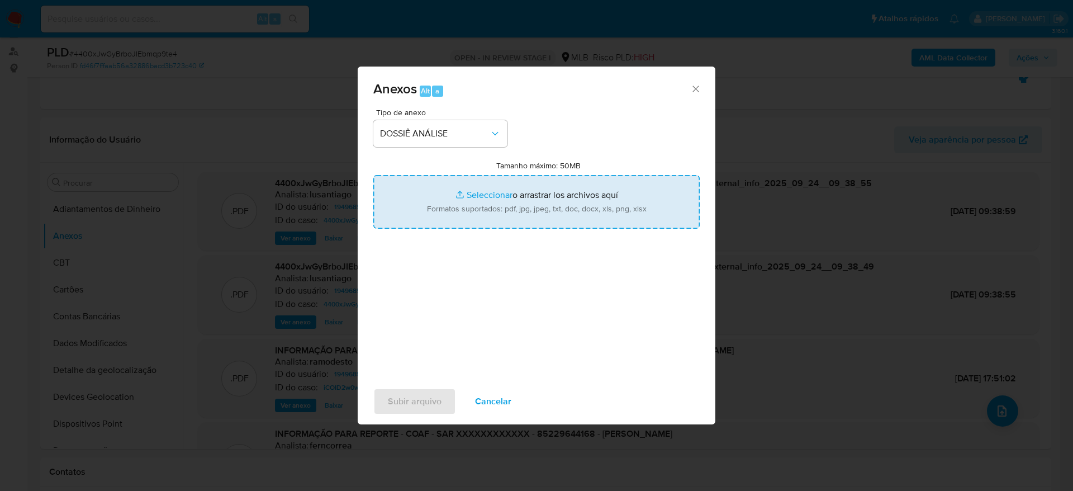
type input "C:\fakepath\Mulan 194968583_2025_09_23_16_49_25.xlsx"
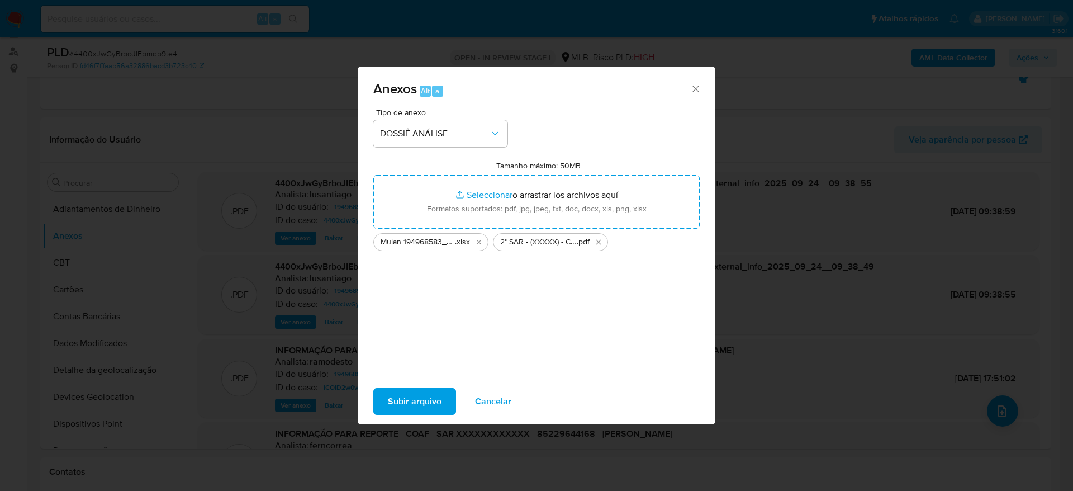
click at [405, 401] on span "Subir arquivo" at bounding box center [415, 401] width 54 height 25
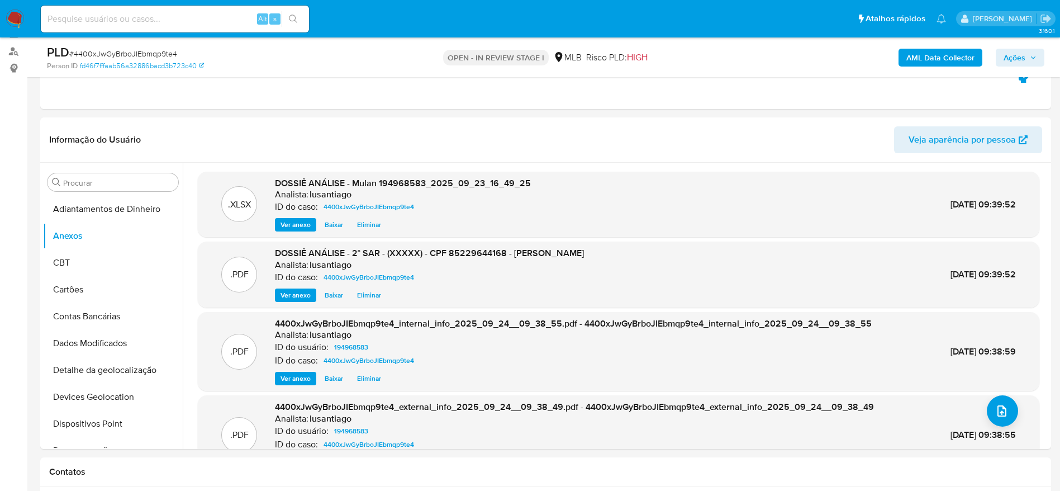
click at [1025, 52] on span "Ações" at bounding box center [1015, 58] width 22 height 18
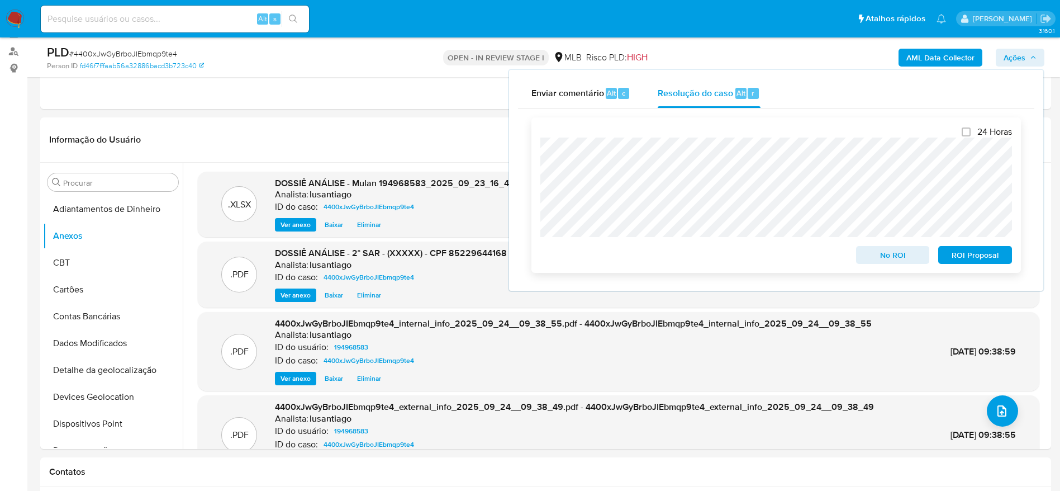
click at [961, 254] on span "ROI Proposal" at bounding box center [975, 255] width 58 height 16
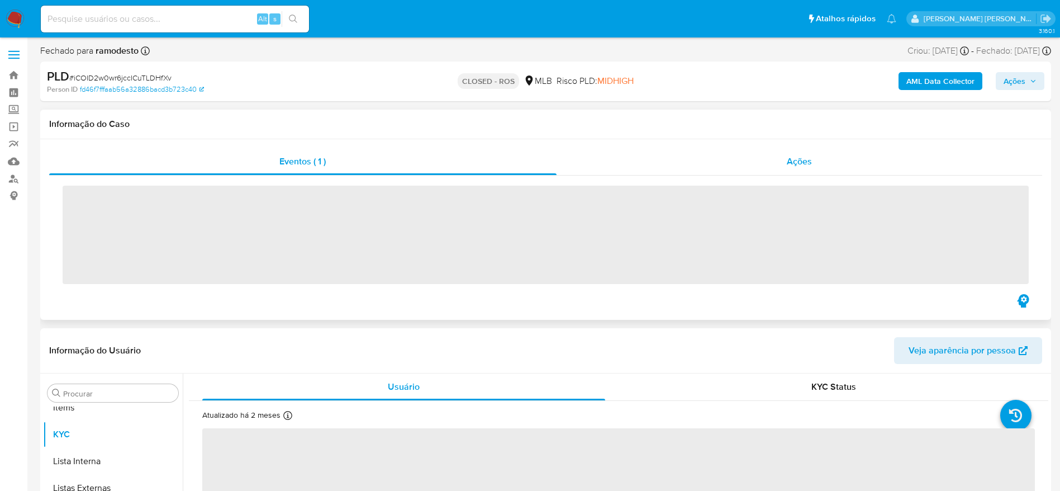
scroll to position [579, 0]
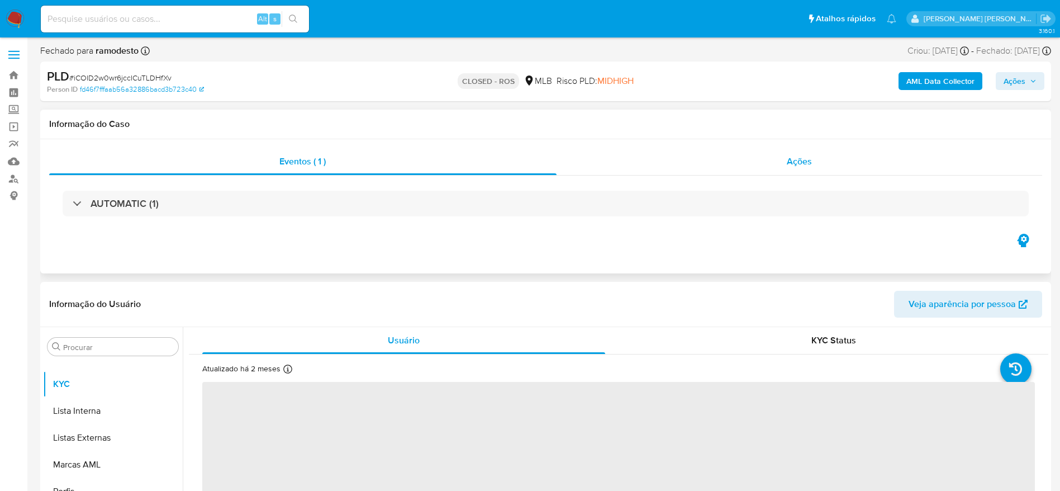
click at [652, 161] on div "Ações" at bounding box center [800, 161] width 486 height 27
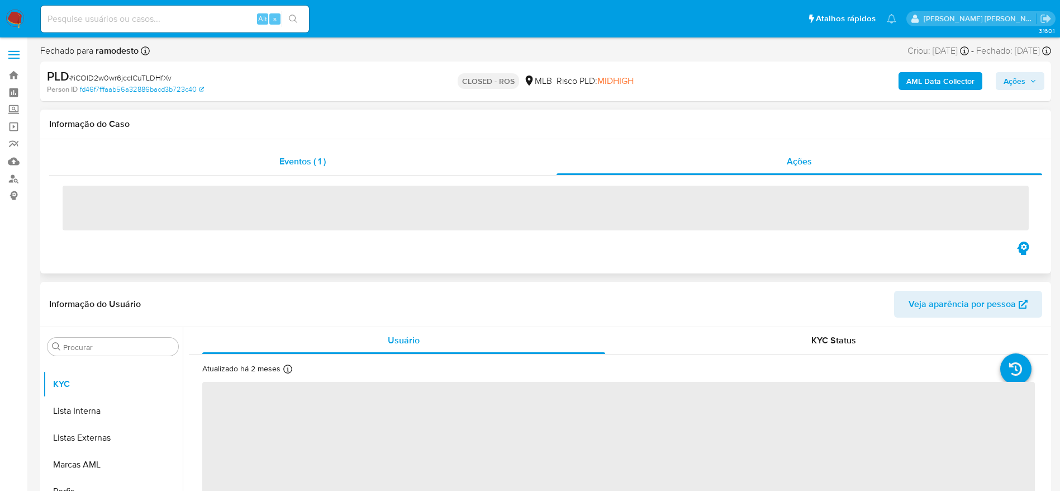
select select "10"
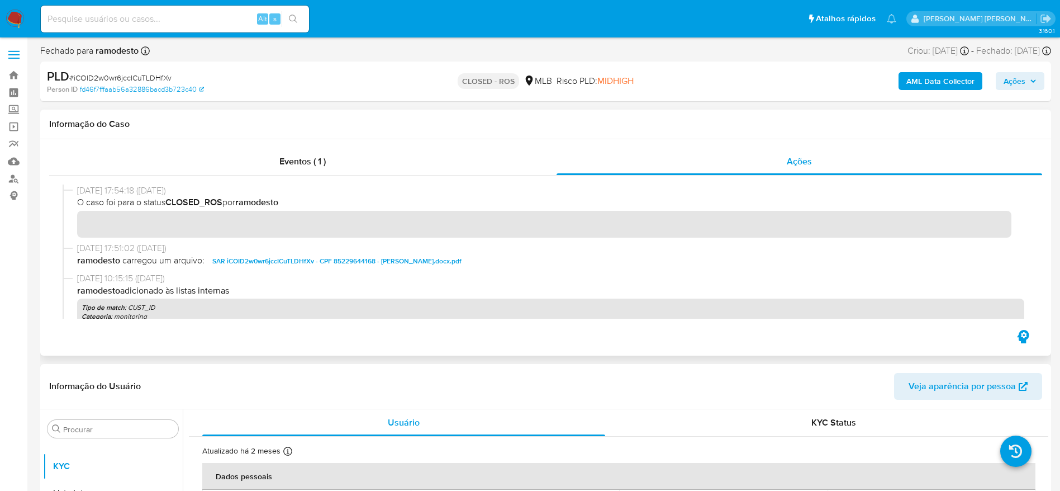
drag, startPoint x: 78, startPoint y: 193, endPoint x: 120, endPoint y: 194, distance: 41.9
click at [120, 194] on span "[DATE] 17:54:18 ([DATE])" at bounding box center [550, 190] width 947 height 12
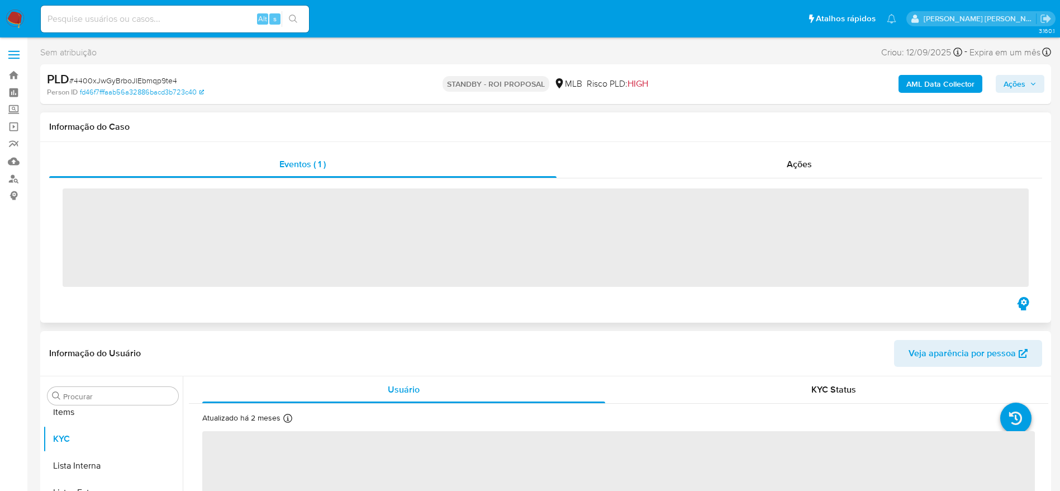
scroll to position [579, 0]
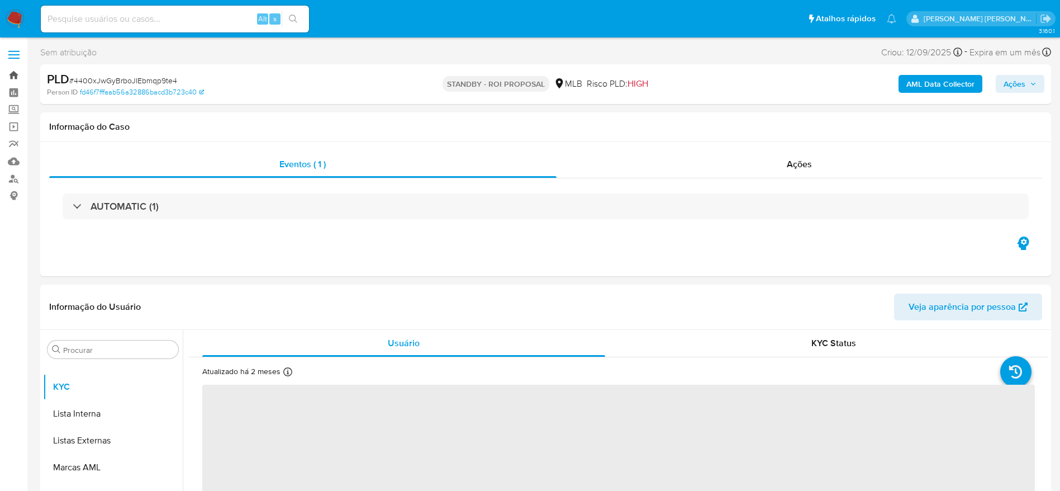
click at [15, 71] on link "Bandeja" at bounding box center [66, 74] width 133 height 17
select select "10"
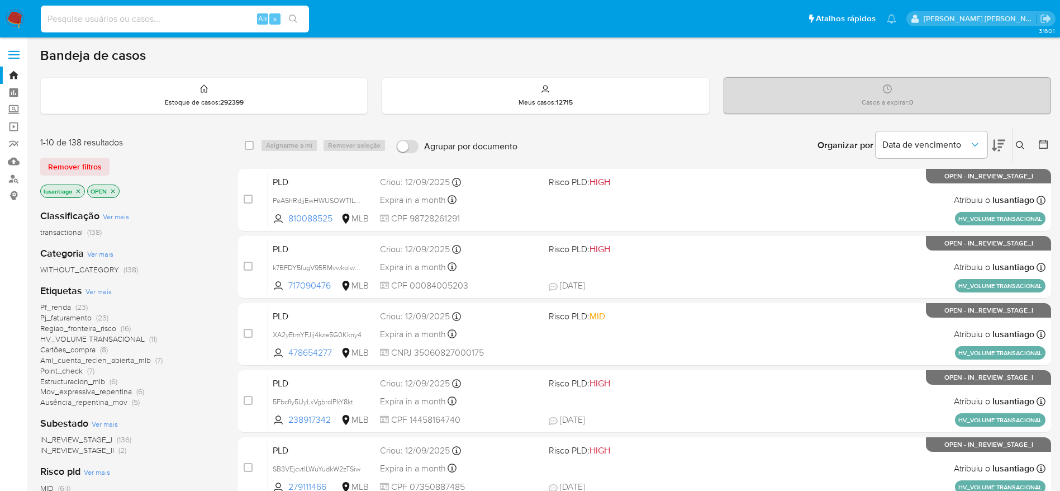
click at [187, 12] on input at bounding box center [175, 19] width 268 height 15
paste input "355649181"
type input "355649181"
click at [293, 20] on icon "search-icon" at bounding box center [293, 19] width 9 height 9
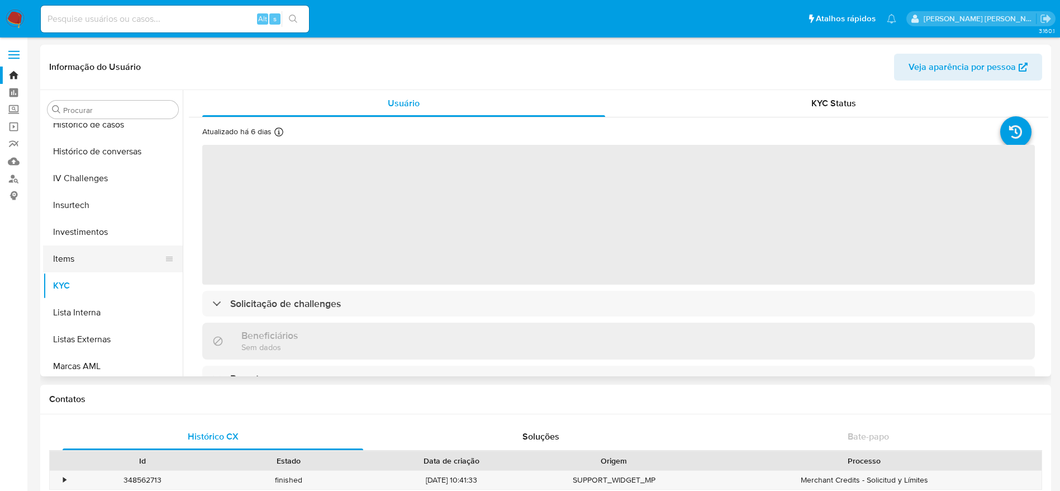
scroll to position [411, 0]
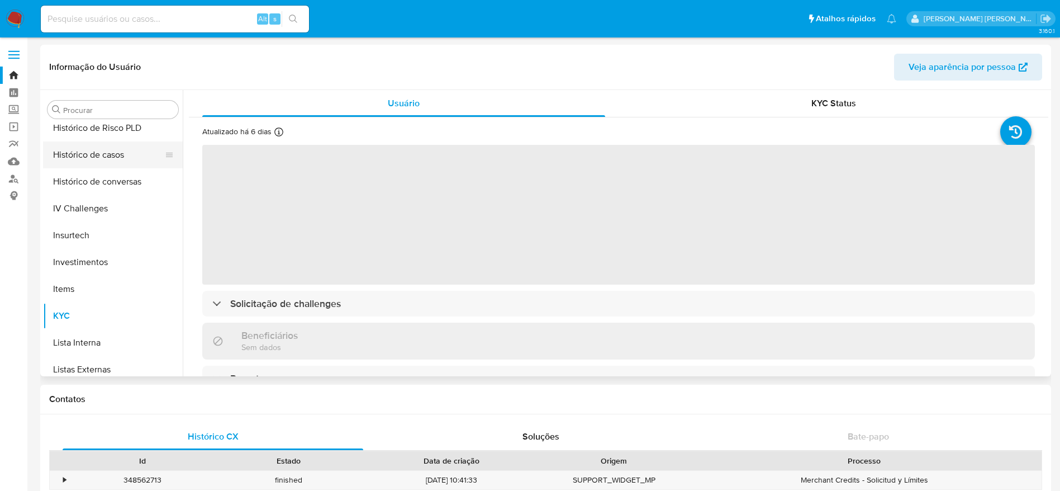
select select "10"
click at [101, 156] on button "Histórico de casos" at bounding box center [108, 154] width 131 height 27
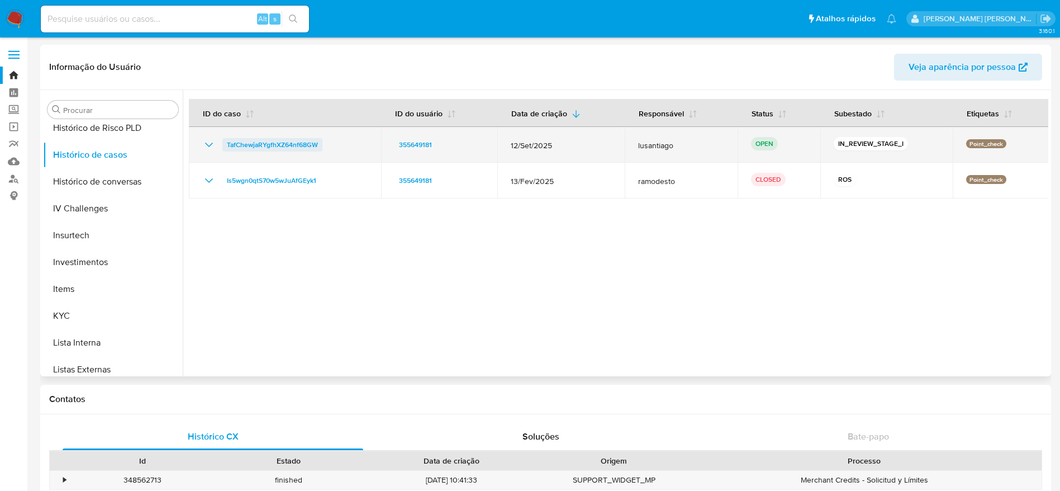
click at [251, 144] on span "TafChewjaRYgfhXZ64nf68GW" at bounding box center [272, 144] width 91 height 13
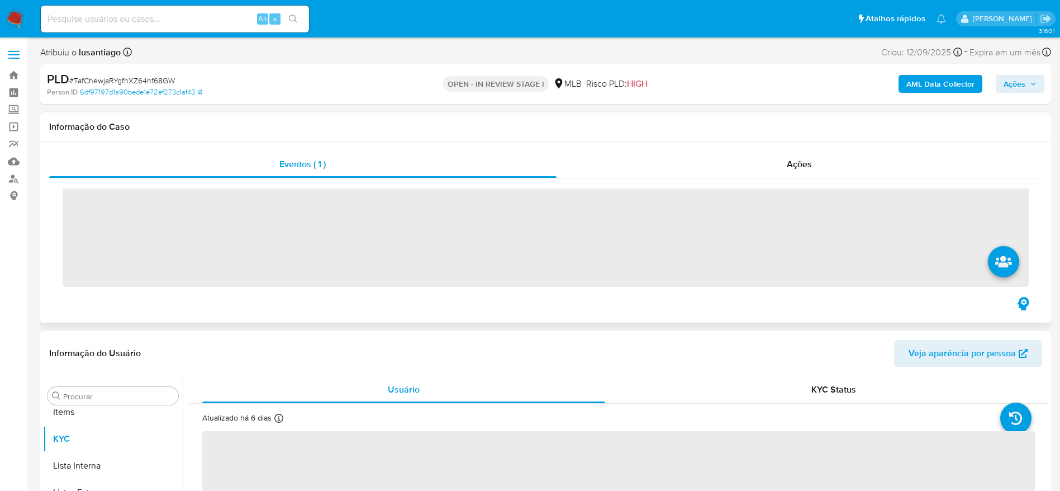
scroll to position [579, 0]
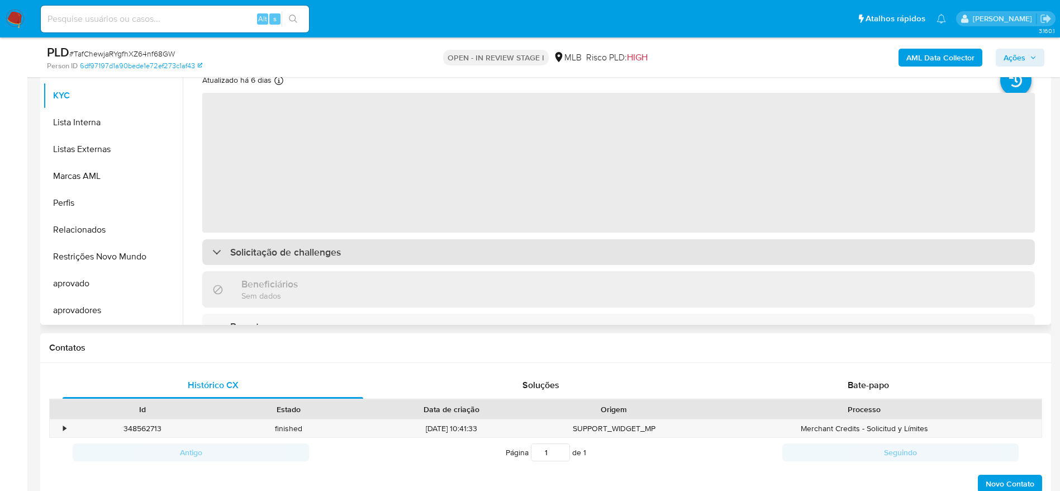
select select "10"
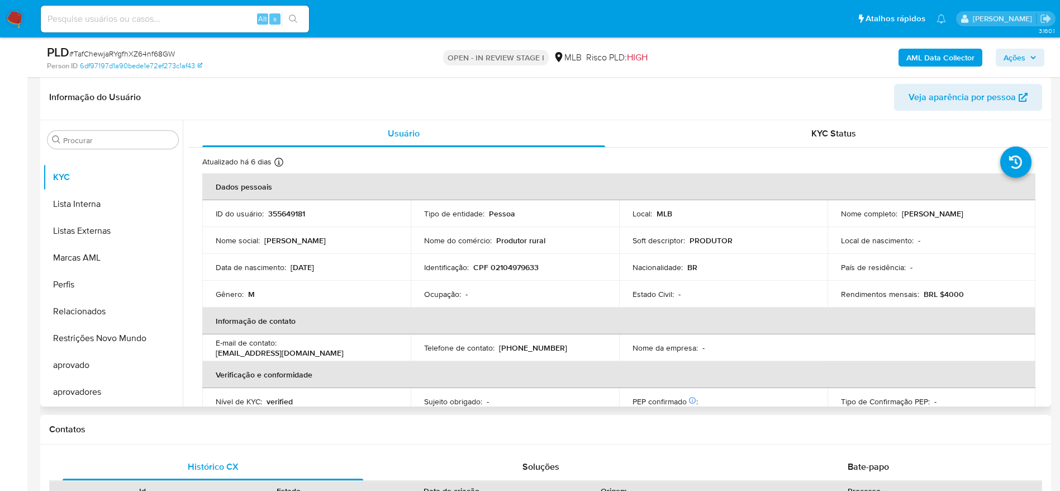
scroll to position [168, 0]
click at [507, 269] on p "CPF 02104979633" at bounding box center [505, 269] width 65 height 10
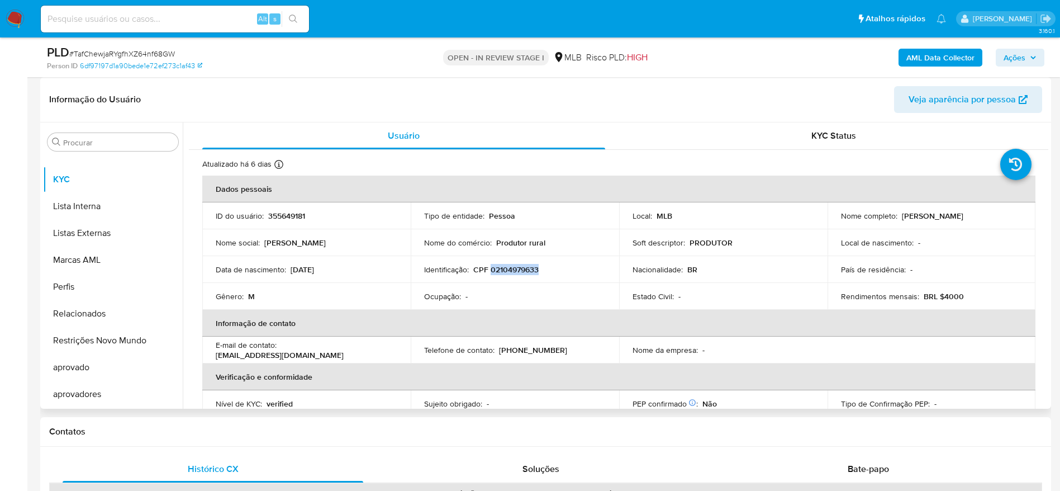
click at [507, 269] on p "CPF 02104979633" at bounding box center [505, 269] width 65 height 10
copy p "02104979633"
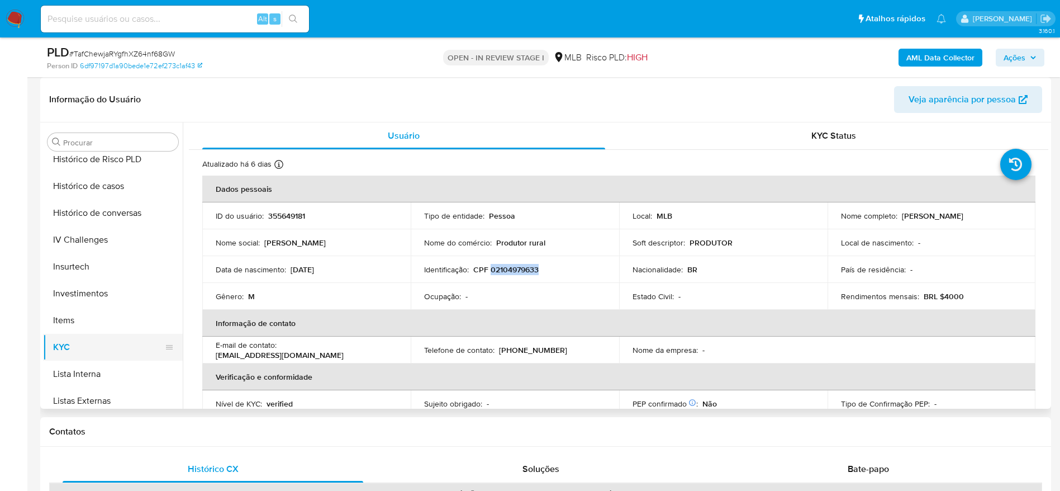
scroll to position [328, 0]
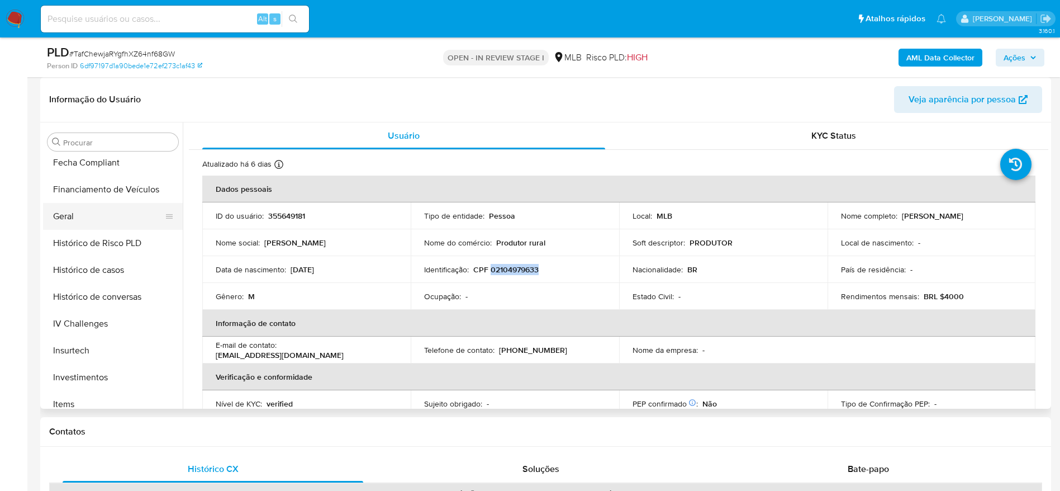
click at [92, 214] on button "Geral" at bounding box center [108, 216] width 131 height 27
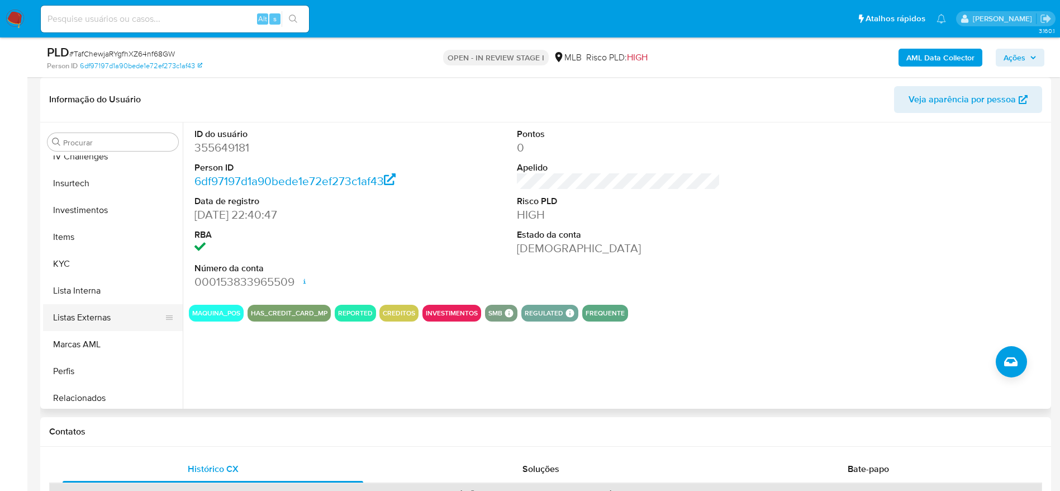
scroll to position [496, 0]
click at [91, 264] on button "KYC" at bounding box center [108, 263] width 131 height 27
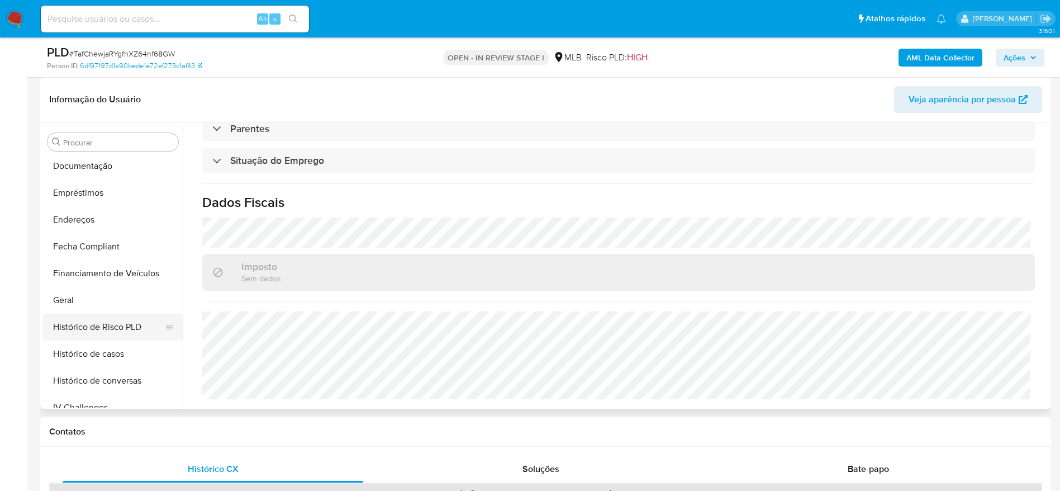
scroll to position [160, 0]
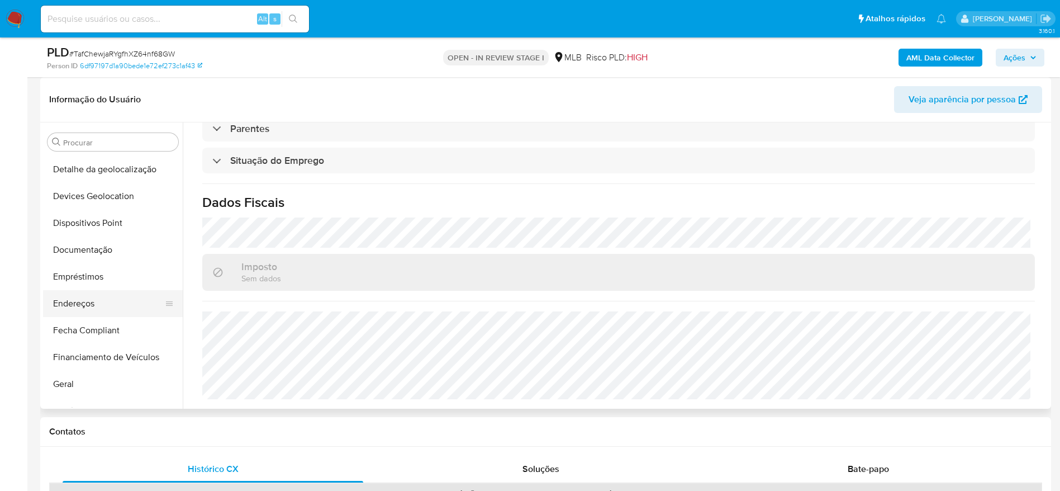
click at [96, 305] on button "Endereços" at bounding box center [108, 303] width 131 height 27
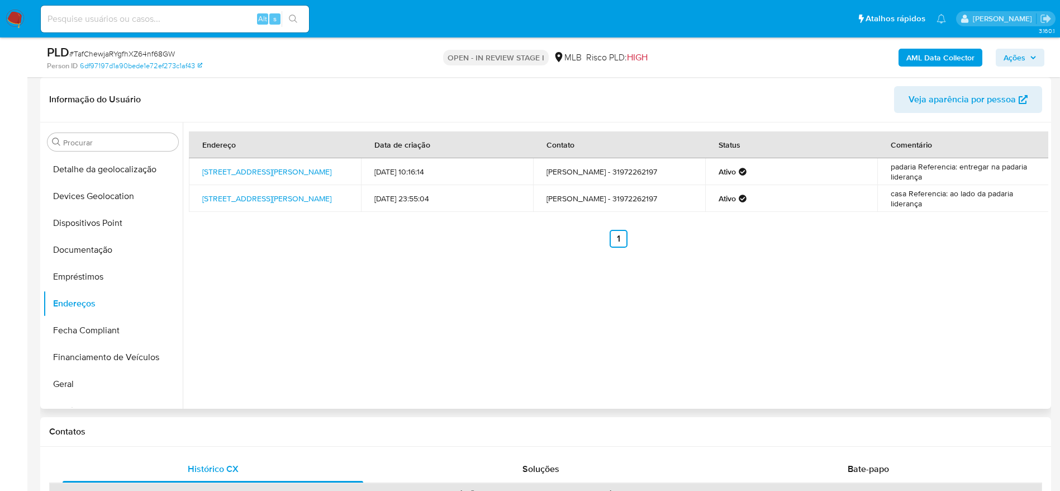
drag, startPoint x: 510, startPoint y: 312, endPoint x: 580, endPoint y: 321, distance: 71.0
click at [580, 321] on div "Endereço Data de criação Contato Status Comentário [STREET_ADDRESS][PERSON_NAME…" at bounding box center [616, 265] width 866 height 286
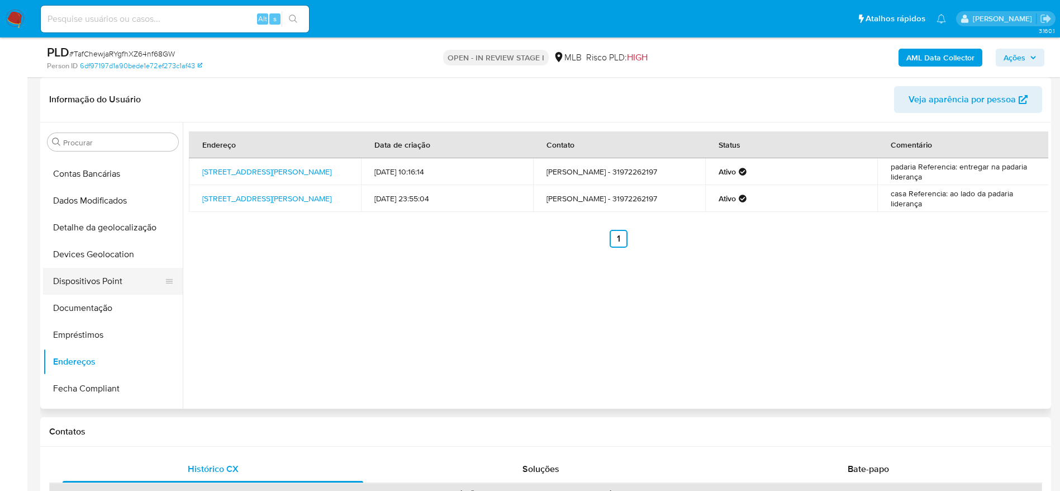
scroll to position [77, 0]
click at [101, 256] on button "Detalhe da geolocalização" at bounding box center [108, 253] width 131 height 27
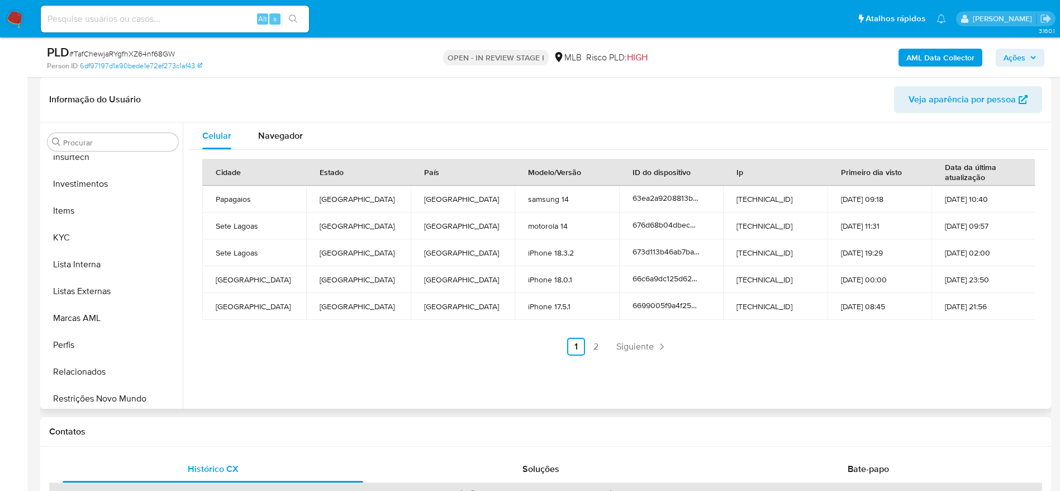
scroll to position [579, 0]
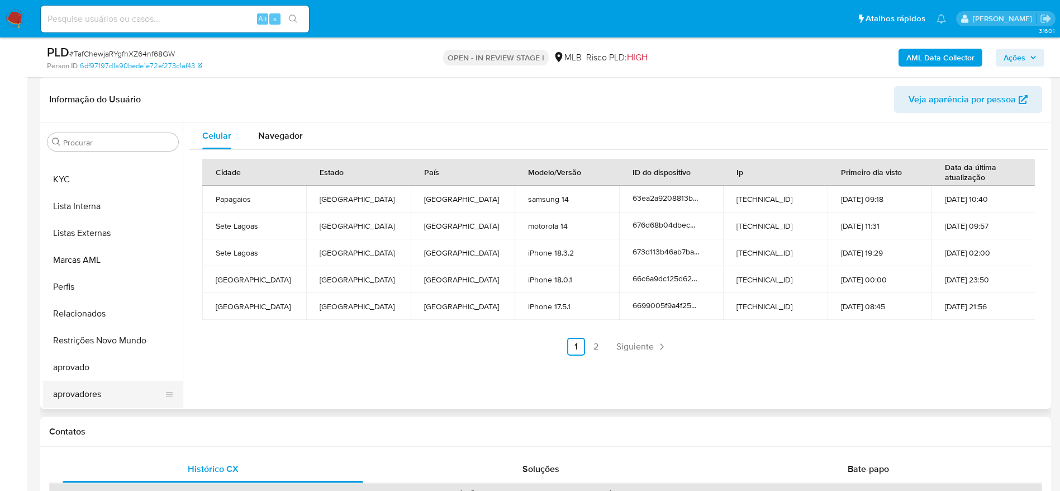
click at [92, 400] on button "aprovadores" at bounding box center [108, 394] width 131 height 27
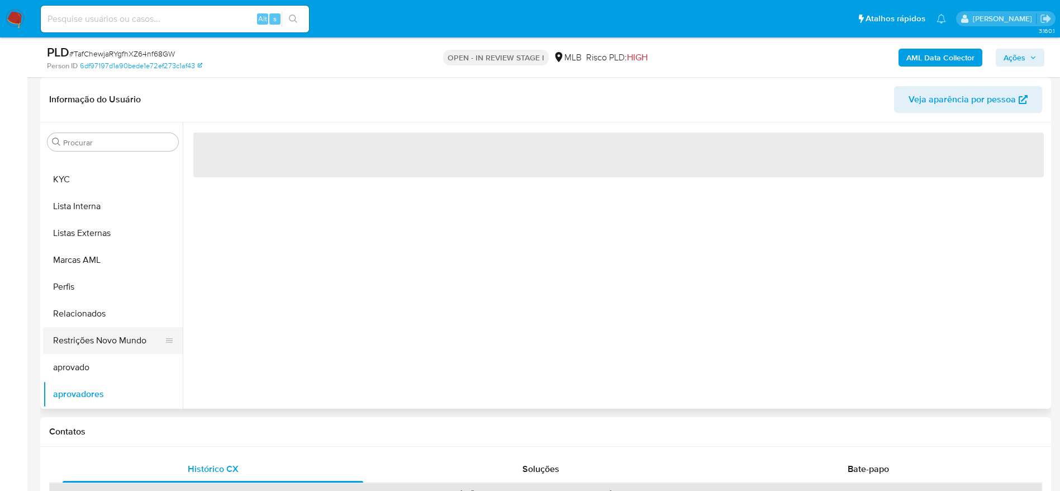
click at [92, 336] on button "Restrições Novo Mundo" at bounding box center [108, 340] width 131 height 27
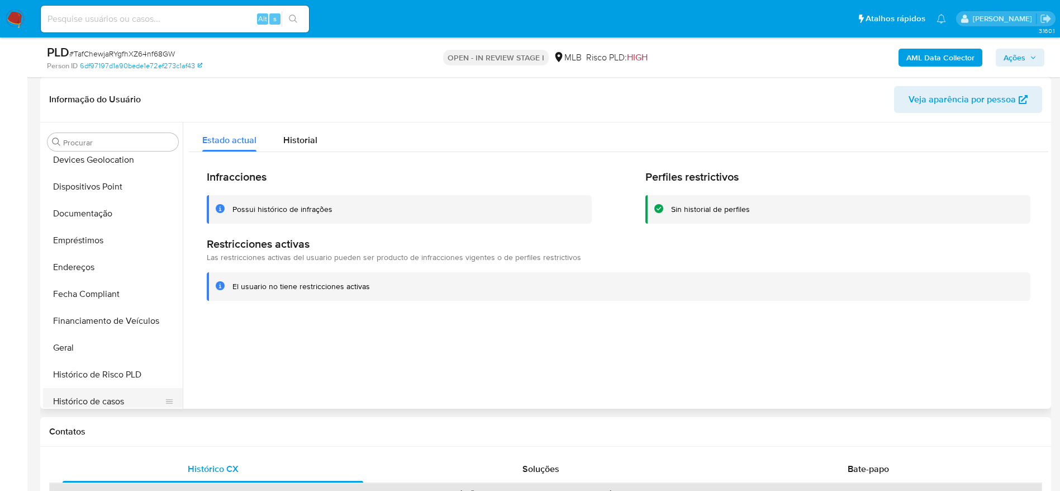
scroll to position [160, 0]
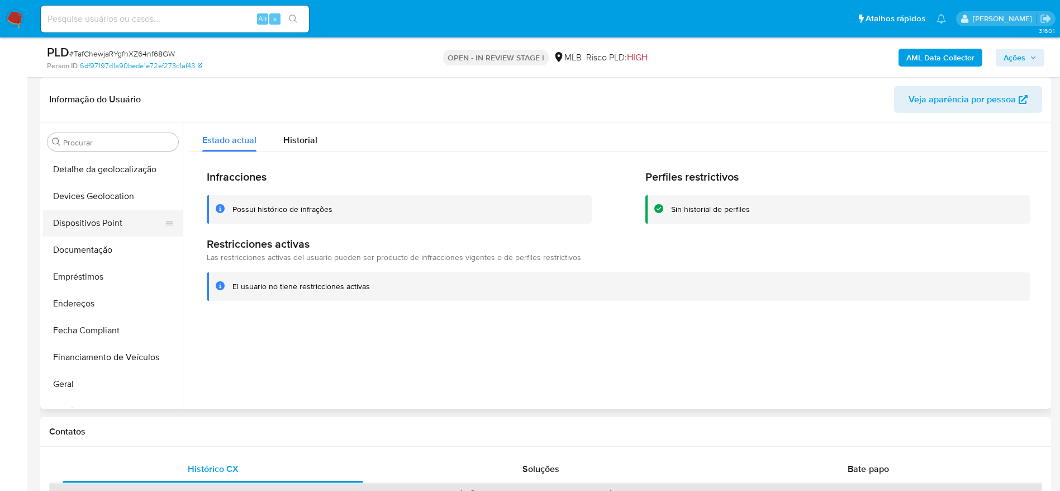
click at [110, 214] on button "Dispositivos Point" at bounding box center [108, 223] width 131 height 27
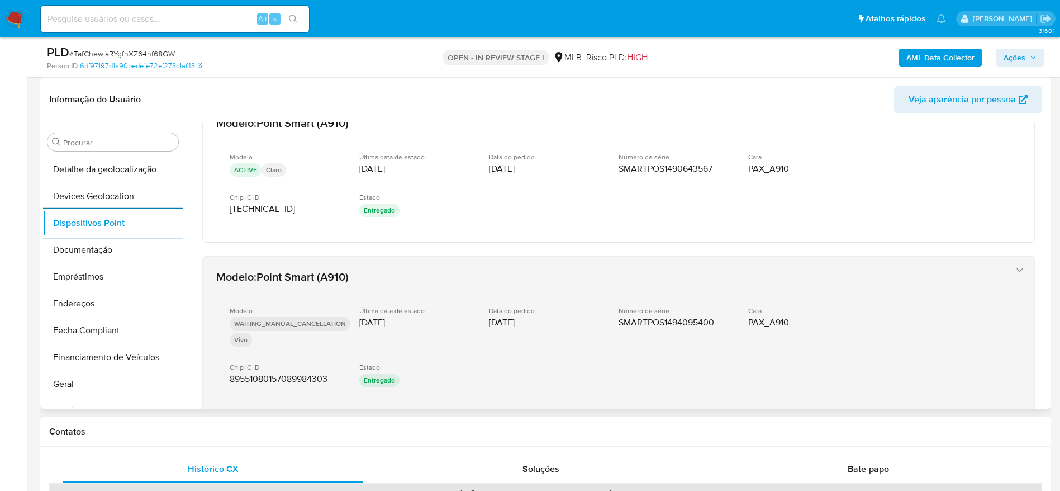
scroll to position [265, 0]
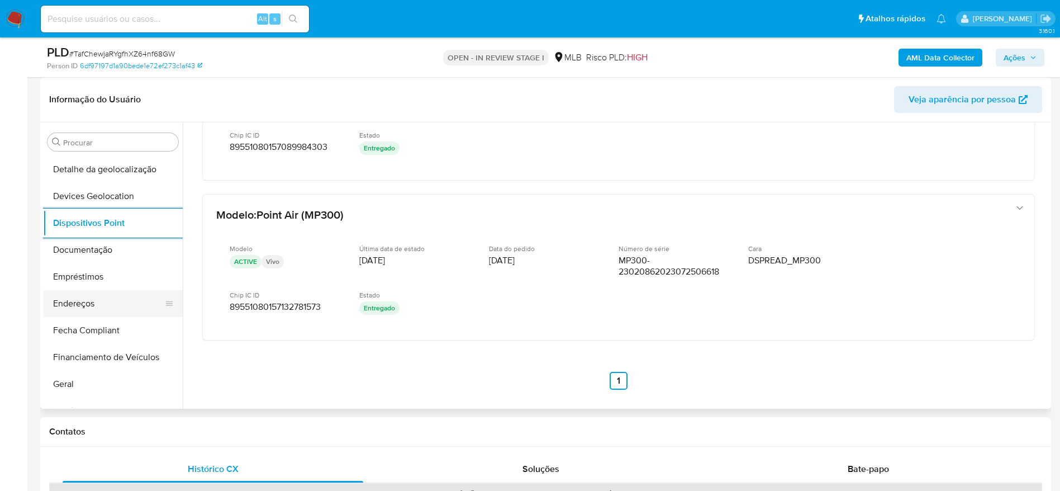
click at [95, 313] on button "Endereços" at bounding box center [108, 303] width 131 height 27
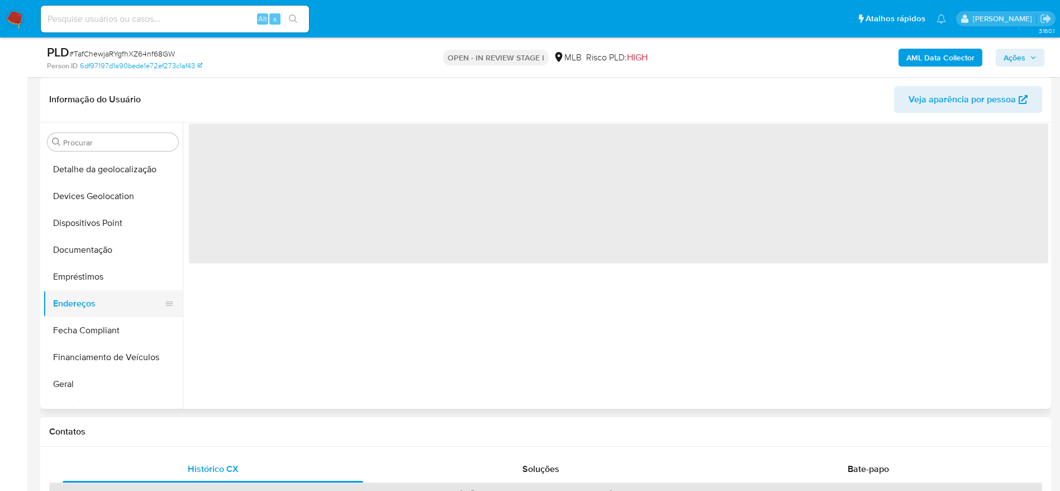
scroll to position [0, 0]
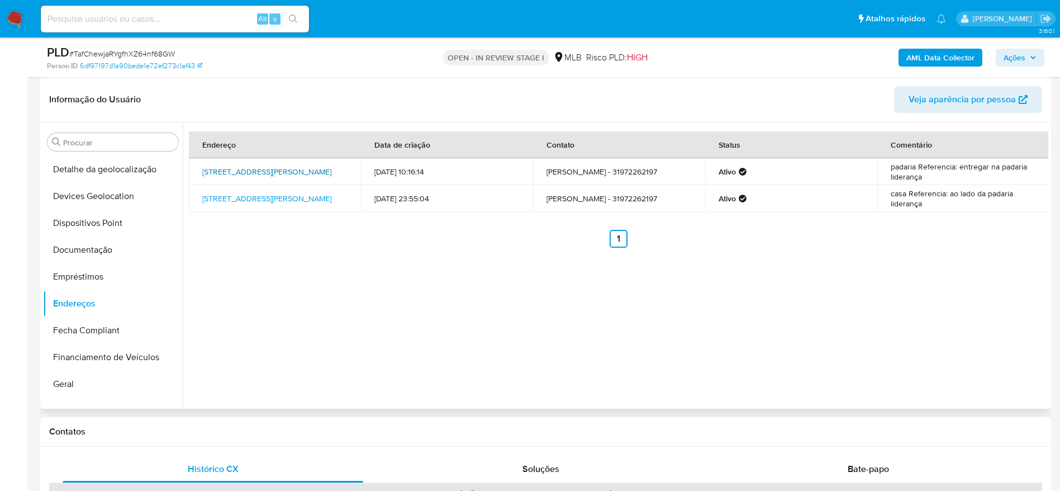
drag, startPoint x: 198, startPoint y: 164, endPoint x: 245, endPoint y: 179, distance: 48.6
click at [245, 179] on td "[STREET_ADDRESS][PERSON_NAME]" at bounding box center [275, 171] width 172 height 27
copy link "[STREET_ADDRESS][PERSON_NAME]"
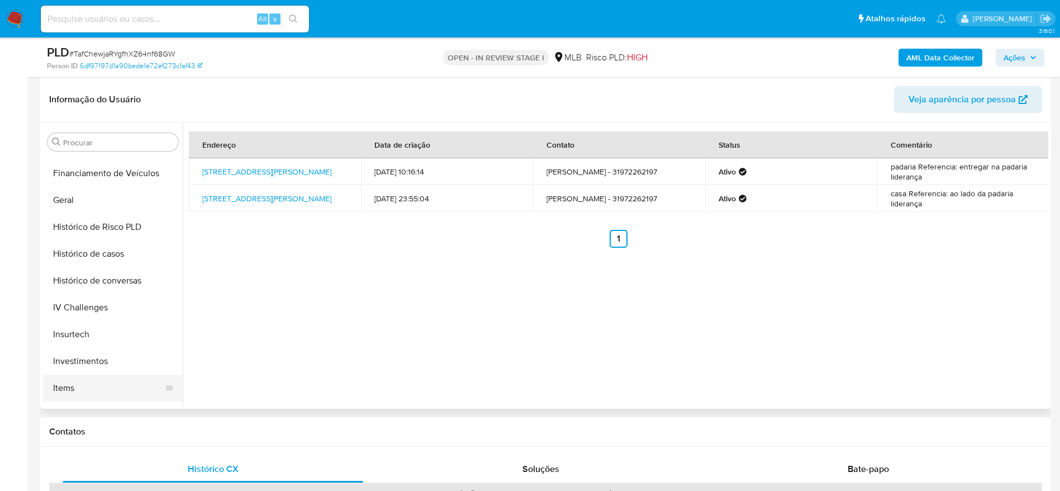
scroll to position [412, 0]
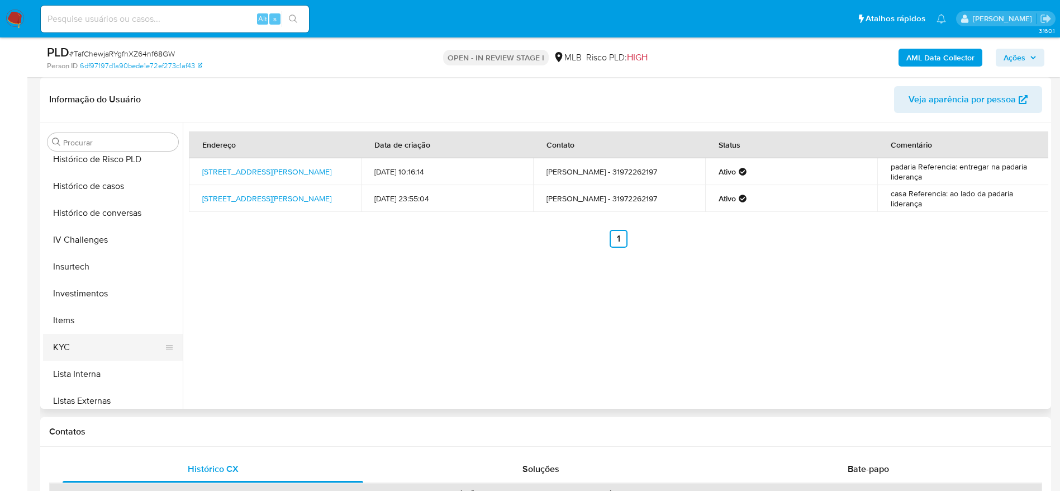
click at [92, 355] on button "KYC" at bounding box center [108, 347] width 131 height 27
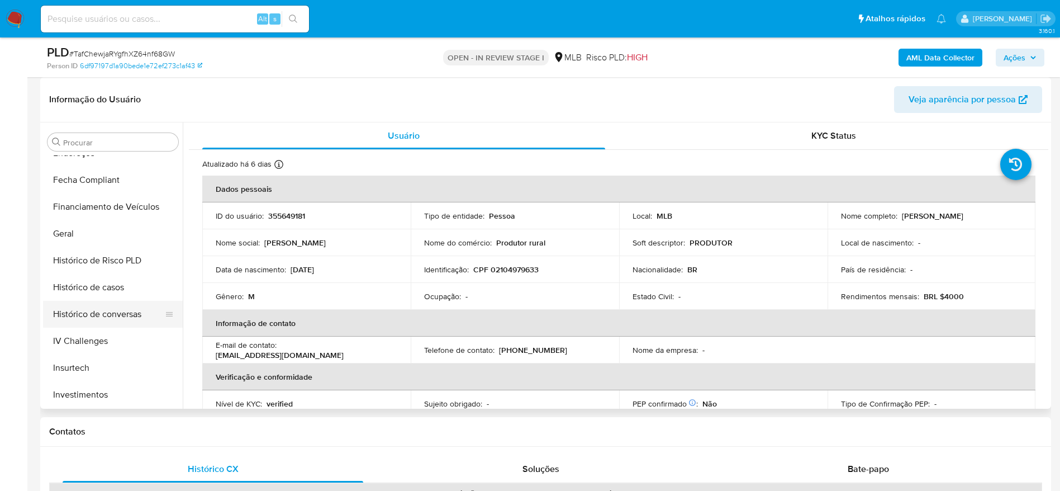
scroll to position [244, 0]
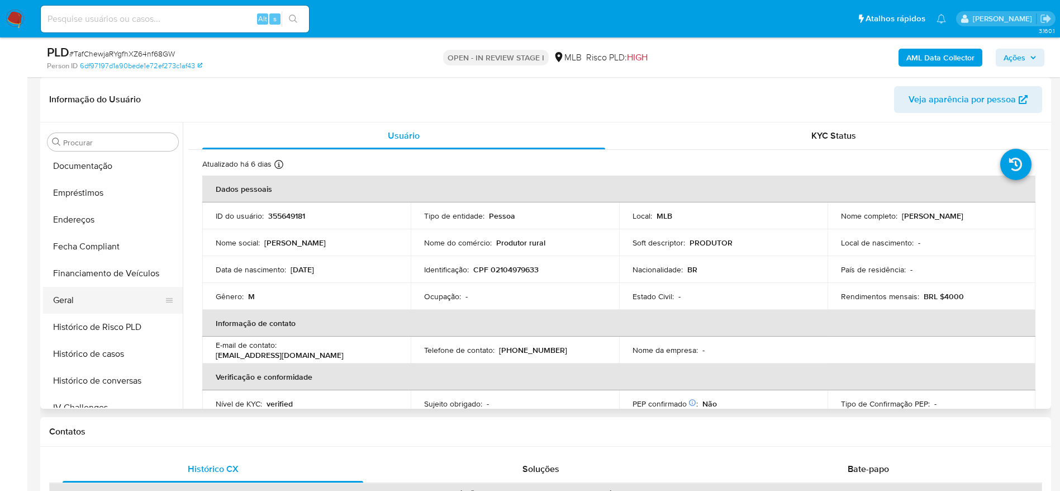
click at [106, 292] on button "Geral" at bounding box center [108, 300] width 131 height 27
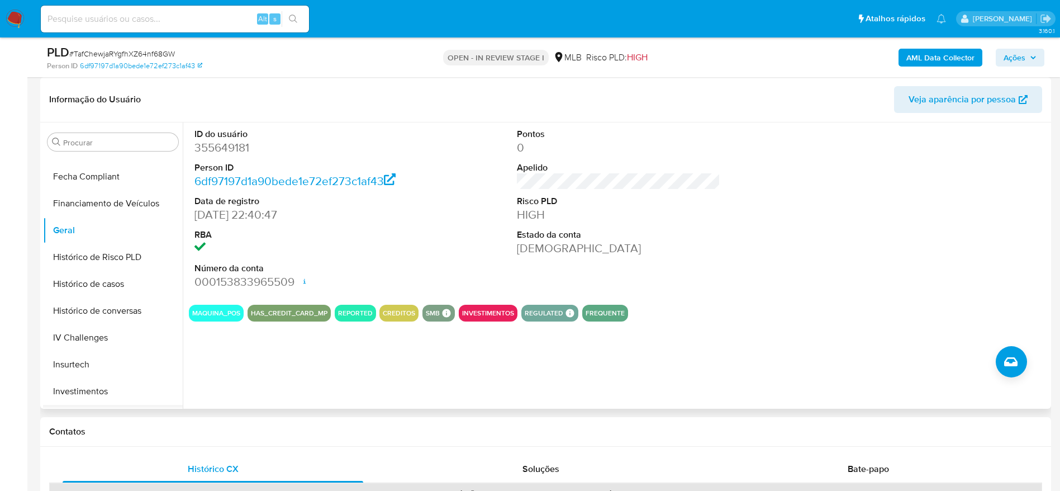
scroll to position [412, 0]
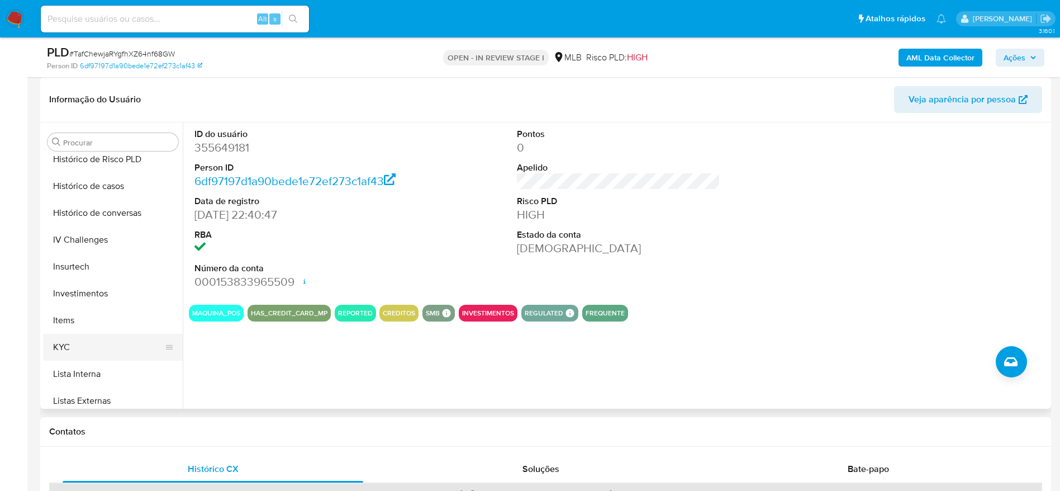
click at [89, 343] on button "KYC" at bounding box center [108, 347] width 131 height 27
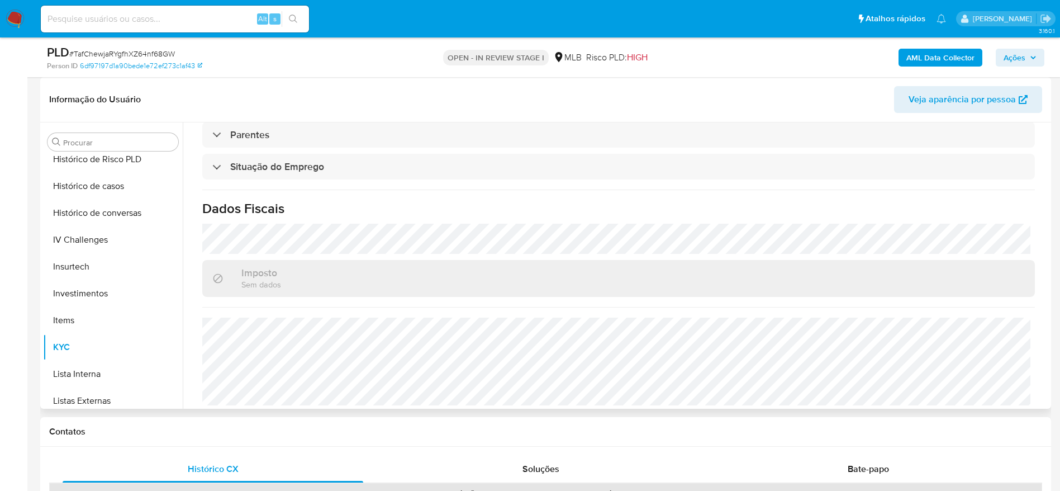
scroll to position [465, 0]
click at [104, 189] on button "Histórico de casos" at bounding box center [108, 186] width 131 height 27
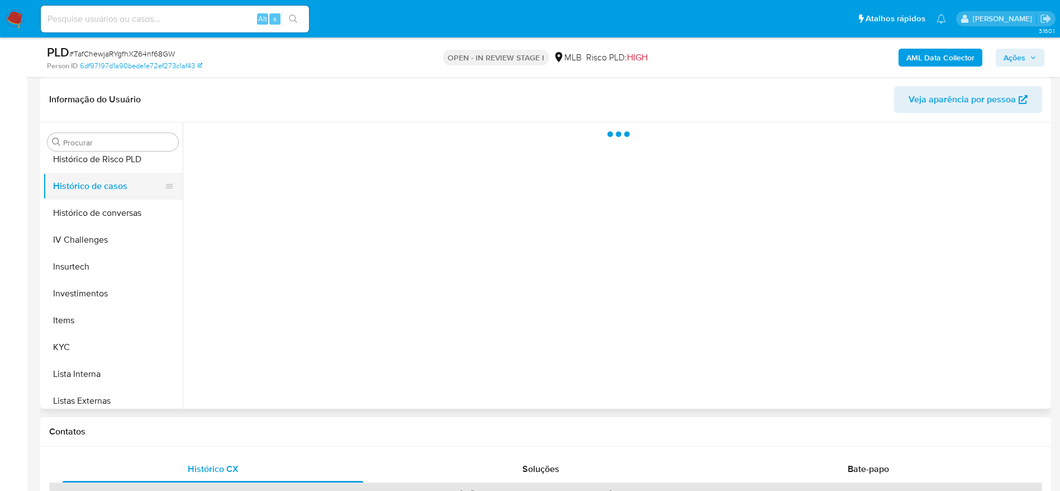
scroll to position [0, 0]
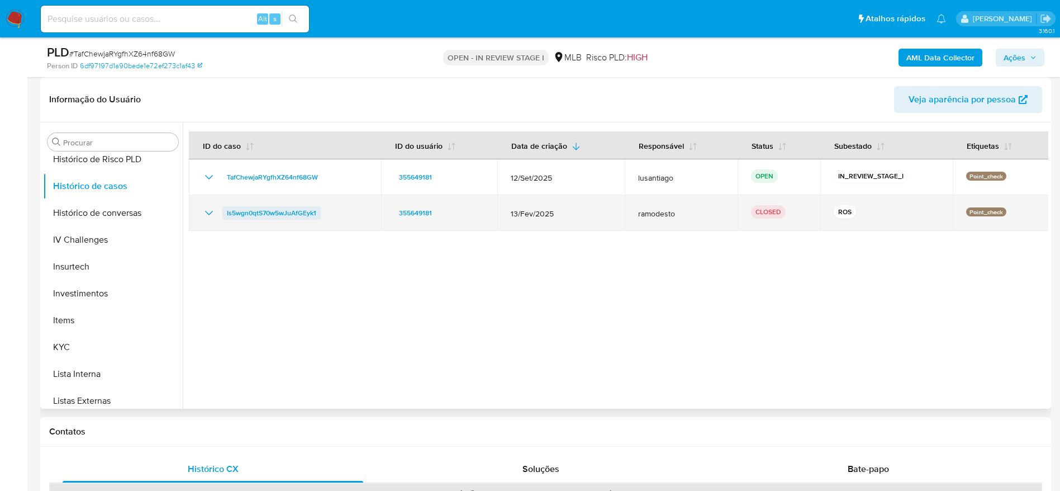
click at [275, 212] on span "Is5wgn0qtS70w5wJuAfGEyk1" at bounding box center [271, 212] width 89 height 13
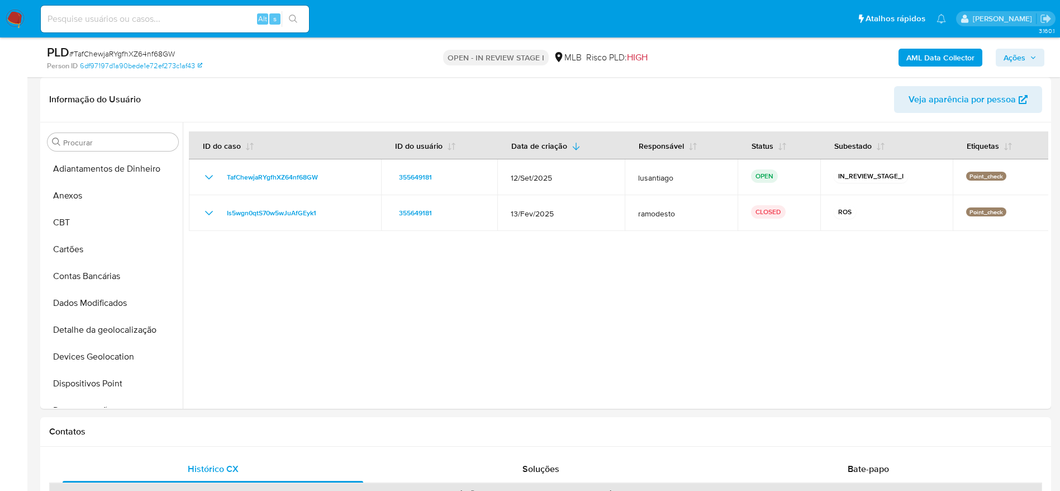
click at [1012, 54] on span "Ações" at bounding box center [1015, 58] width 22 height 18
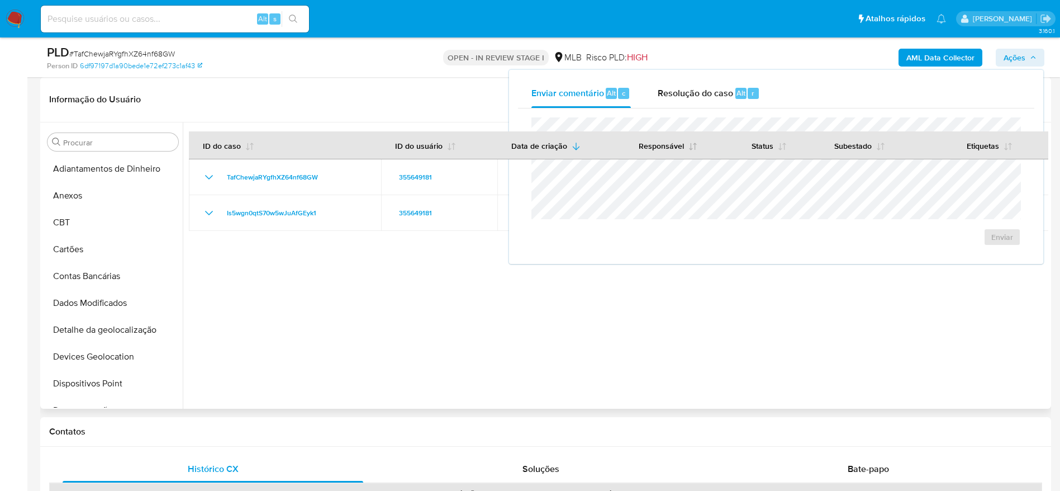
drag, startPoint x: 677, startPoint y: 98, endPoint x: 676, endPoint y: 149, distance: 51.4
click at [677, 100] on div "Resolução do caso Alt r" at bounding box center [709, 93] width 102 height 29
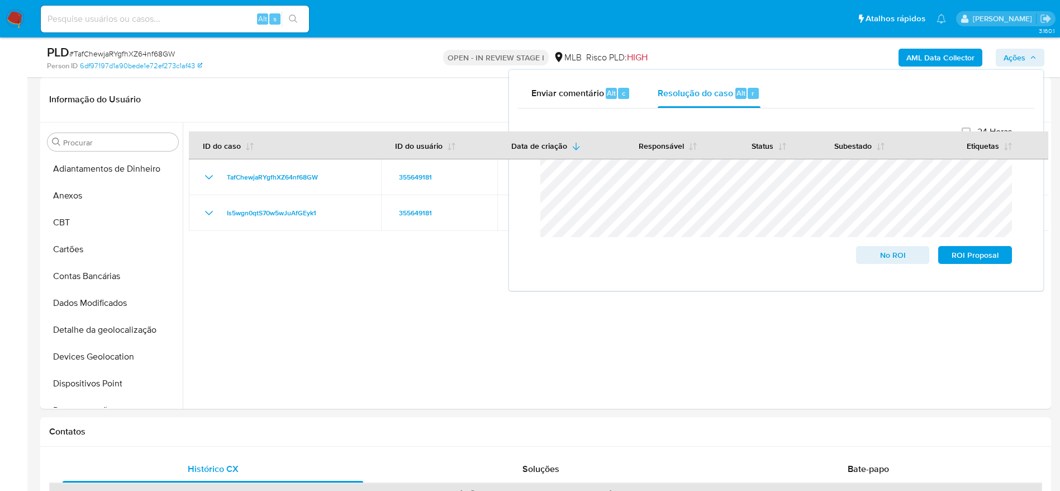
click at [935, 59] on b "AML Data Collector" at bounding box center [940, 58] width 68 height 18
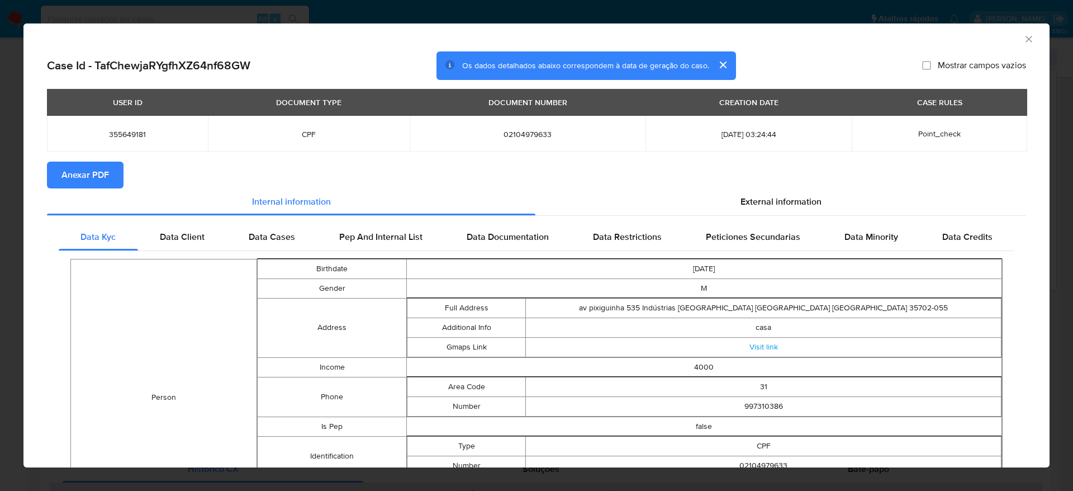
click at [80, 166] on span "Anexar PDF" at bounding box center [84, 175] width 47 height 25
click at [1023, 36] on icon "Fechar a janela" at bounding box center [1028, 39] width 11 height 11
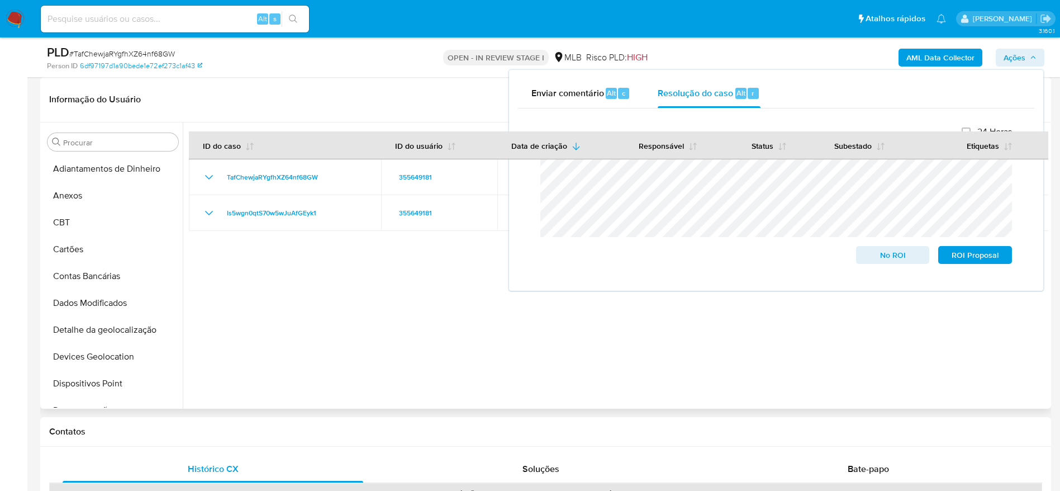
click at [258, 296] on div at bounding box center [616, 265] width 866 height 286
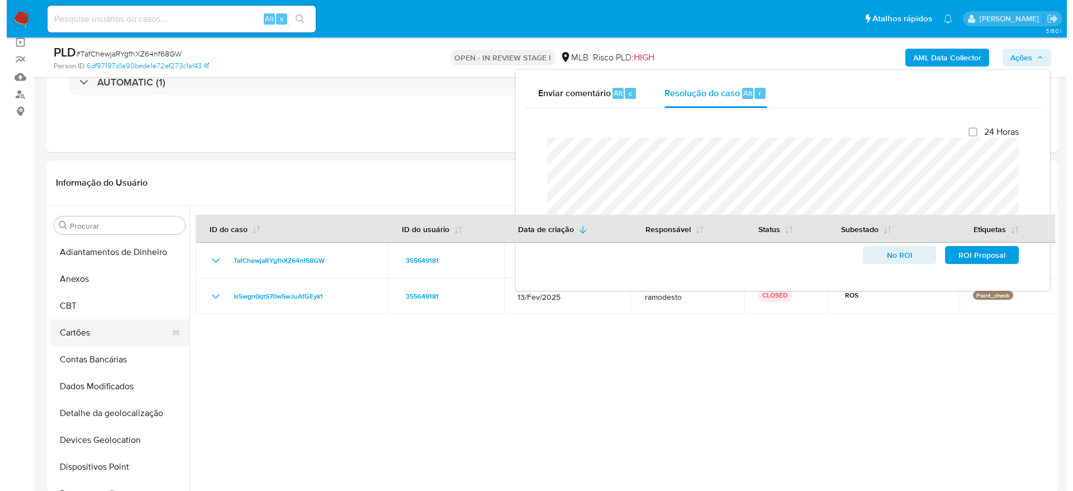
scroll to position [168, 0]
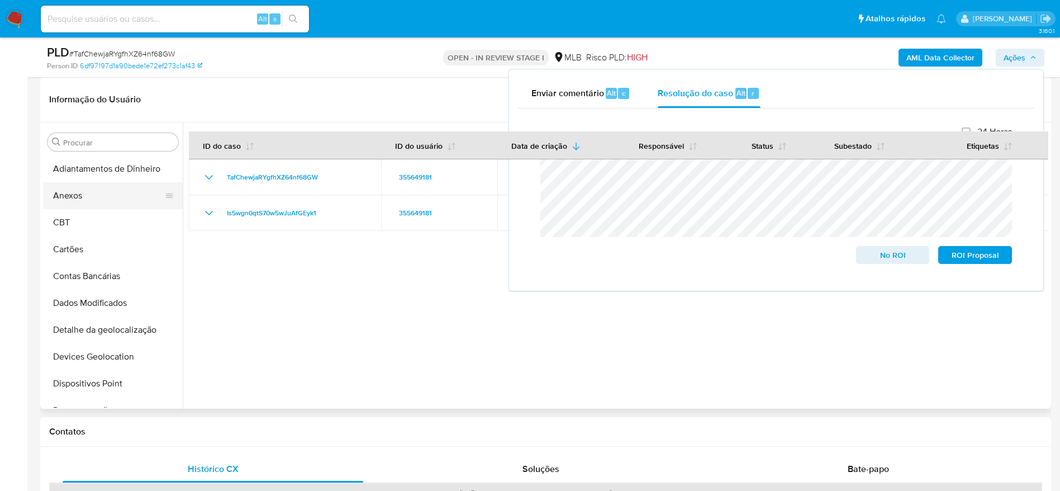
click at [88, 203] on button "Anexos" at bounding box center [108, 195] width 131 height 27
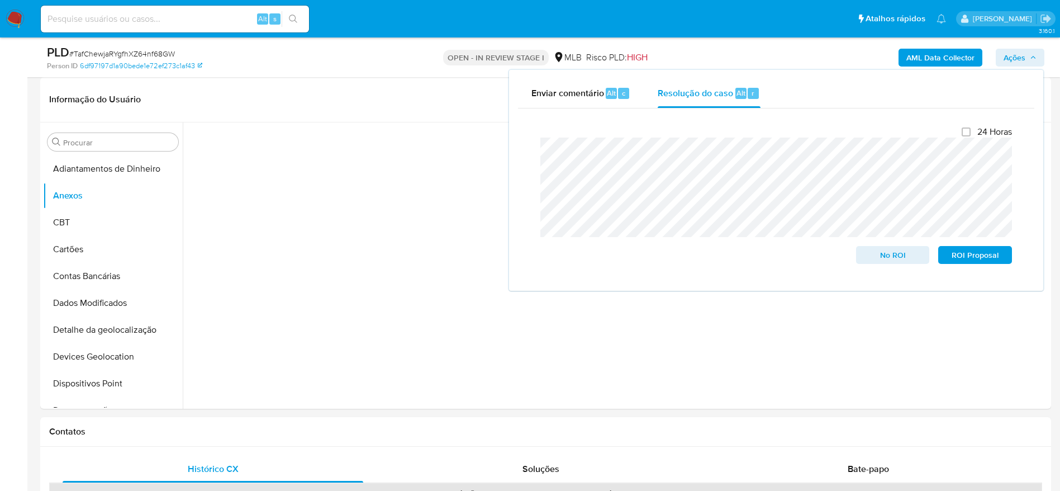
click at [1030, 54] on icon "button" at bounding box center [1033, 57] width 7 height 7
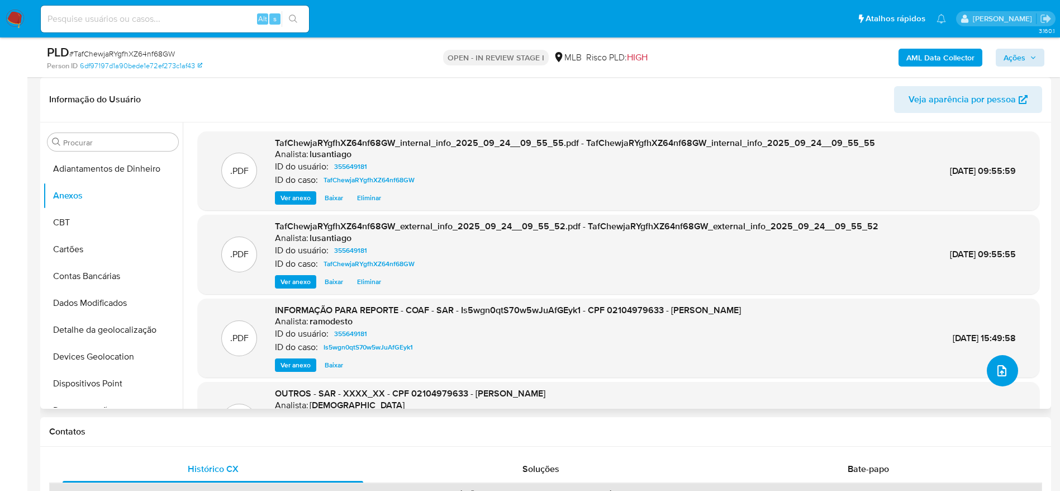
click at [1004, 369] on icon "upload-file" at bounding box center [1001, 370] width 13 height 13
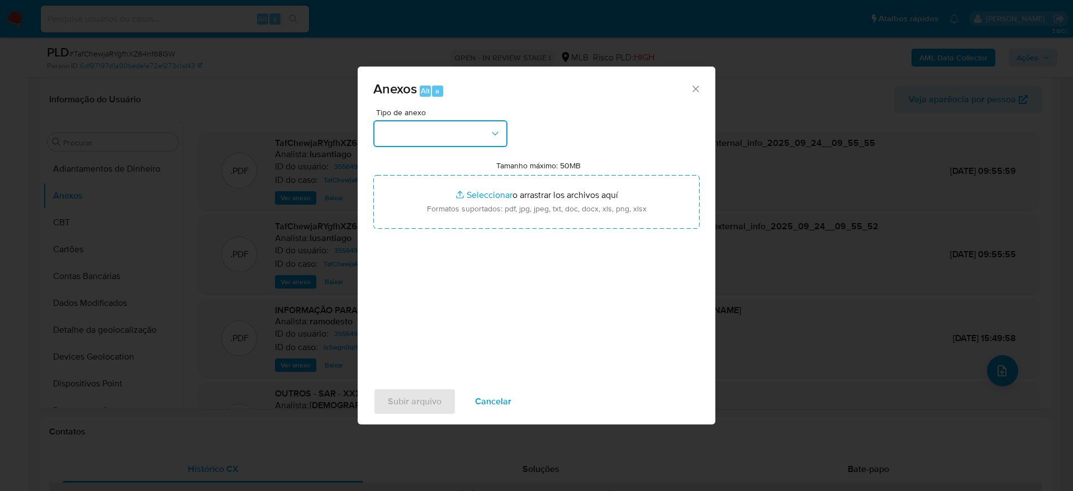
click at [455, 136] on button "button" at bounding box center [440, 133] width 134 height 27
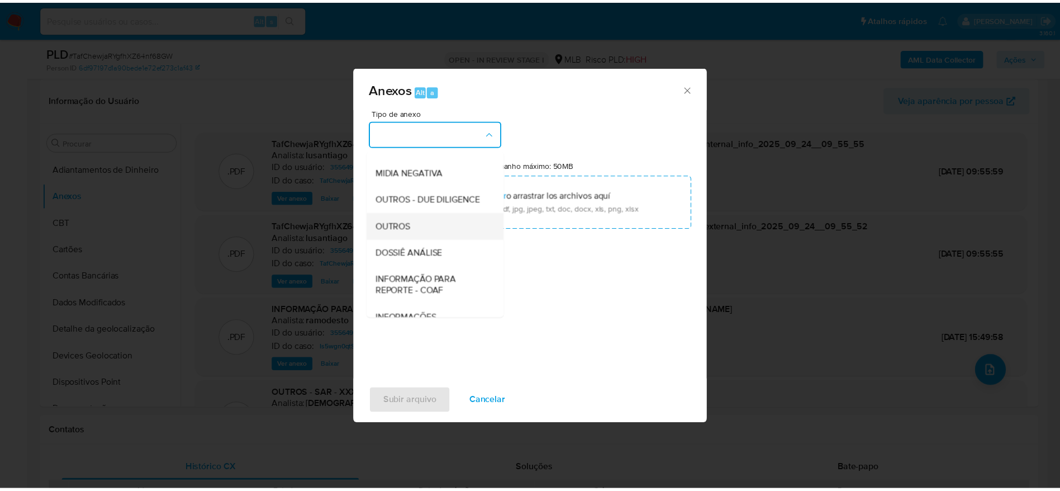
scroll to position [172, 0]
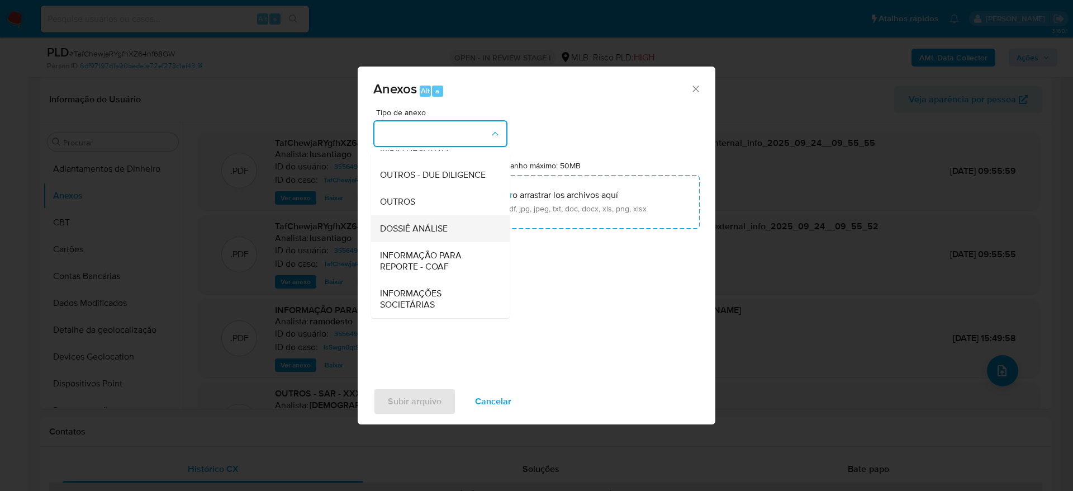
click at [434, 227] on span "DOSSIÊ ANÁLISE" at bounding box center [414, 228] width 68 height 11
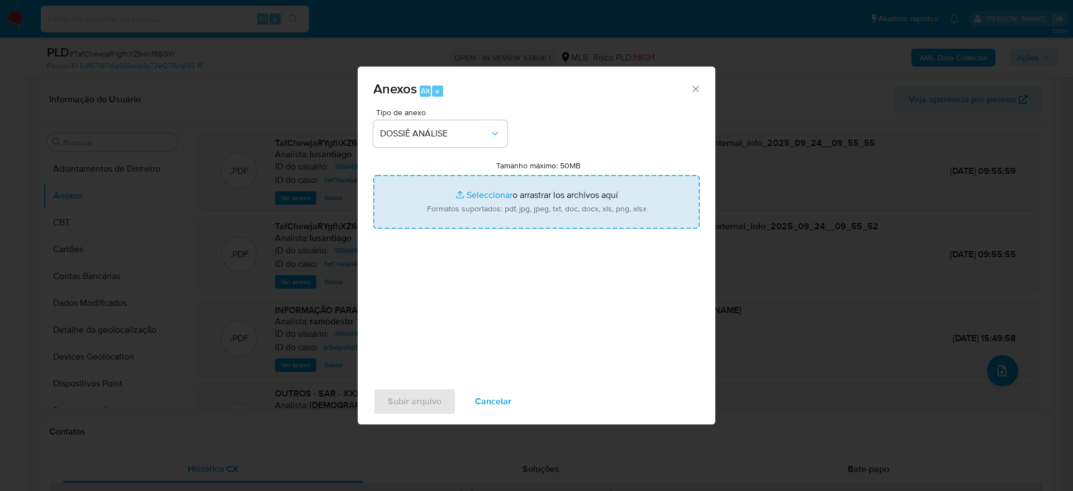
type input "C:\fakepath\2° SAR - (XXXX) - CPF 02104979633 - LUIS FELIPE BARBOSA DE SOUZA SI…"
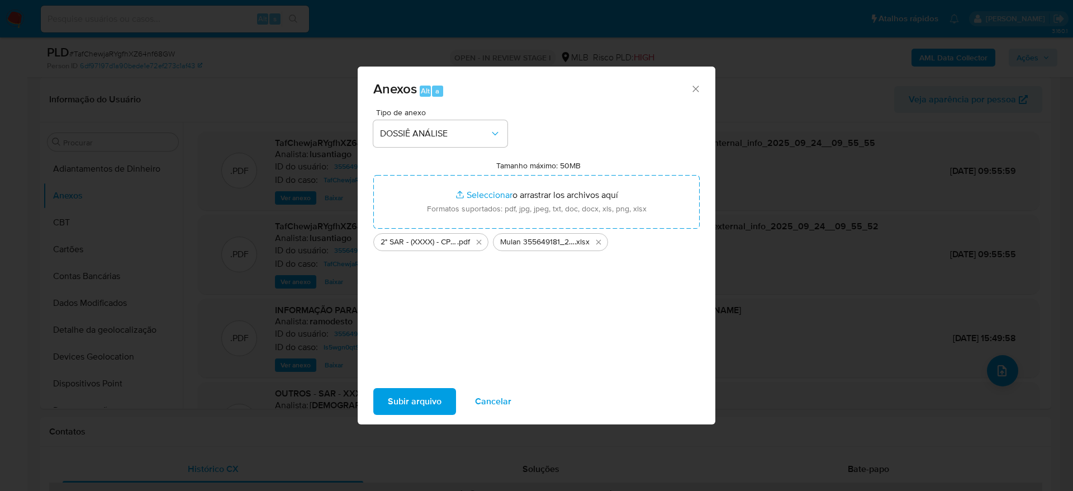
click at [405, 402] on span "Subir arquivo" at bounding box center [415, 401] width 54 height 25
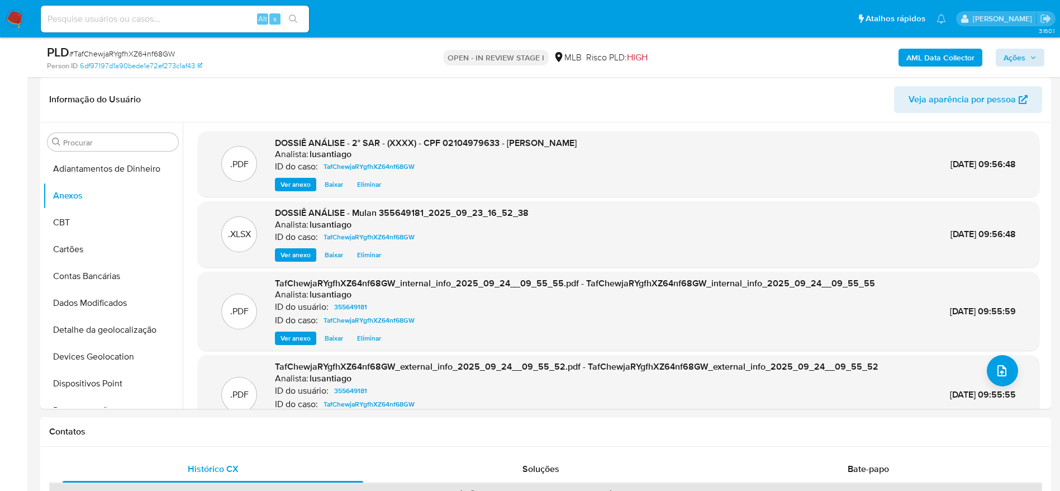
click at [1020, 46] on div "AML Data Collector Ações" at bounding box center [880, 57] width 330 height 26
click at [1012, 58] on span "Ações" at bounding box center [1015, 58] width 22 height 18
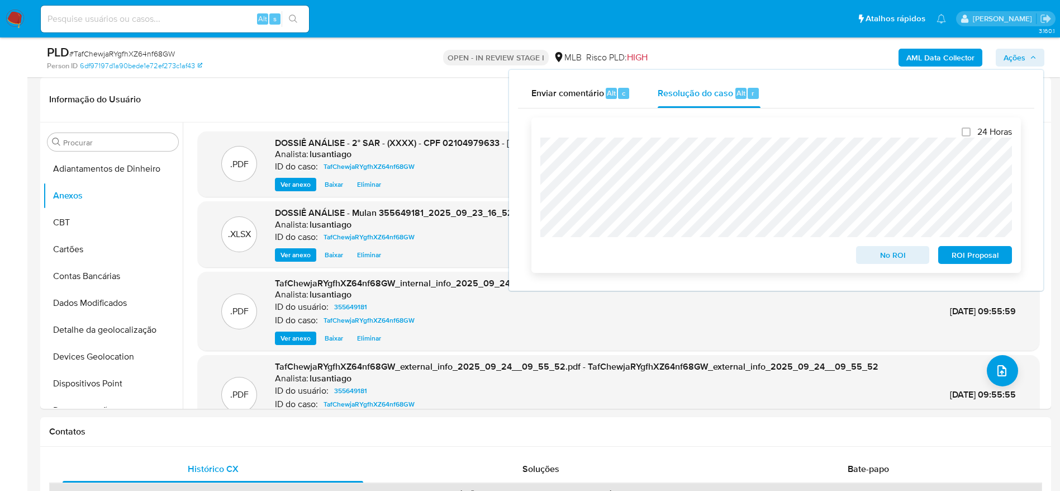
click at [952, 257] on span "ROI Proposal" at bounding box center [975, 255] width 58 height 16
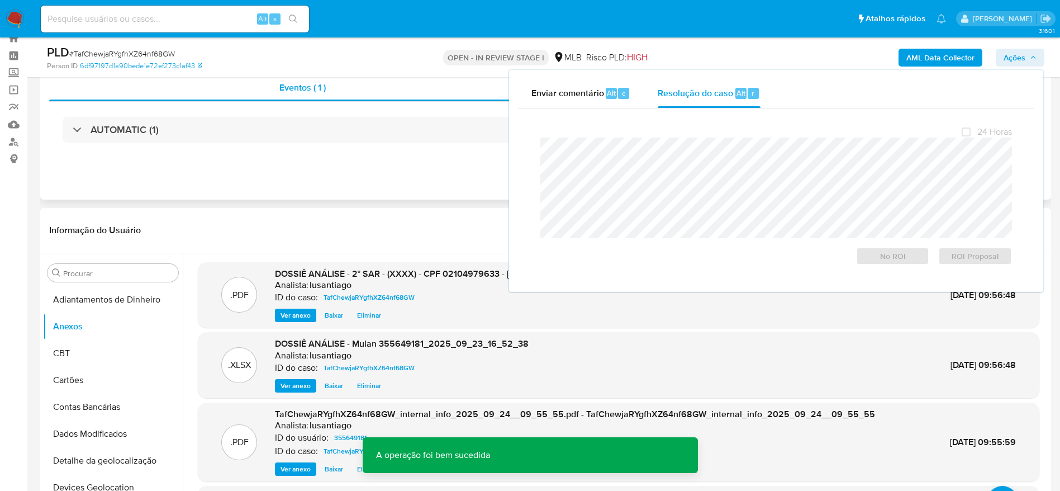
scroll to position [0, 0]
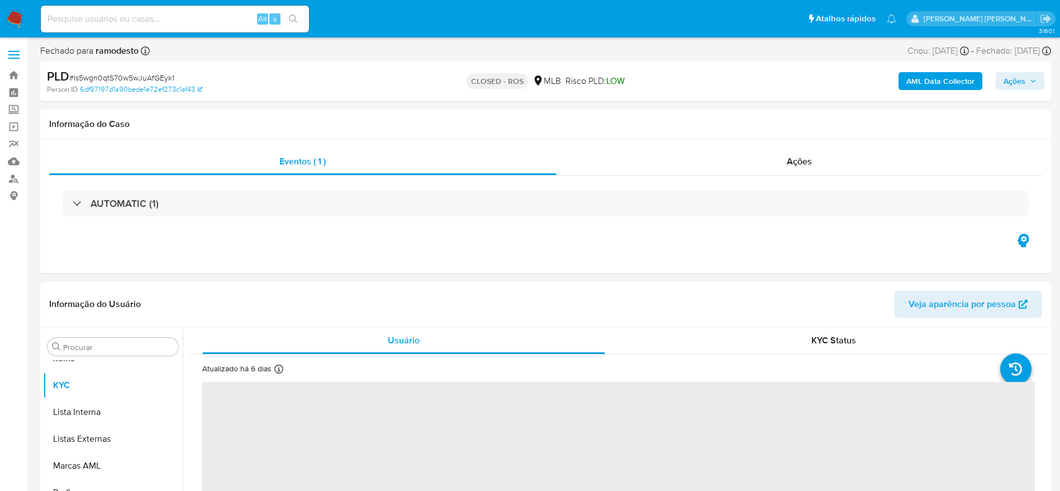
scroll to position [579, 0]
select select "10"
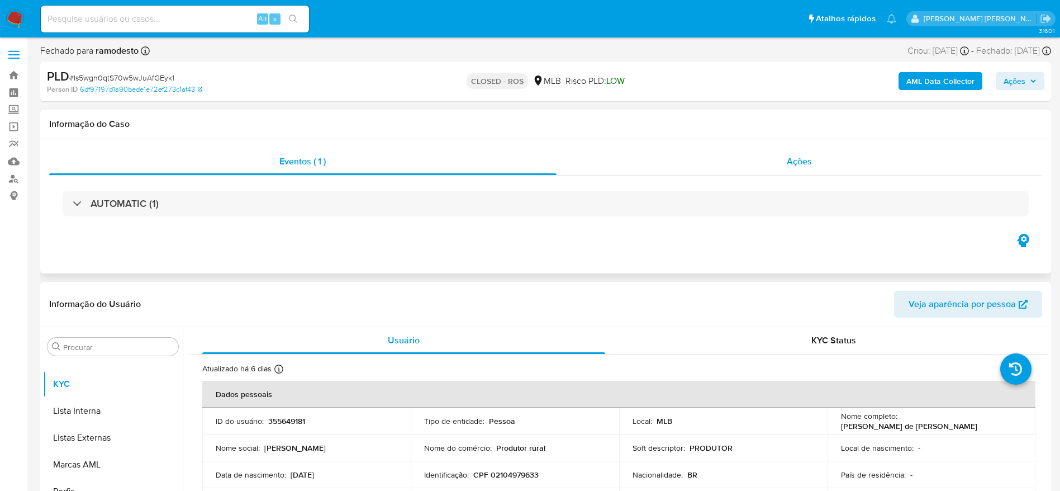
click at [692, 169] on div "Ações" at bounding box center [800, 161] width 486 height 27
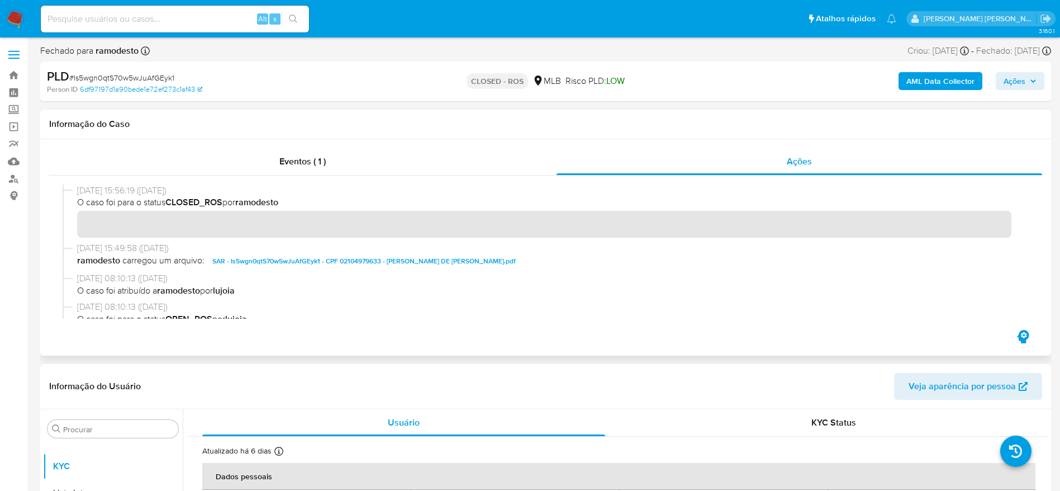
drag, startPoint x: 79, startPoint y: 190, endPoint x: 125, endPoint y: 189, distance: 45.3
click at [125, 189] on span "[DATE] 15:56:19 ([DATE])" at bounding box center [550, 190] width 947 height 12
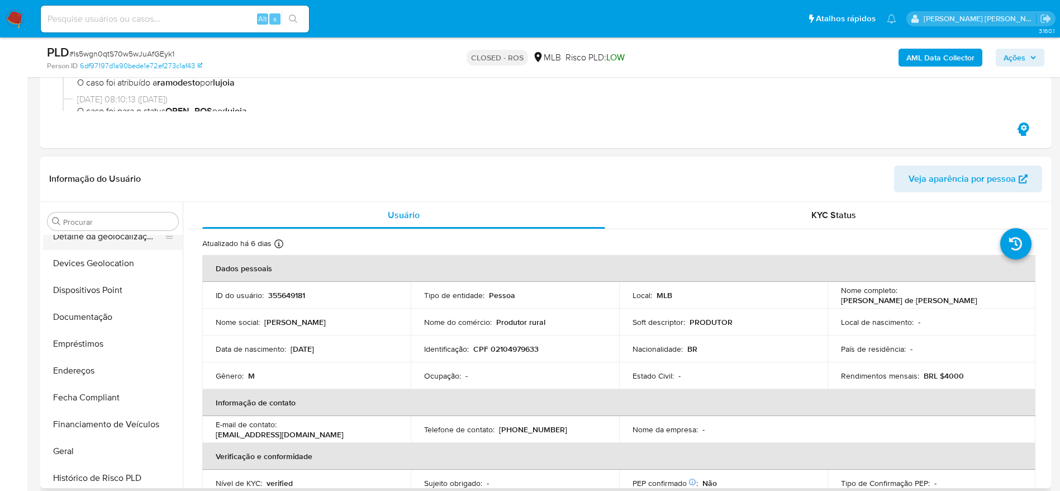
scroll to position [251, 0]
click at [106, 423] on button "Histórico de casos" at bounding box center [108, 425] width 131 height 27
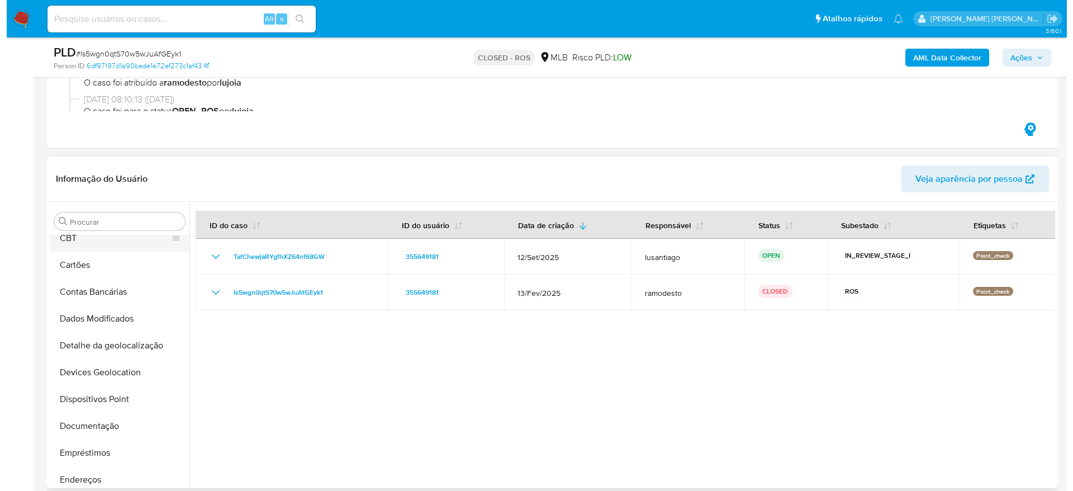
scroll to position [0, 0]
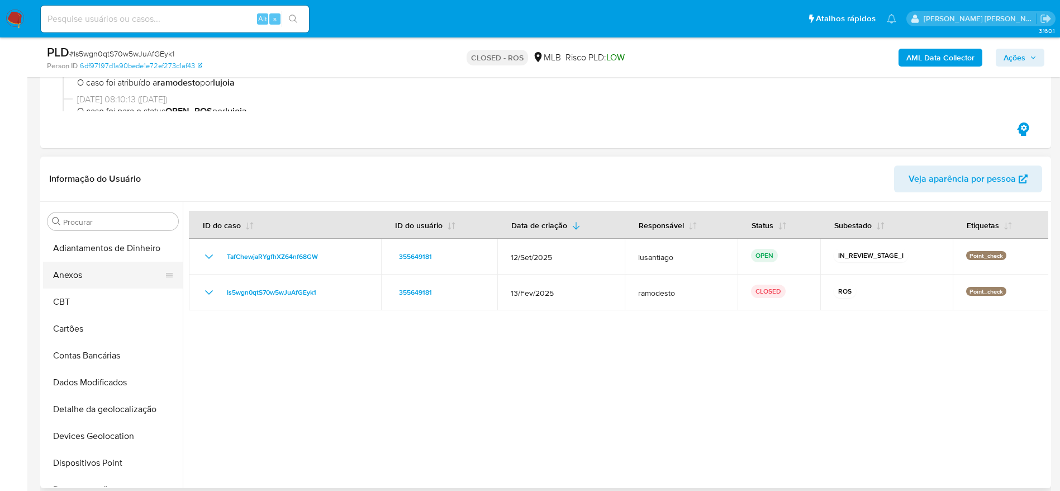
click at [95, 272] on button "Anexos" at bounding box center [108, 274] width 131 height 27
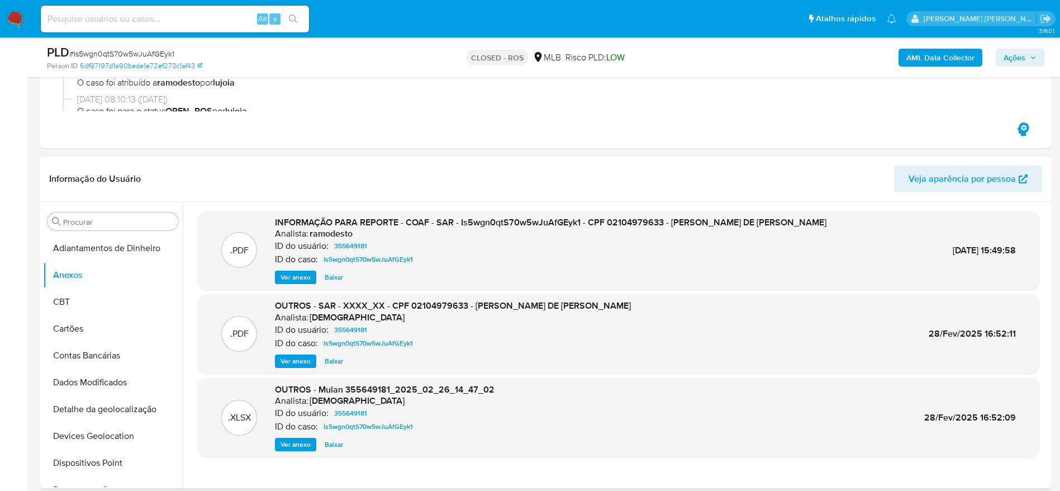
click at [282, 274] on span "Ver anexo" at bounding box center [295, 277] width 30 height 11
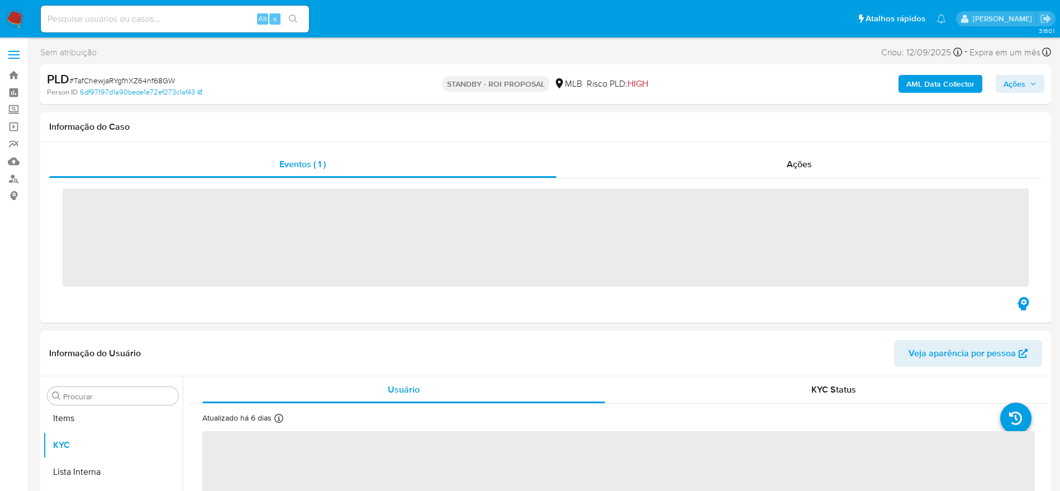
scroll to position [579, 0]
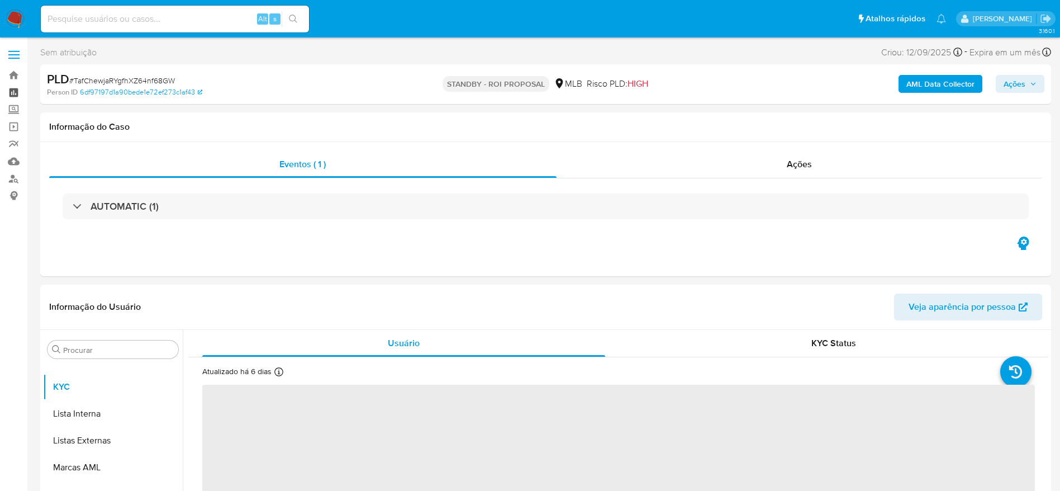
click at [16, 88] on link "Painel" at bounding box center [66, 92] width 133 height 17
select select "10"
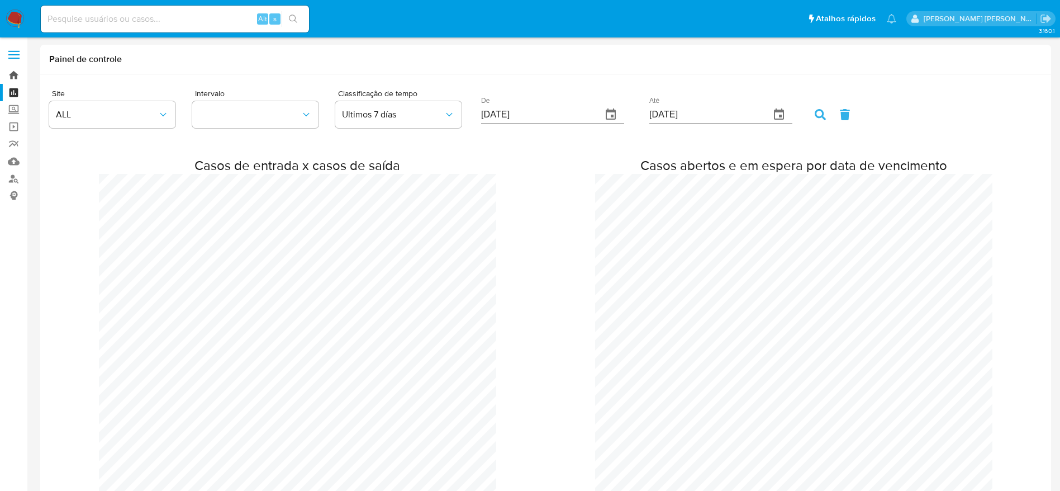
click at [13, 72] on link "Bandeja" at bounding box center [66, 74] width 133 height 17
